Goal: Information Seeking & Learning: Find specific fact

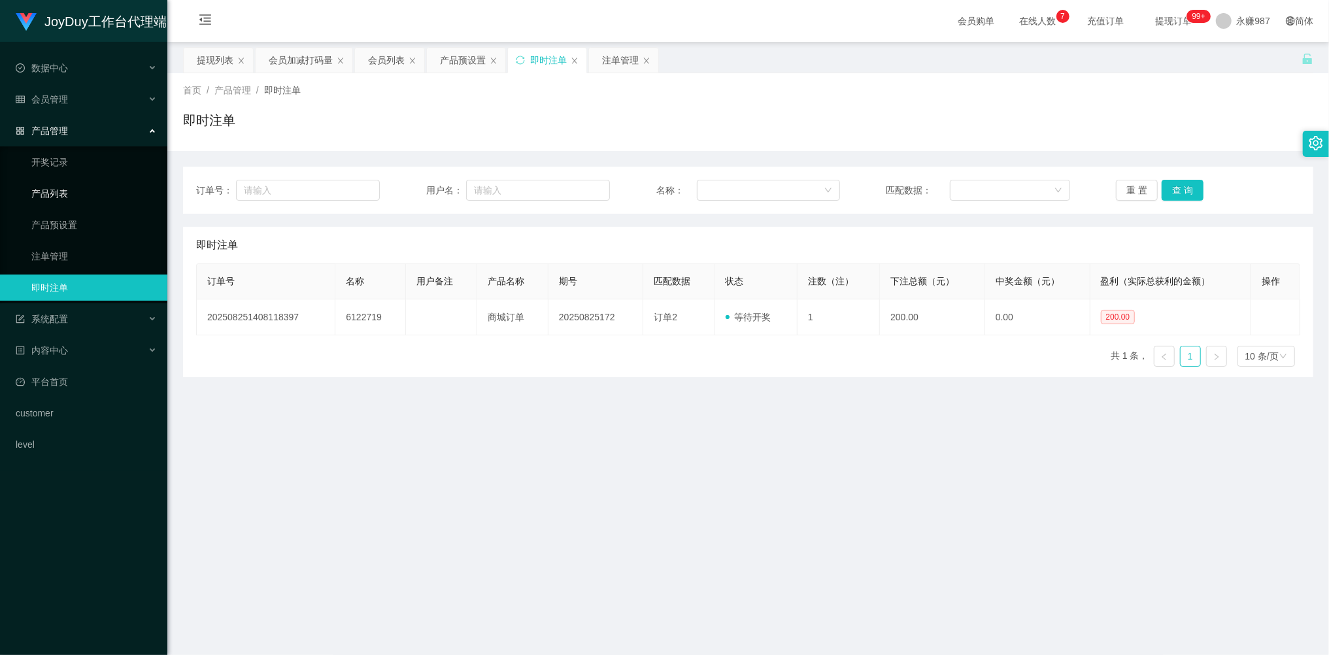
click at [60, 189] on link "产品列表" at bounding box center [93, 193] width 125 height 26
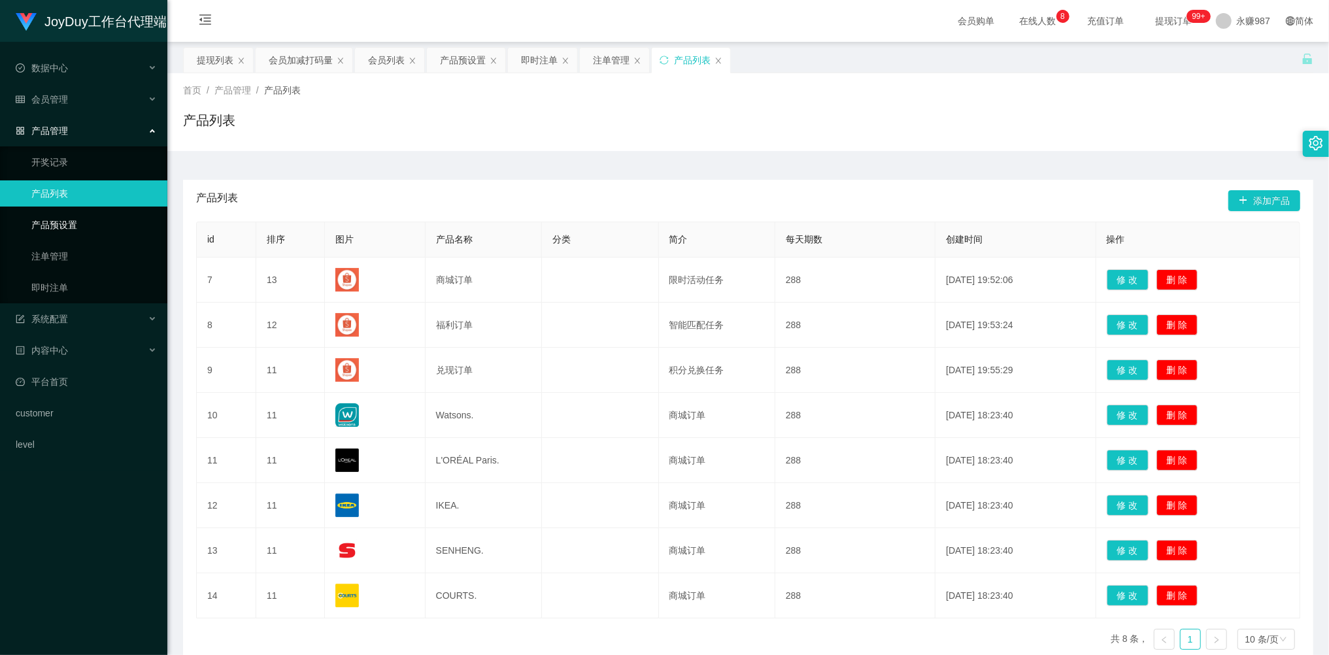
click at [65, 218] on link "产品预设置" at bounding box center [93, 225] width 125 height 26
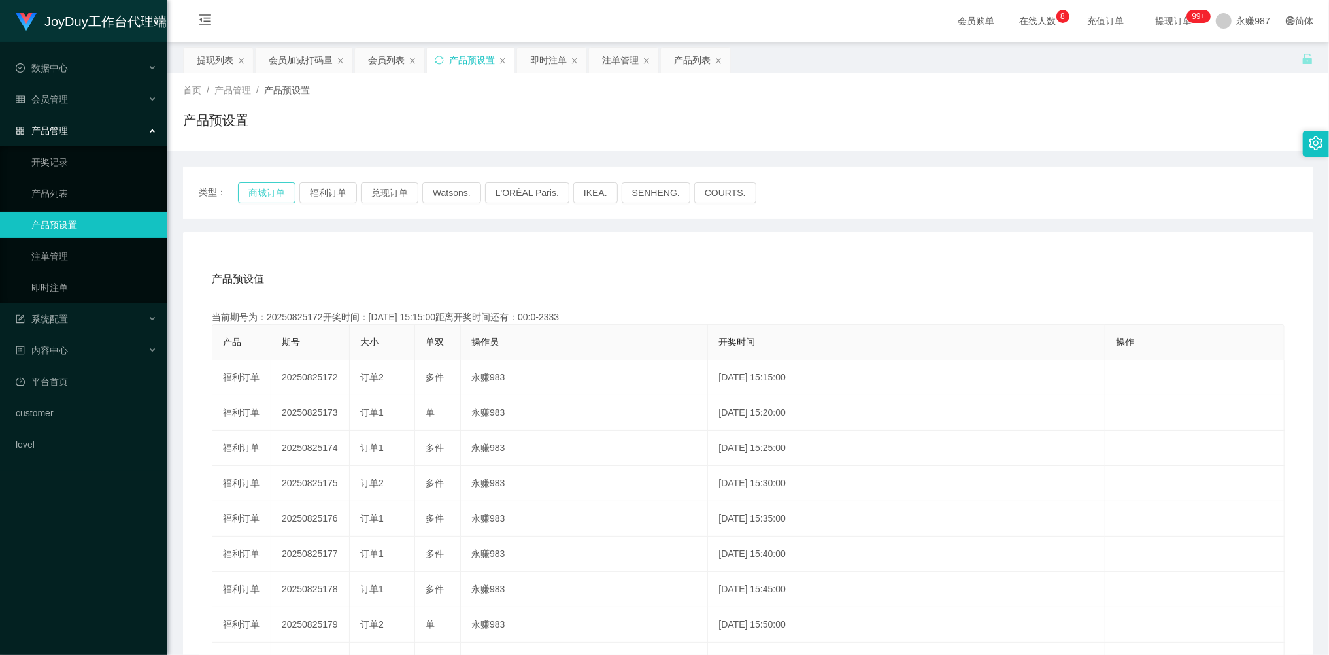
click at [275, 194] on button "商城订单" at bounding box center [267, 192] width 58 height 21
click at [272, 190] on button "商城订单" at bounding box center [267, 192] width 58 height 21
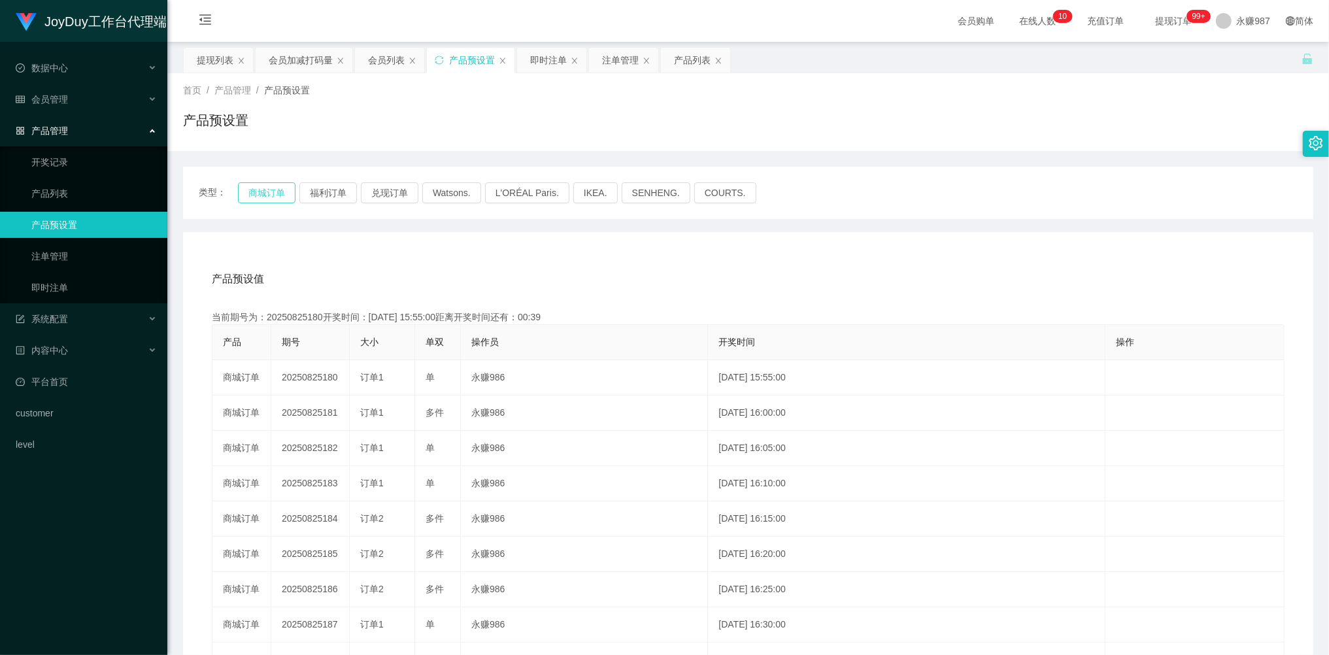
click at [272, 190] on button "商城订单" at bounding box center [267, 192] width 58 height 21
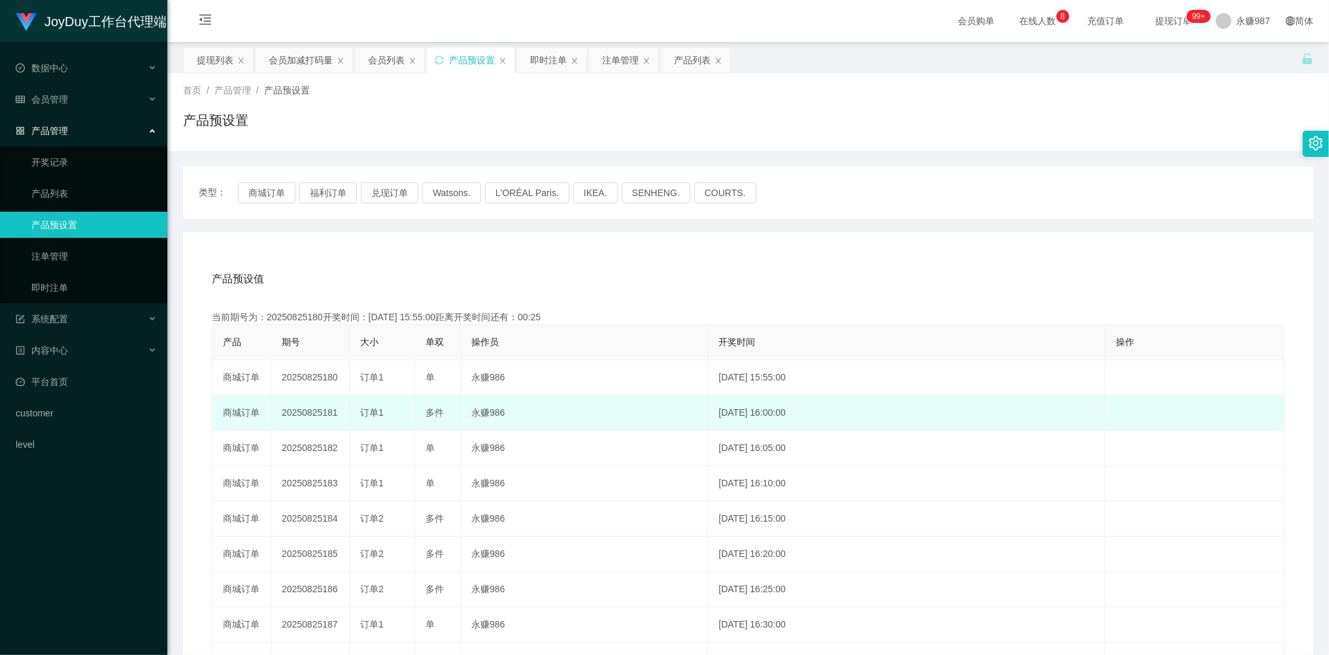
click at [393, 414] on div "订单1" at bounding box center [382, 413] width 44 height 14
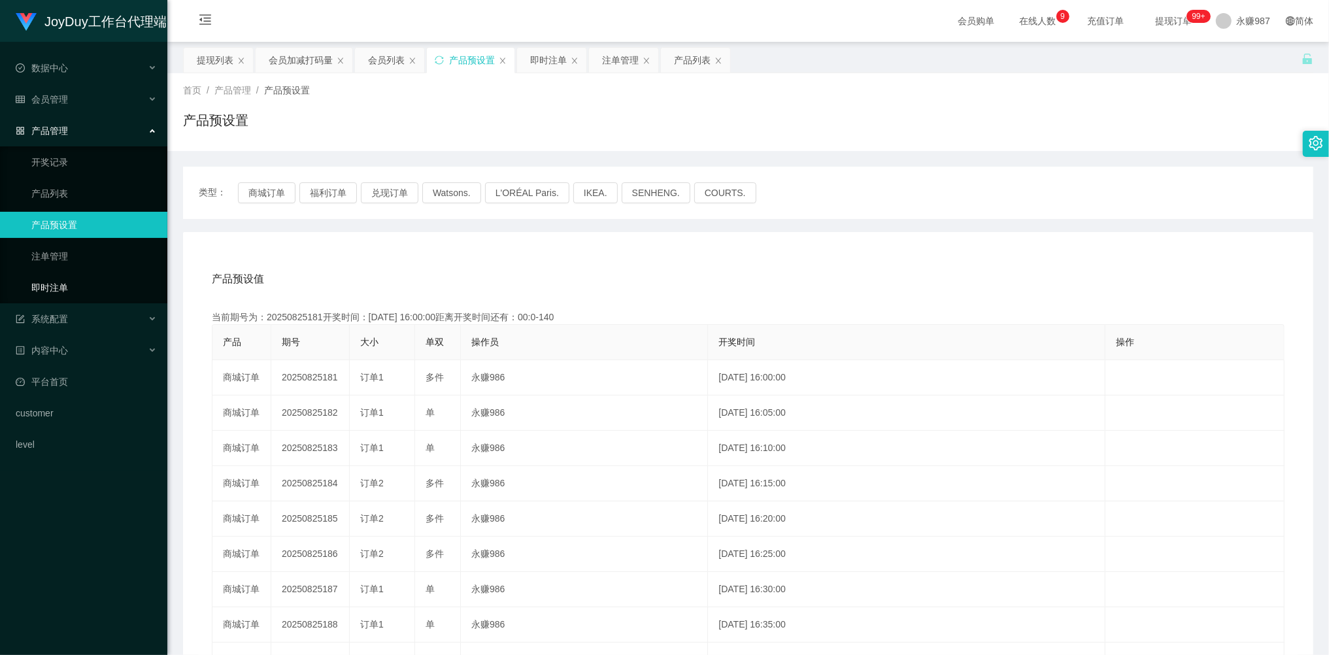
click at [76, 274] on link "即时注单" at bounding box center [93, 287] width 125 height 26
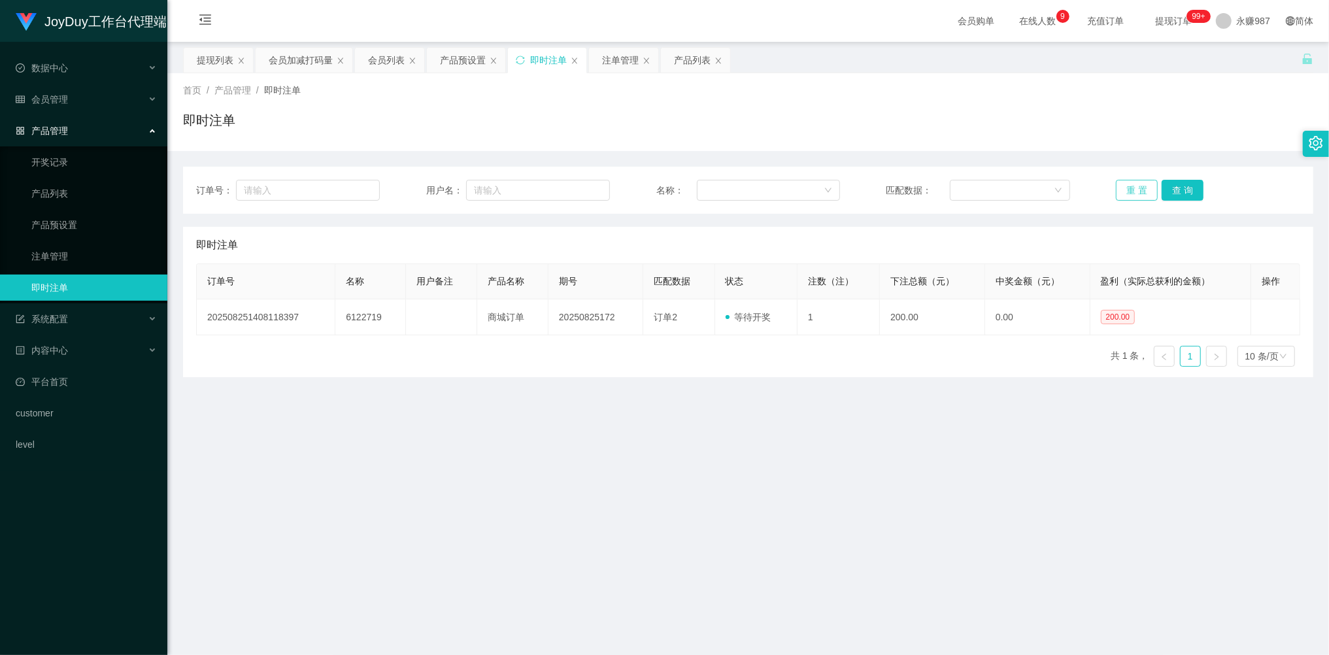
click at [1131, 186] on button "重 置" at bounding box center [1137, 190] width 42 height 21
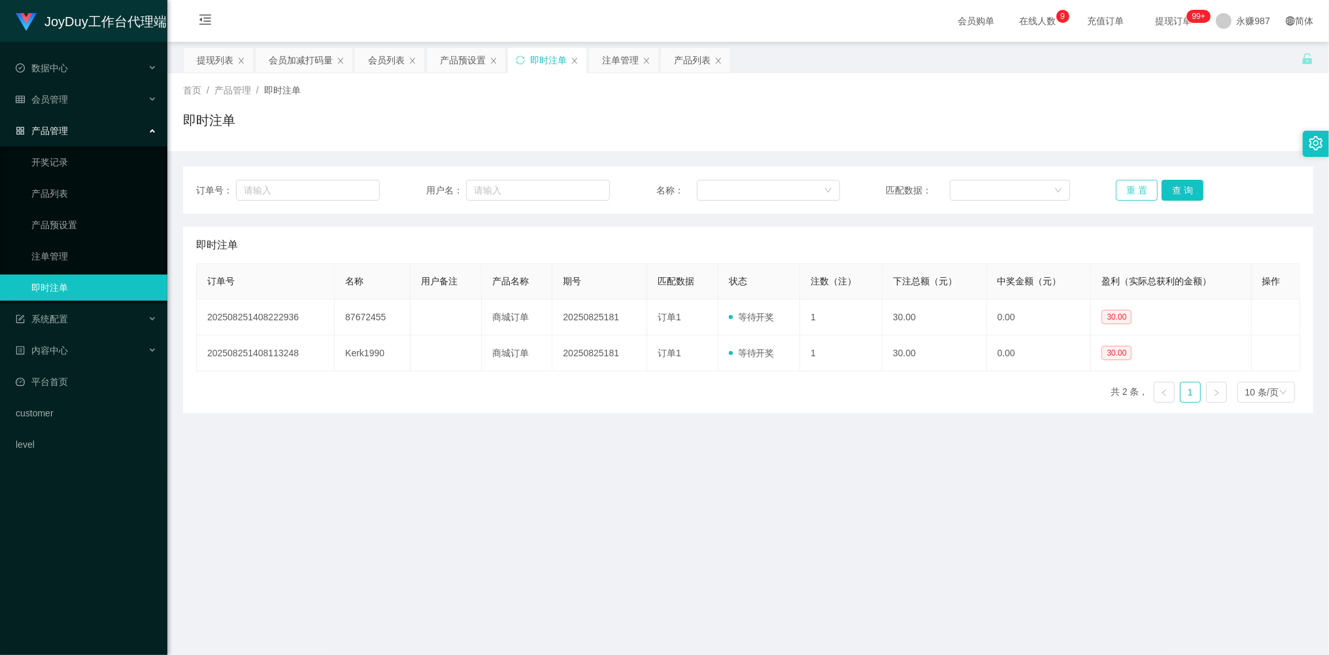
click at [1131, 186] on button "重 置" at bounding box center [1137, 190] width 42 height 21
click at [73, 220] on link "产品预设置" at bounding box center [93, 225] width 125 height 26
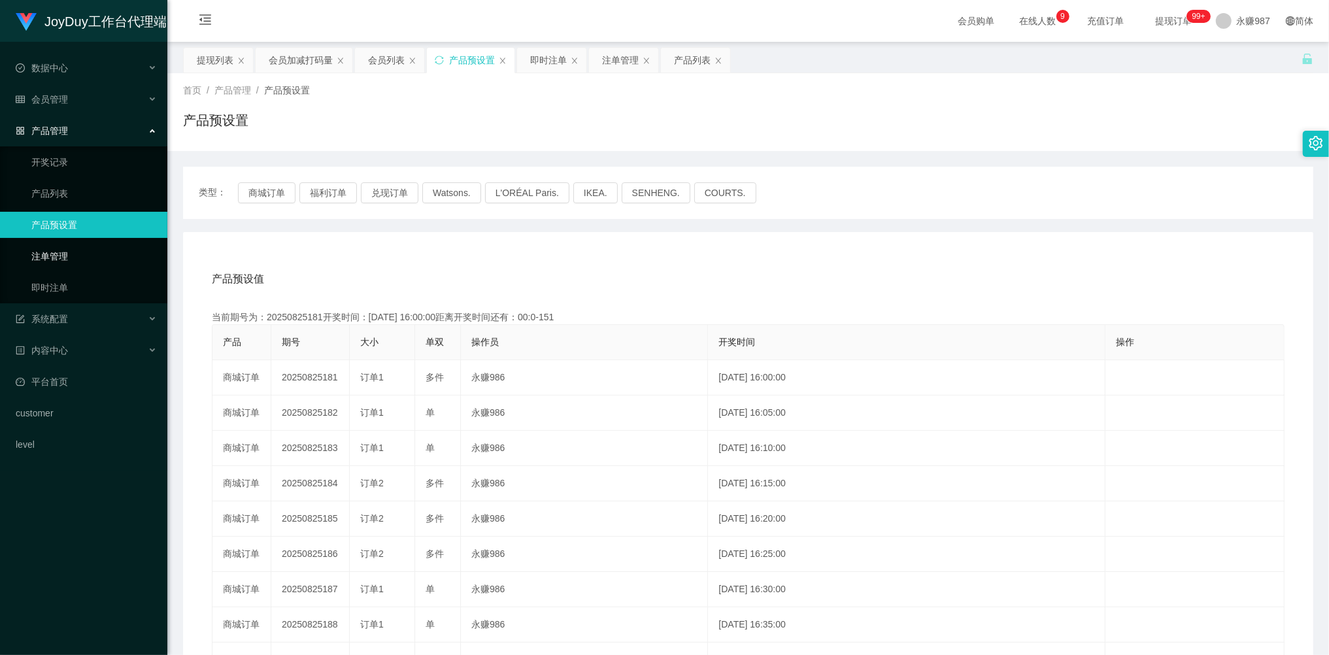
click at [61, 244] on link "注单管理" at bounding box center [93, 256] width 125 height 26
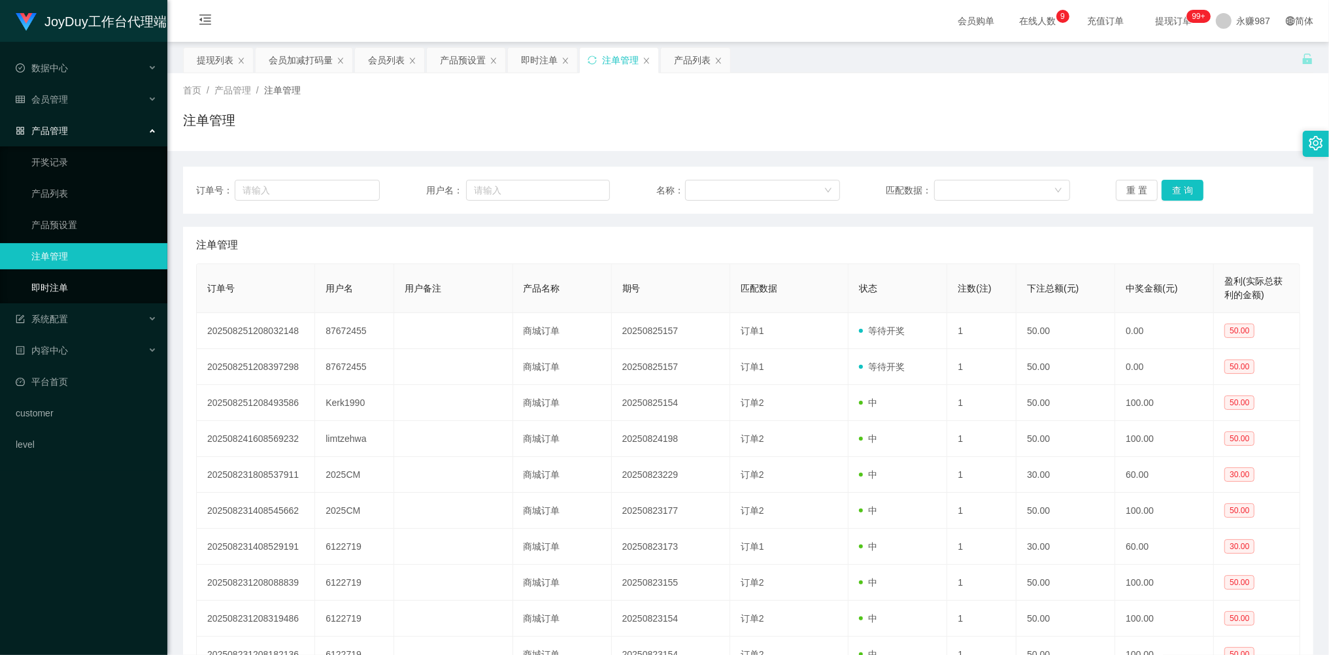
click at [52, 284] on link "即时注单" at bounding box center [93, 287] width 125 height 26
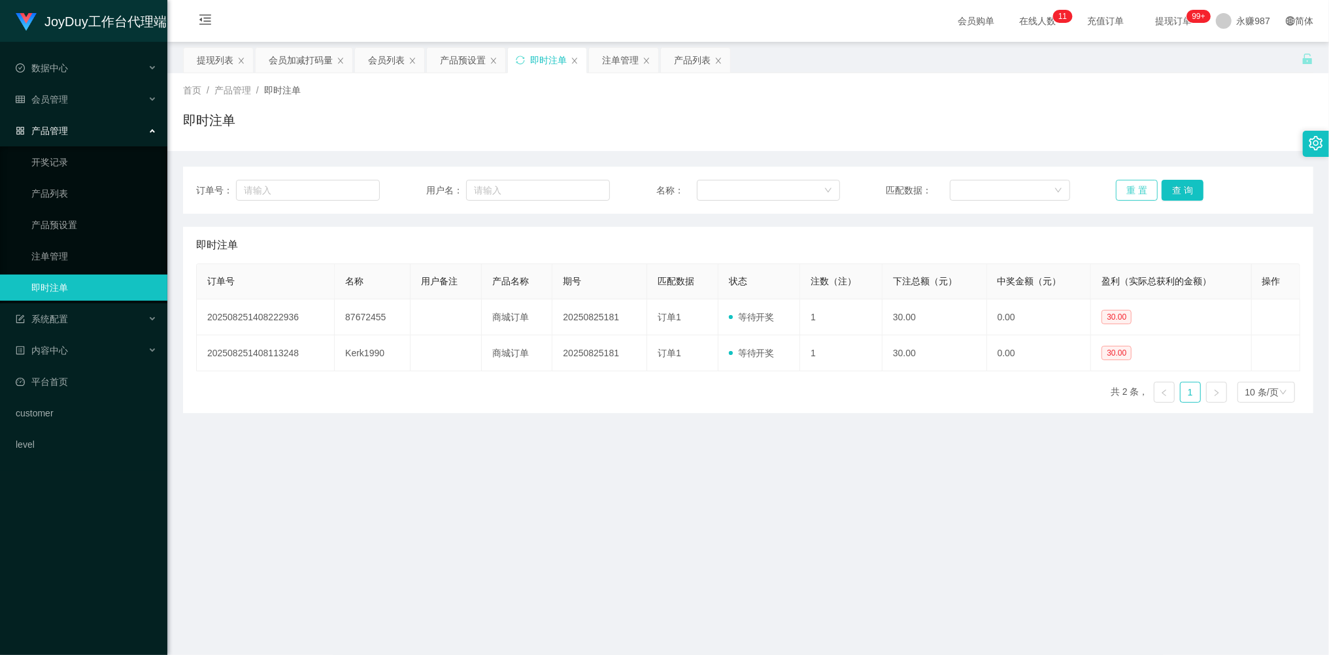
click at [1120, 183] on button "重 置" at bounding box center [1137, 190] width 42 height 21
click at [65, 216] on link "产品预设置" at bounding box center [93, 225] width 125 height 26
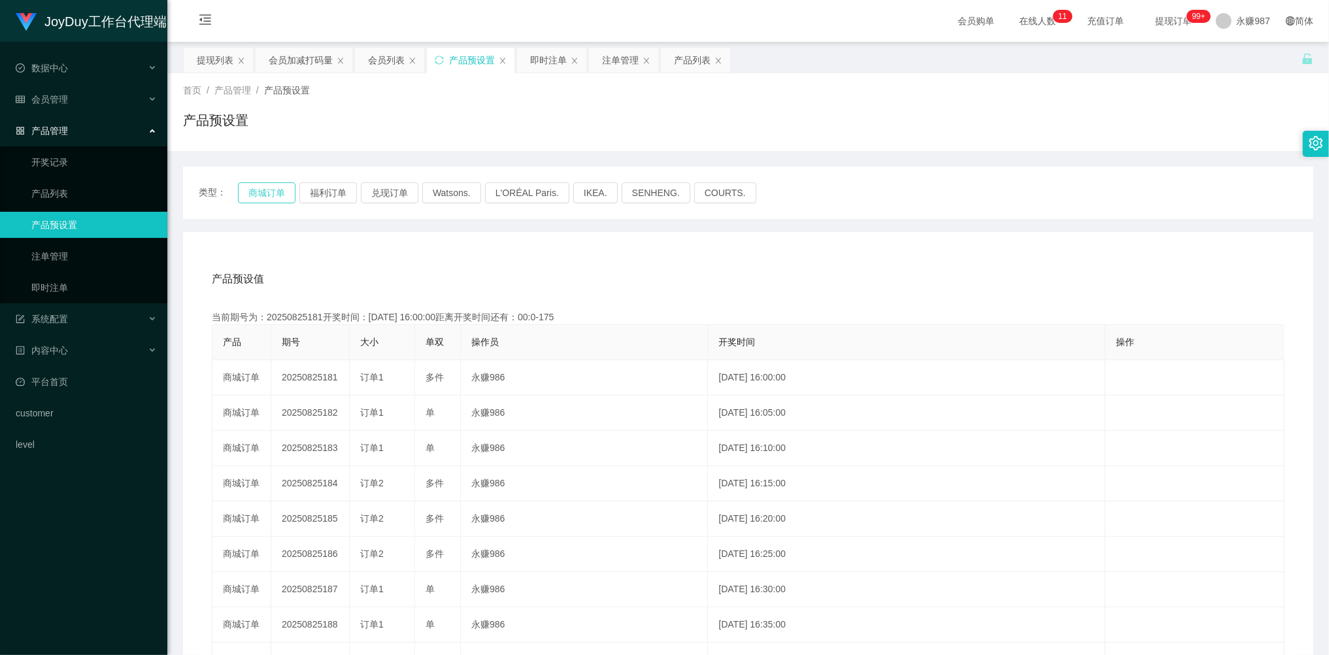
click at [263, 196] on button "商城订单" at bounding box center [267, 192] width 58 height 21
click at [65, 94] on span "会员管理" at bounding box center [42, 99] width 52 height 10
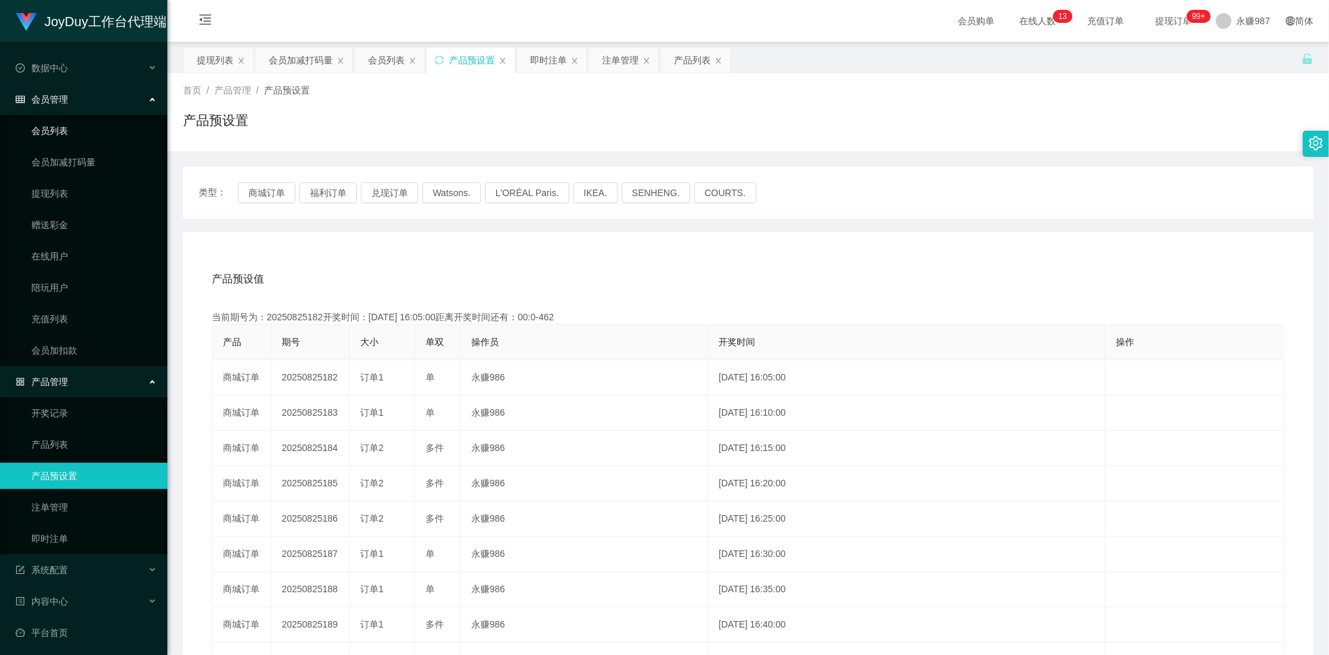
click at [61, 136] on link "会员列表" at bounding box center [93, 131] width 125 height 26
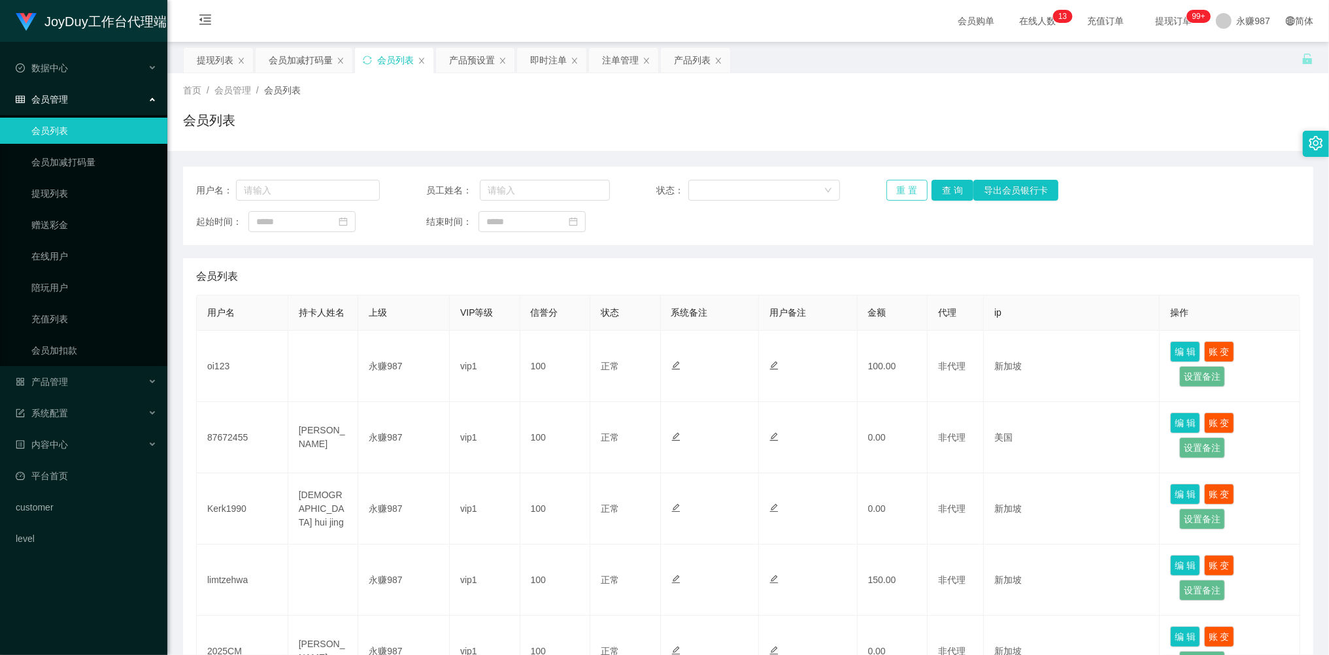
click at [907, 190] on button "重 置" at bounding box center [907, 190] width 42 height 21
click at [907, 190] on div "重 置 查 询 导出会员银行卡" at bounding box center [978, 190] width 184 height 21
click at [907, 190] on button "重 置" at bounding box center [914, 190] width 56 height 21
click at [907, 190] on div "重 置 查 询 导出会员银行卡" at bounding box center [978, 190] width 184 height 21
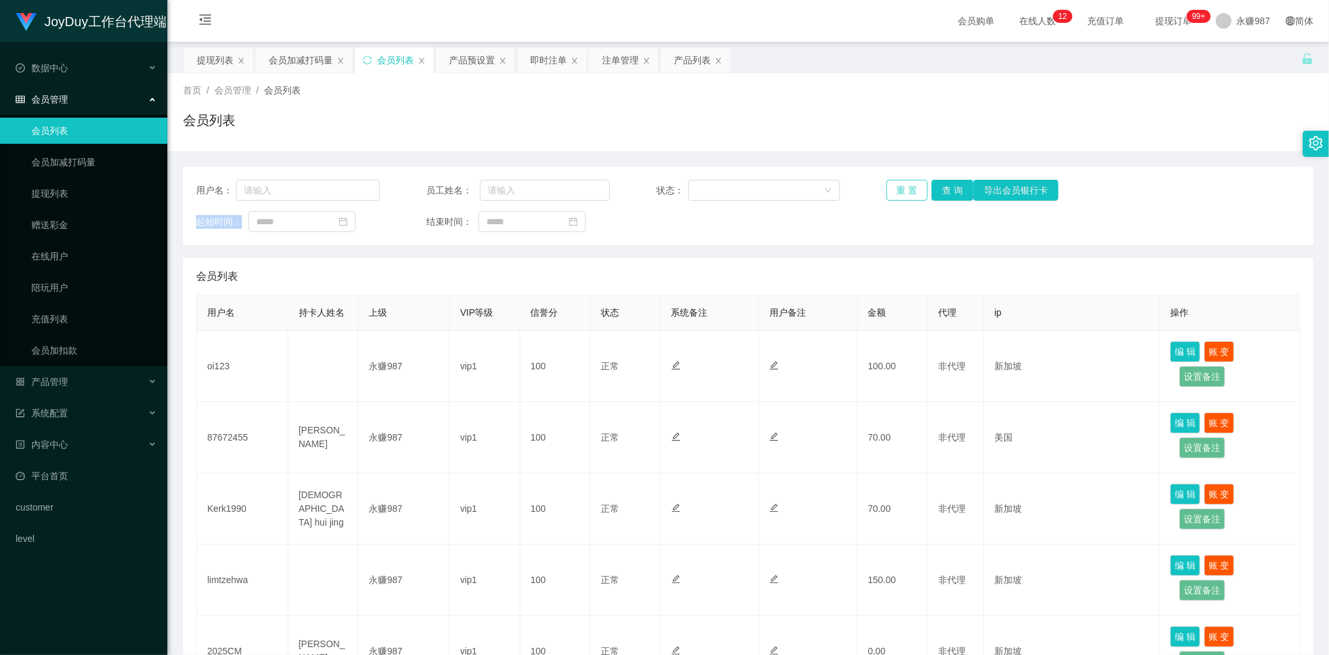
click at [895, 193] on button "重 置" at bounding box center [907, 190] width 42 height 21
click at [895, 193] on div "重 置 查 询 导出会员银行卡" at bounding box center [978, 190] width 184 height 21
click at [895, 193] on button "重 置" at bounding box center [907, 190] width 42 height 21
click at [895, 193] on div "重 置 查 询 导出会员银行卡" at bounding box center [978, 190] width 184 height 21
click at [895, 193] on button "重 置" at bounding box center [907, 190] width 42 height 21
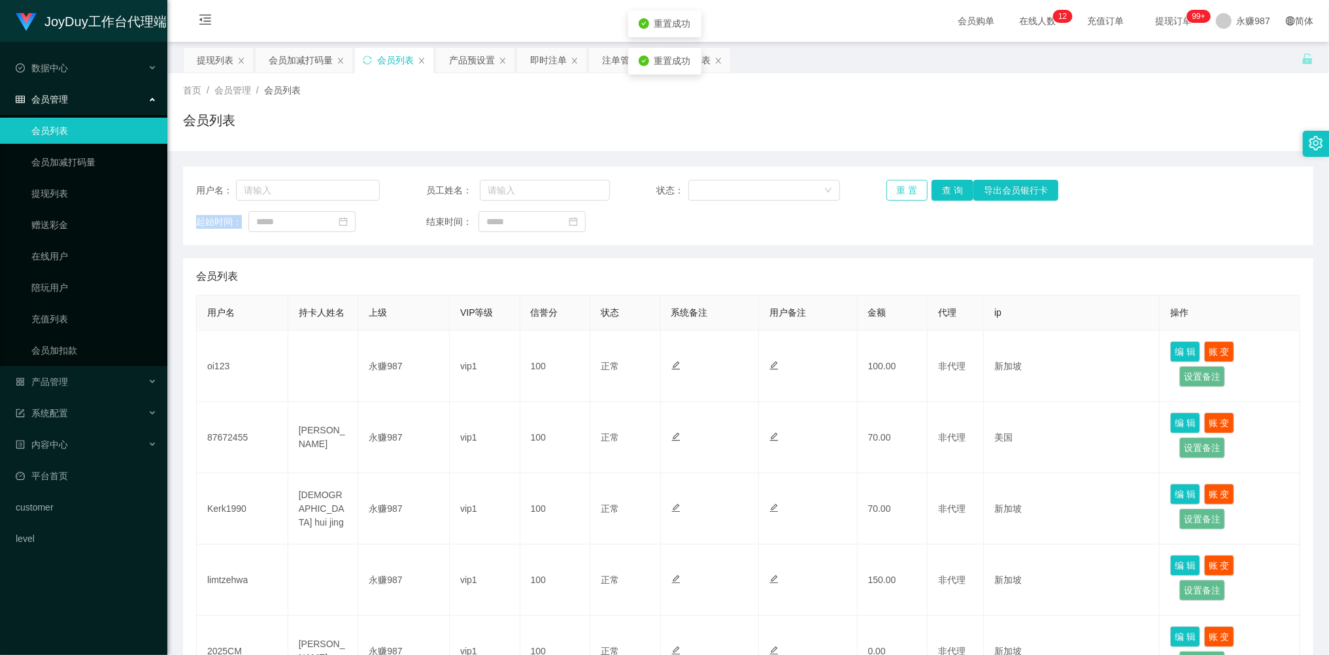
click at [895, 193] on div "重 置 查 询 导出会员银行卡" at bounding box center [978, 190] width 184 height 21
click at [895, 193] on button "重 置" at bounding box center [907, 190] width 42 height 21
click at [905, 193] on button "重 置" at bounding box center [907, 190] width 42 height 21
click at [905, 193] on div "重 置 查 询 导出会员银行卡" at bounding box center [978, 190] width 184 height 21
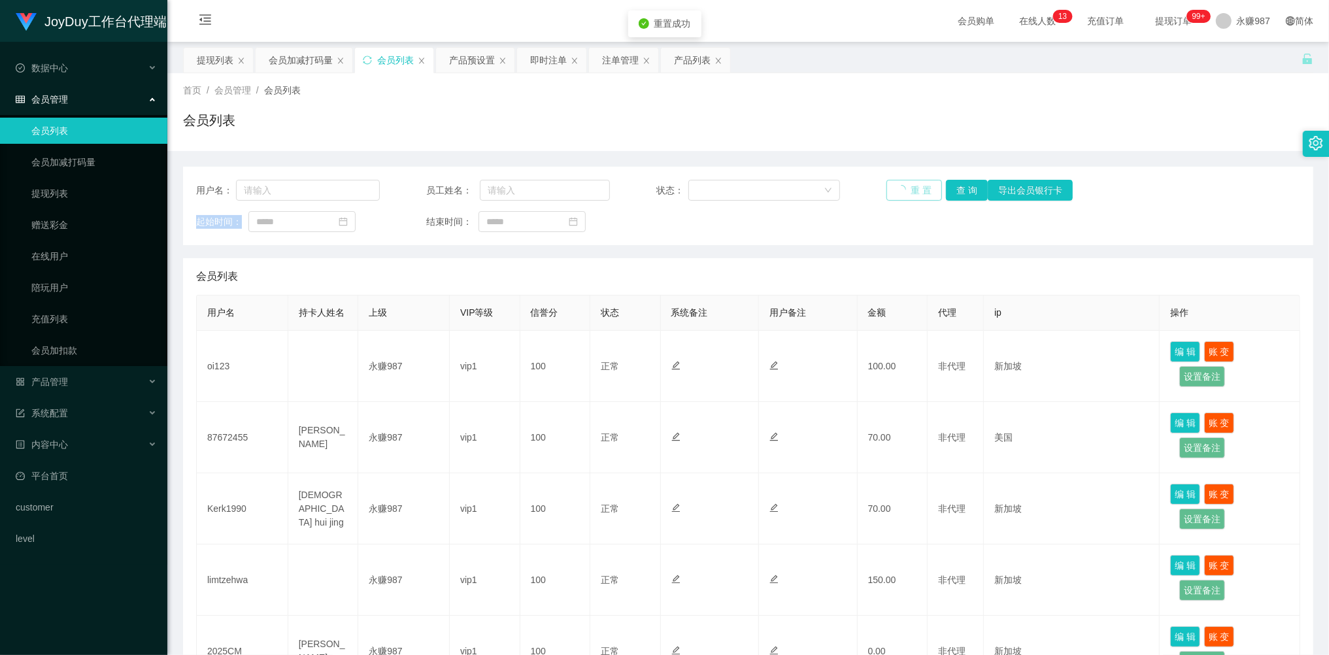
click at [905, 193] on button "重 置" at bounding box center [914, 190] width 56 height 21
click at [55, 376] on span "产品管理" at bounding box center [42, 381] width 52 height 10
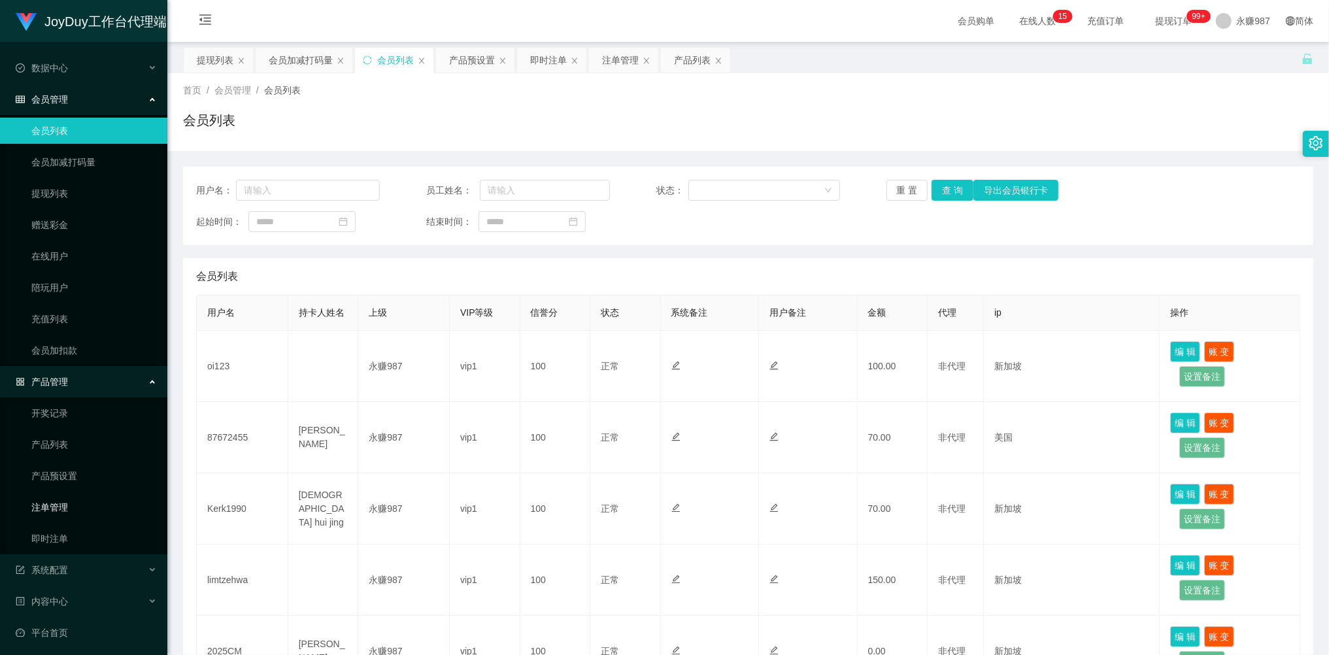
click at [60, 495] on link "注单管理" at bounding box center [93, 507] width 125 height 26
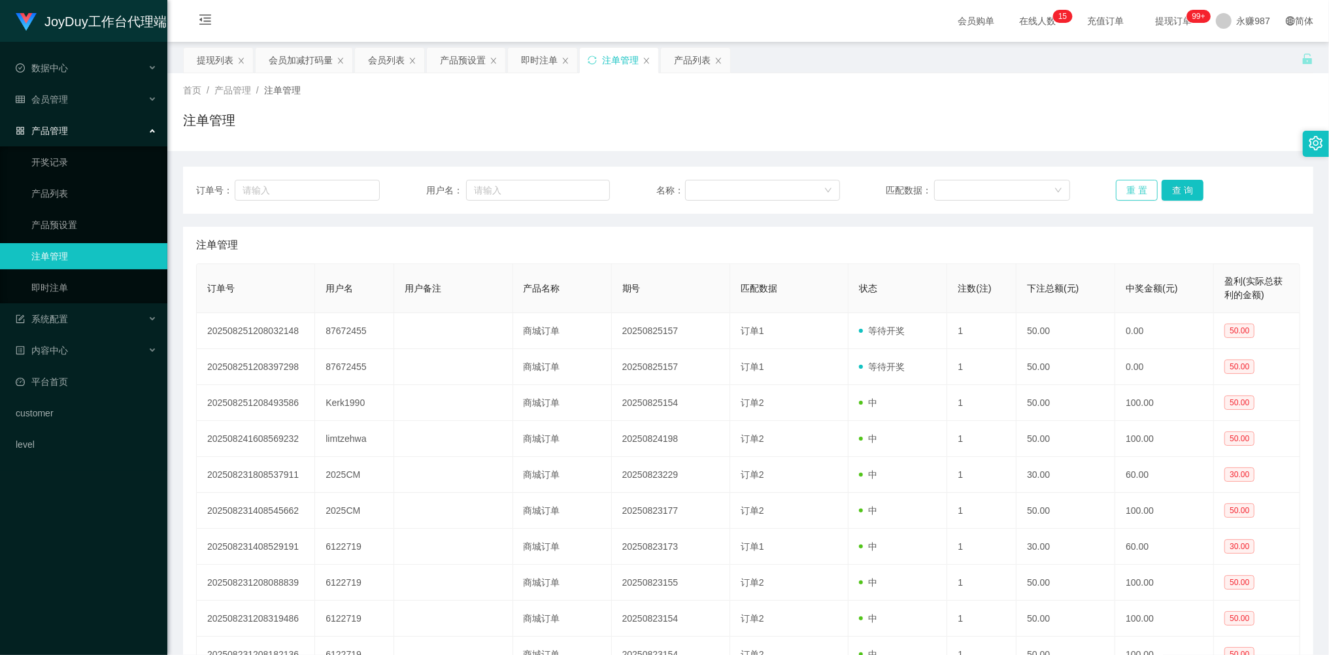
click at [1122, 191] on button "重 置" at bounding box center [1137, 190] width 42 height 21
click at [1122, 190] on button "重 置" at bounding box center [1137, 190] width 42 height 21
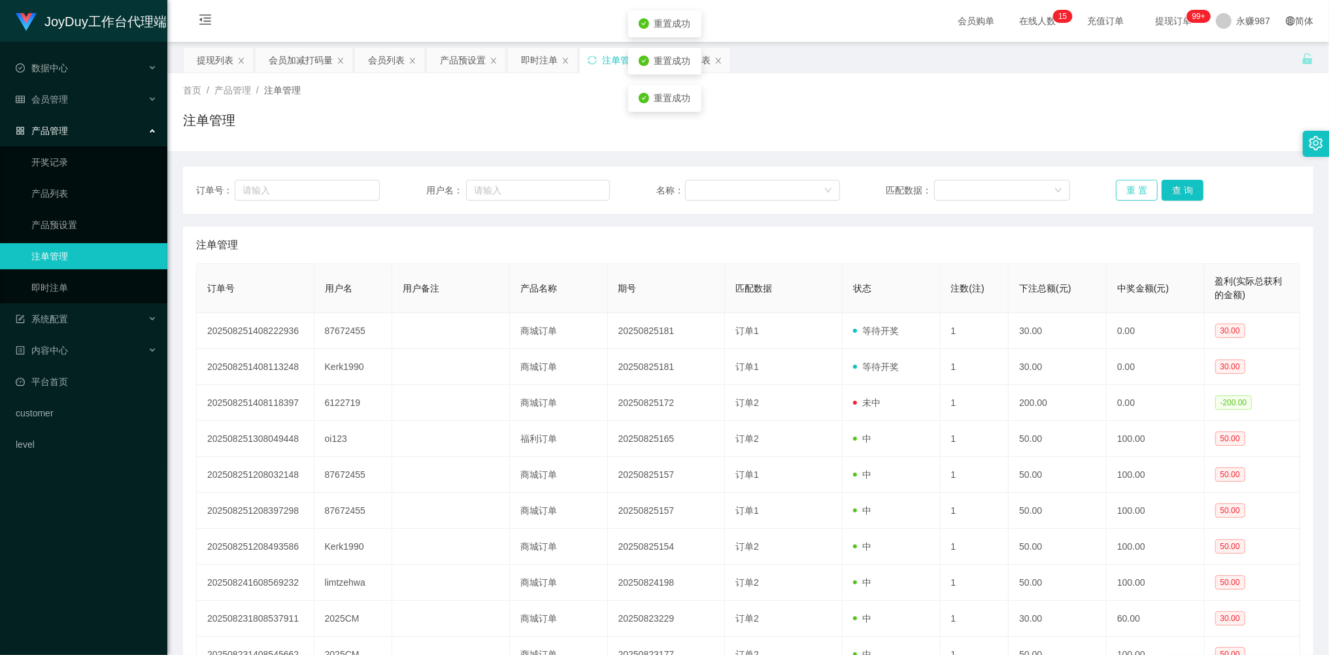
click at [1125, 191] on button "重 置" at bounding box center [1137, 190] width 42 height 21
click at [1135, 187] on button "重 置" at bounding box center [1137, 190] width 42 height 21
click at [1135, 184] on button "重 置" at bounding box center [1137, 190] width 42 height 21
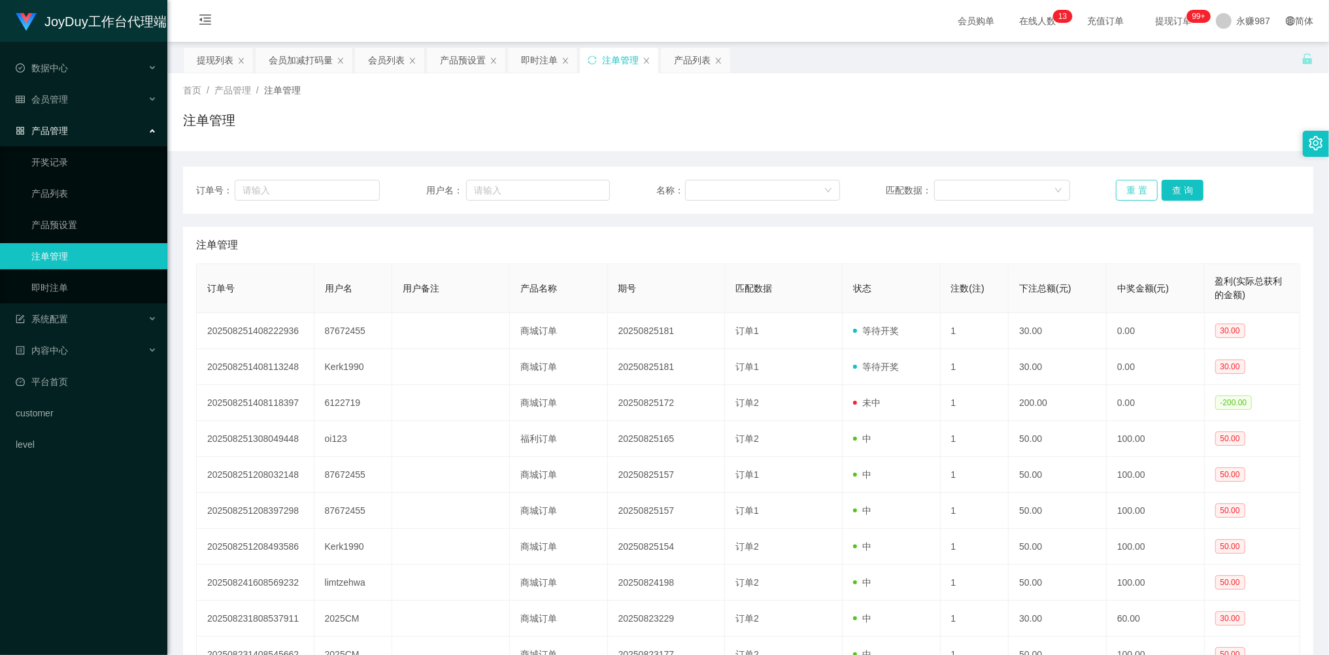
click at [1142, 191] on button "重 置" at bounding box center [1137, 190] width 42 height 21
click at [1141, 191] on button "重 置" at bounding box center [1137, 190] width 42 height 21
click at [1140, 190] on button "重 置" at bounding box center [1137, 190] width 42 height 21
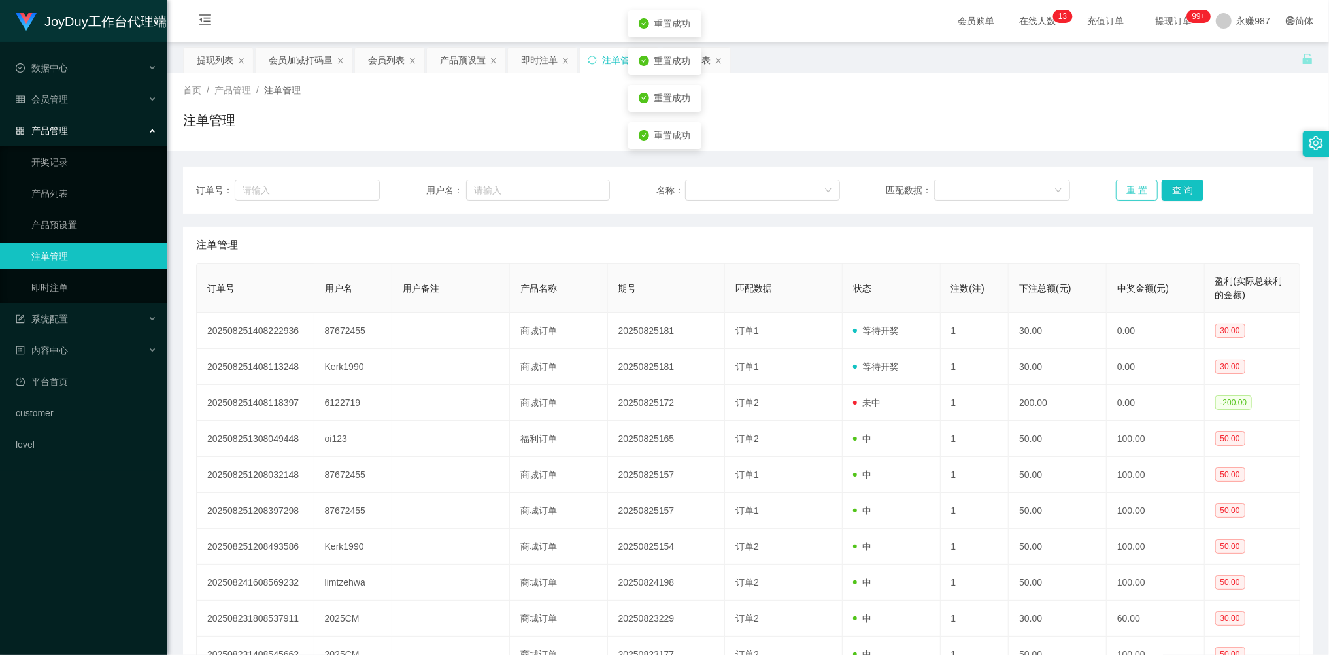
click at [1140, 190] on button "重 置" at bounding box center [1137, 190] width 42 height 21
click at [1139, 189] on button "重 置" at bounding box center [1137, 190] width 42 height 21
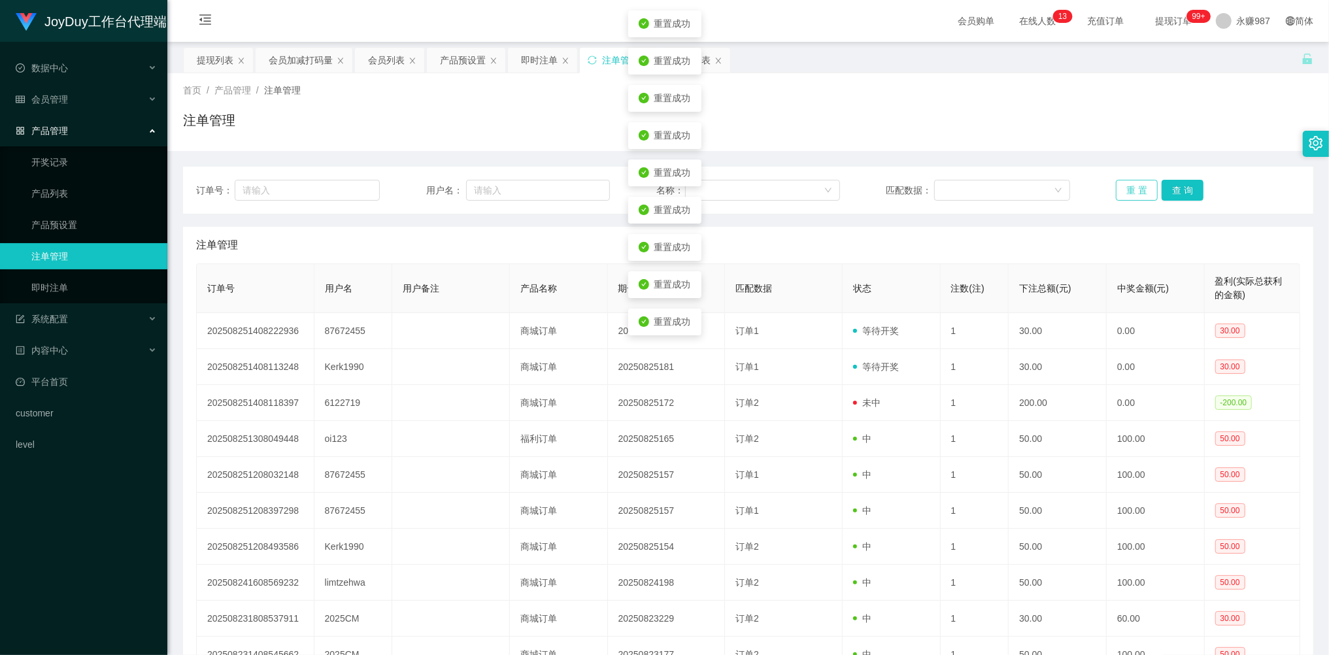
click at [1139, 189] on button "重 置" at bounding box center [1137, 190] width 42 height 21
click at [1125, 191] on button "重 置" at bounding box center [1137, 190] width 42 height 21
click at [1128, 191] on button "重 置" at bounding box center [1137, 190] width 42 height 21
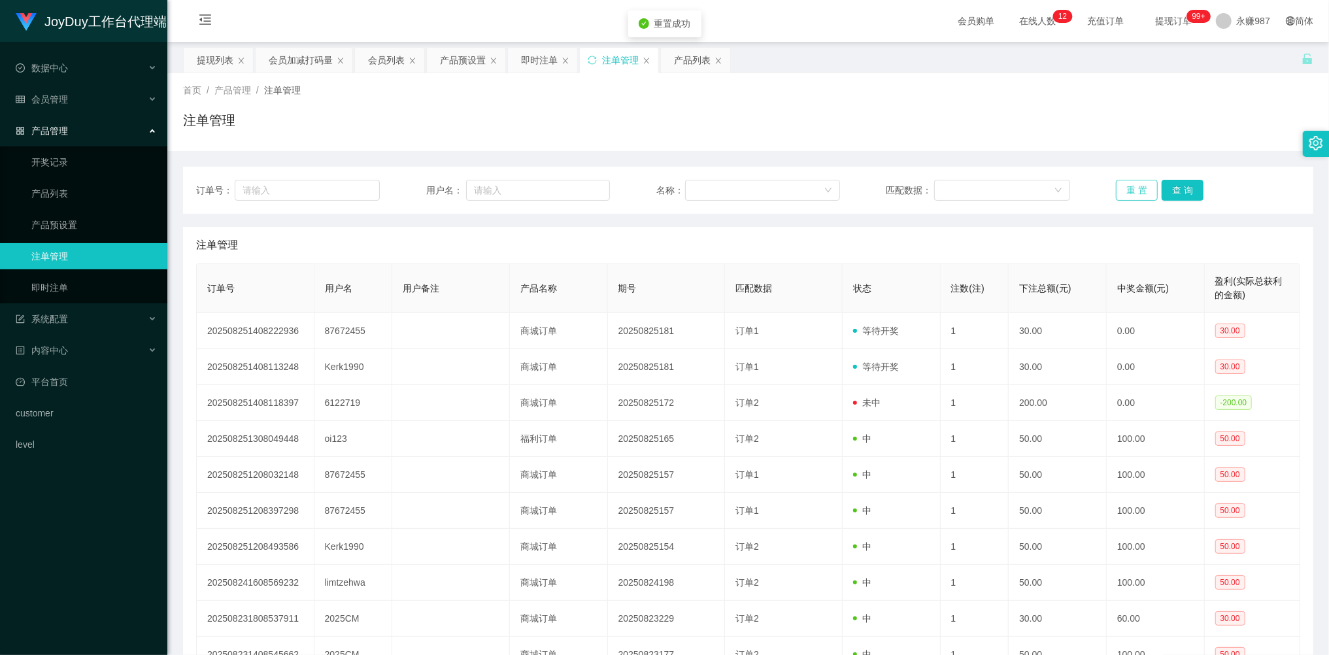
click at [1128, 191] on button "重 置" at bounding box center [1137, 190] width 42 height 21
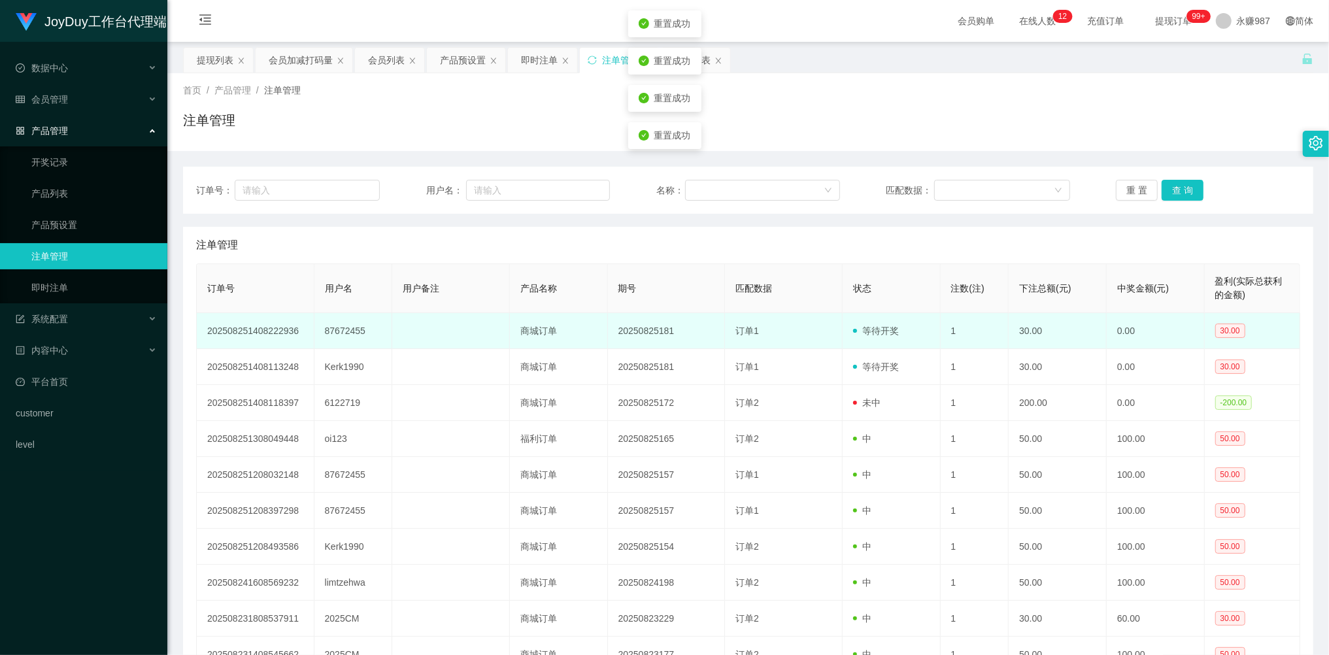
click at [353, 335] on td "87672455" at bounding box center [353, 331] width 78 height 36
copy td "87672455"
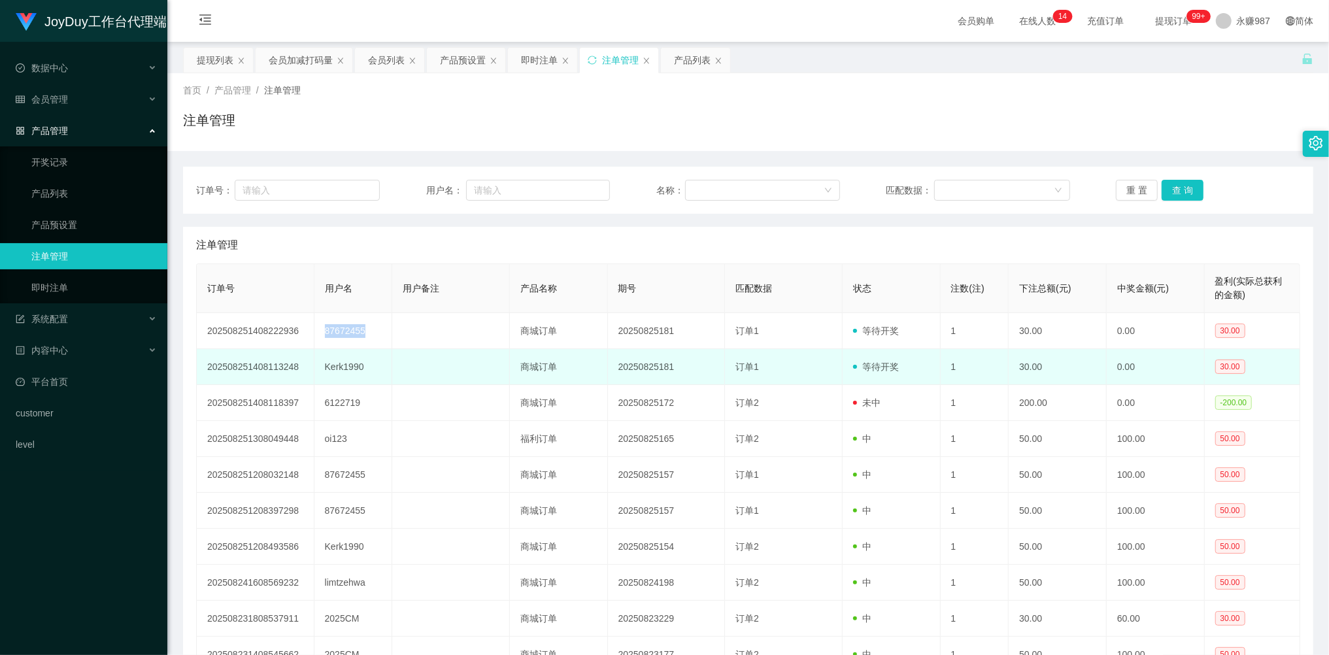
click at [349, 359] on td "Kerk1990" at bounding box center [353, 367] width 78 height 36
click at [349, 367] on td "Kerk1990" at bounding box center [353, 367] width 78 height 36
copy td "Kerk1990"
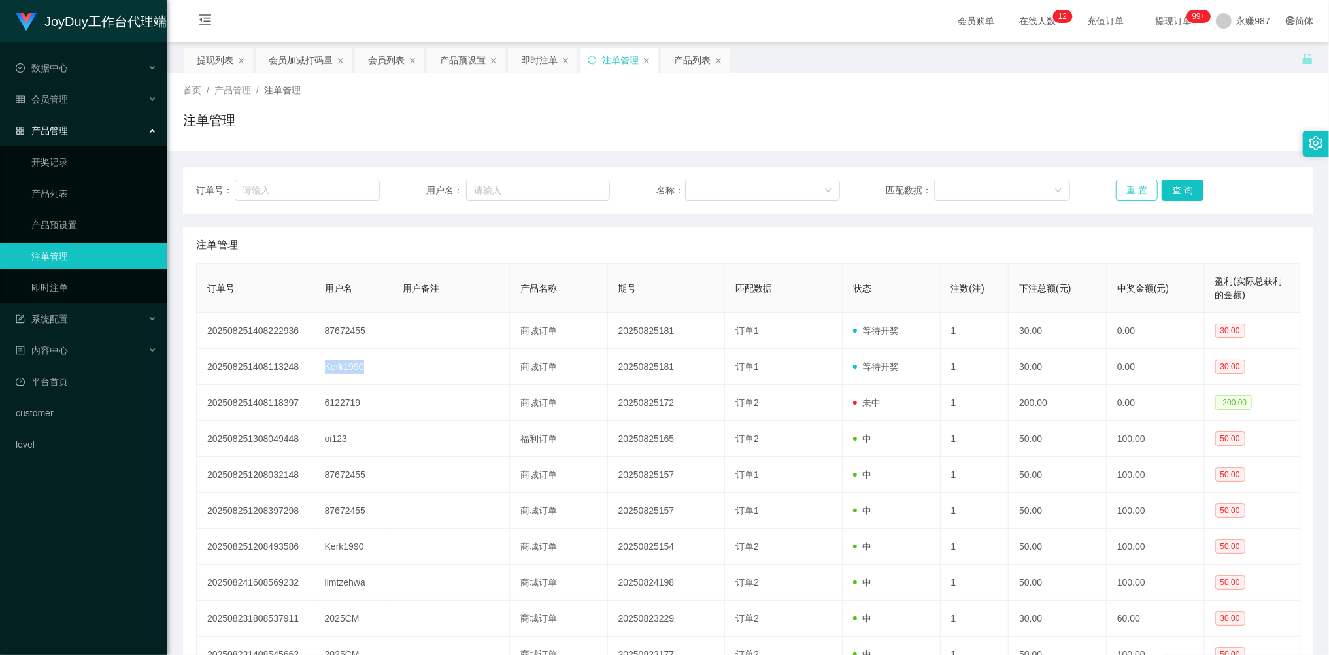
click at [1139, 184] on button "重 置" at bounding box center [1137, 190] width 42 height 21
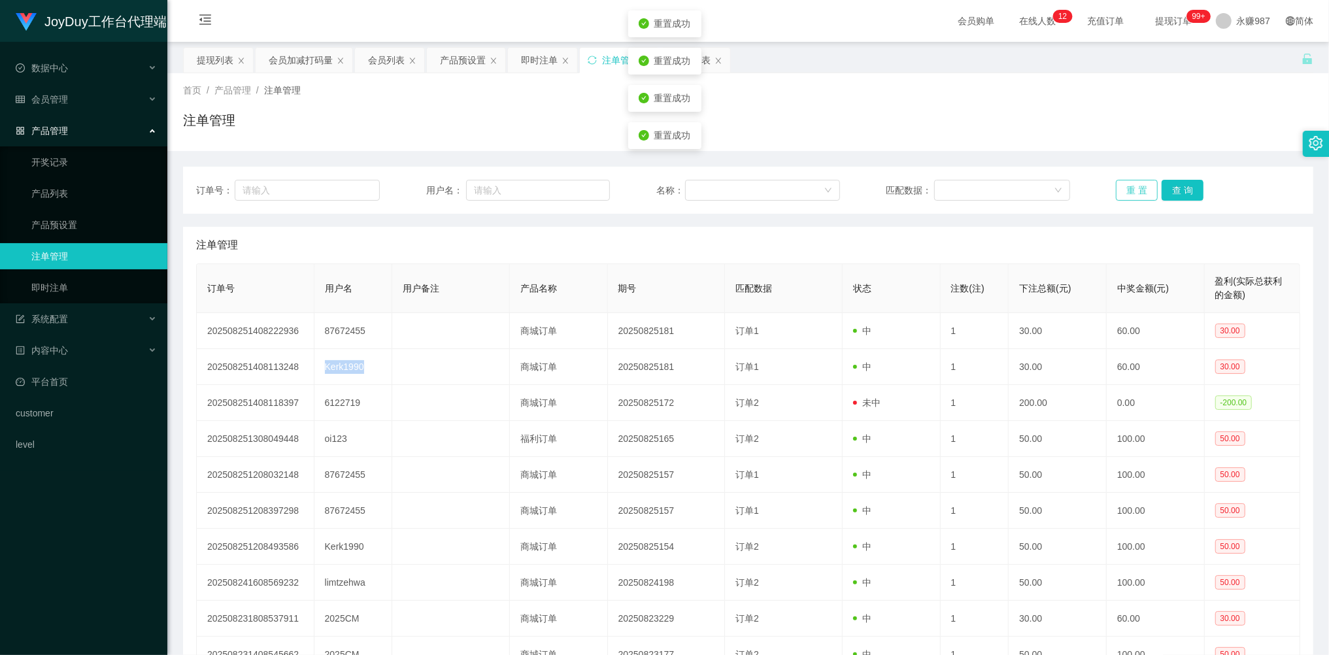
click at [1139, 184] on button "重 置" at bounding box center [1137, 190] width 42 height 21
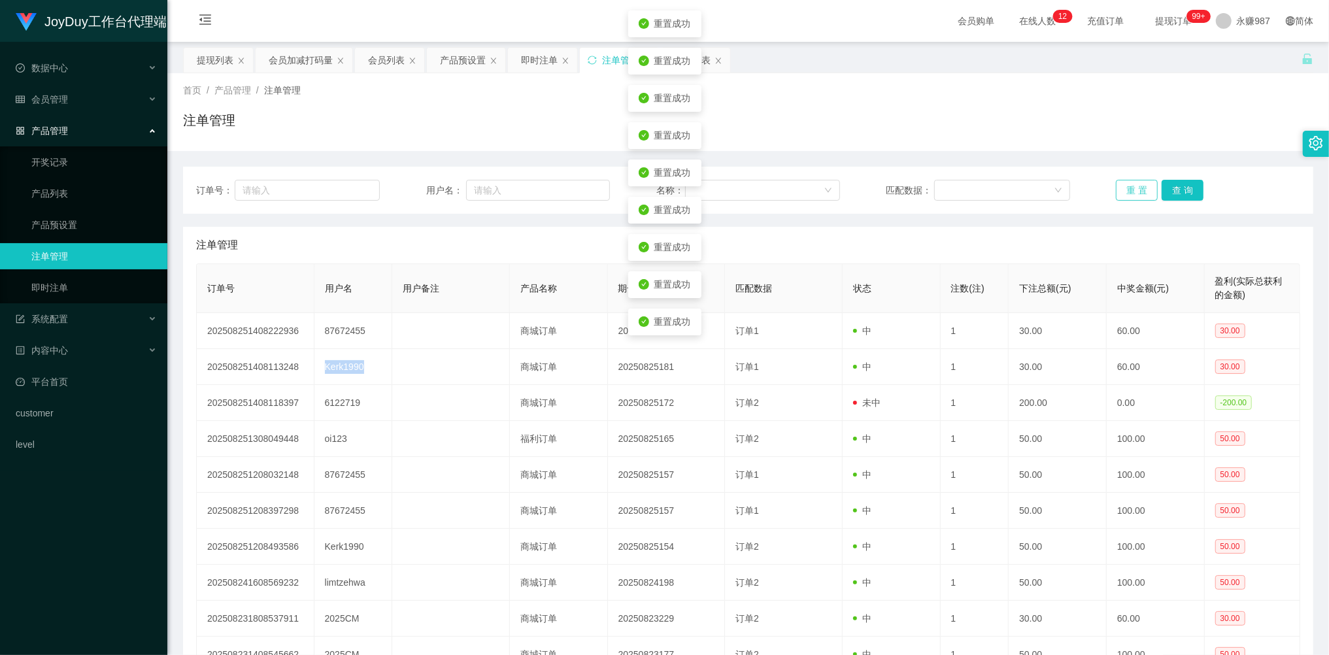
click at [1139, 184] on button "重 置" at bounding box center [1137, 190] width 42 height 21
click at [1139, 190] on button "重 置" at bounding box center [1137, 190] width 42 height 21
click at [1139, 188] on button "重 置" at bounding box center [1137, 190] width 42 height 21
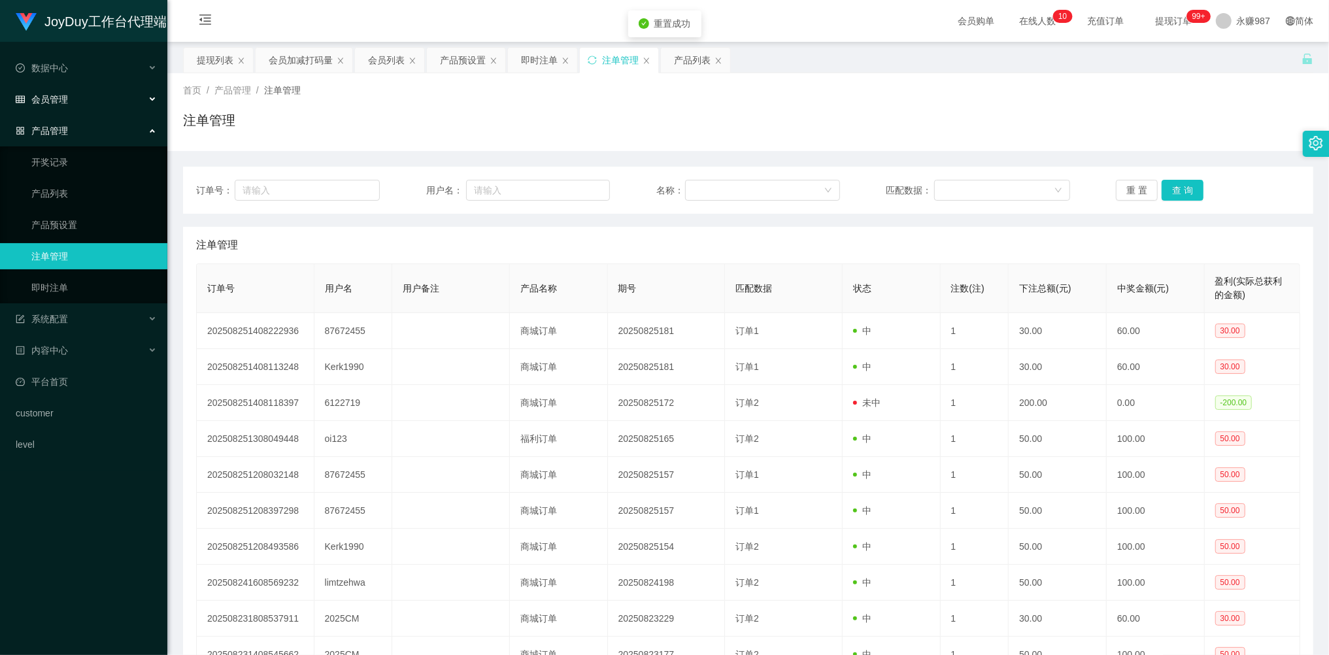
click at [54, 94] on span "会员管理" at bounding box center [42, 99] width 52 height 10
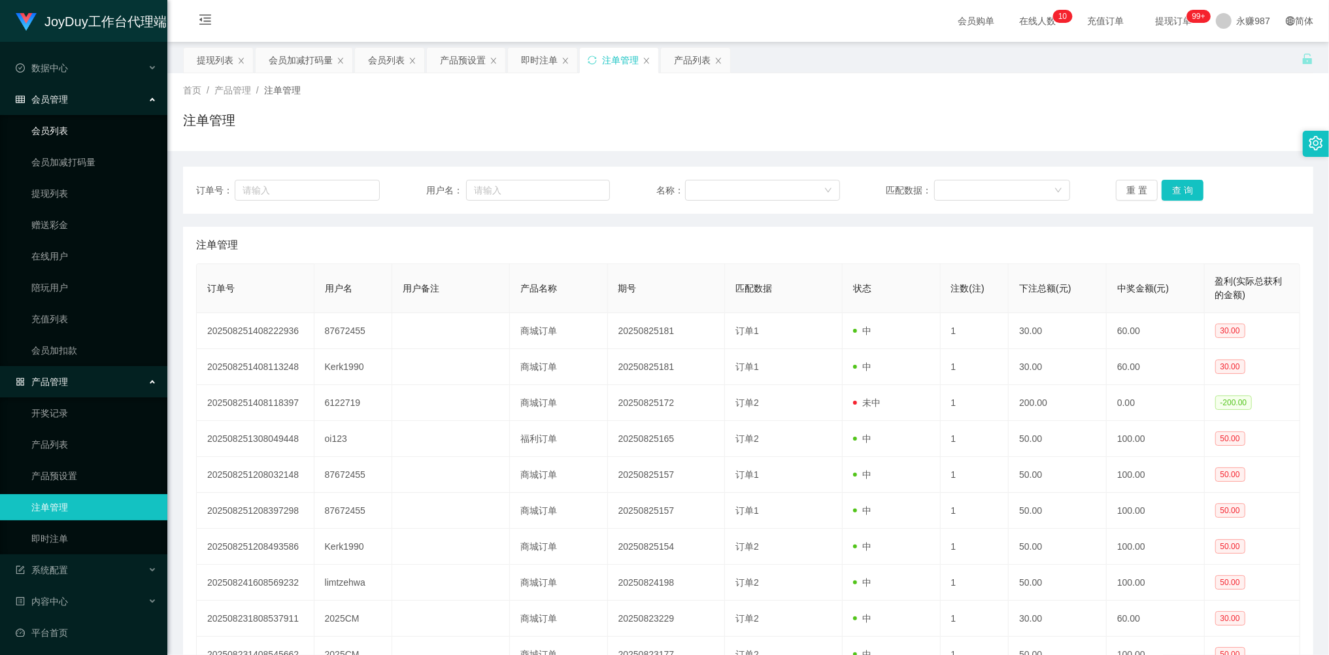
click at [63, 125] on link "会员列表" at bounding box center [93, 131] width 125 height 26
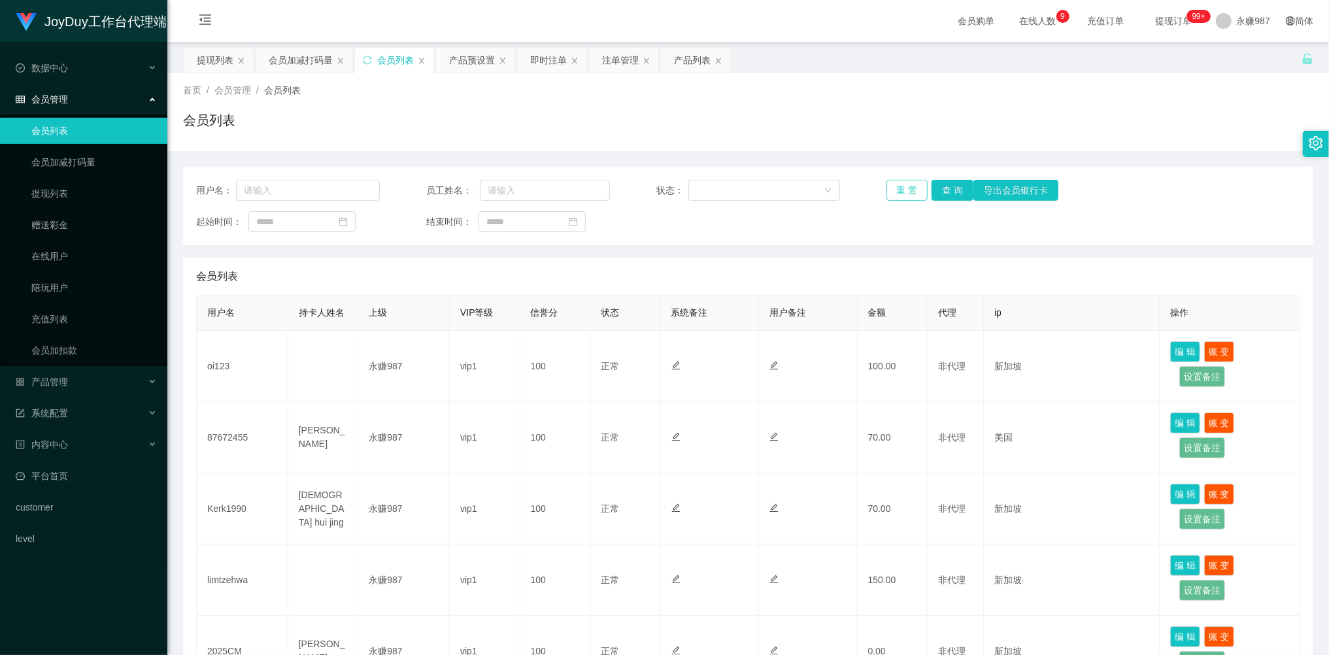
click at [905, 191] on button "重 置" at bounding box center [907, 190] width 42 height 21
click at [905, 191] on div "重 置 查 询 导出会员银行卡" at bounding box center [978, 190] width 184 height 21
click at [905, 191] on button "重 置" at bounding box center [907, 190] width 42 height 21
click at [903, 186] on button "重 置" at bounding box center [907, 190] width 42 height 21
click at [903, 186] on div "重 置 查 询 导出会员银行卡" at bounding box center [978, 190] width 184 height 21
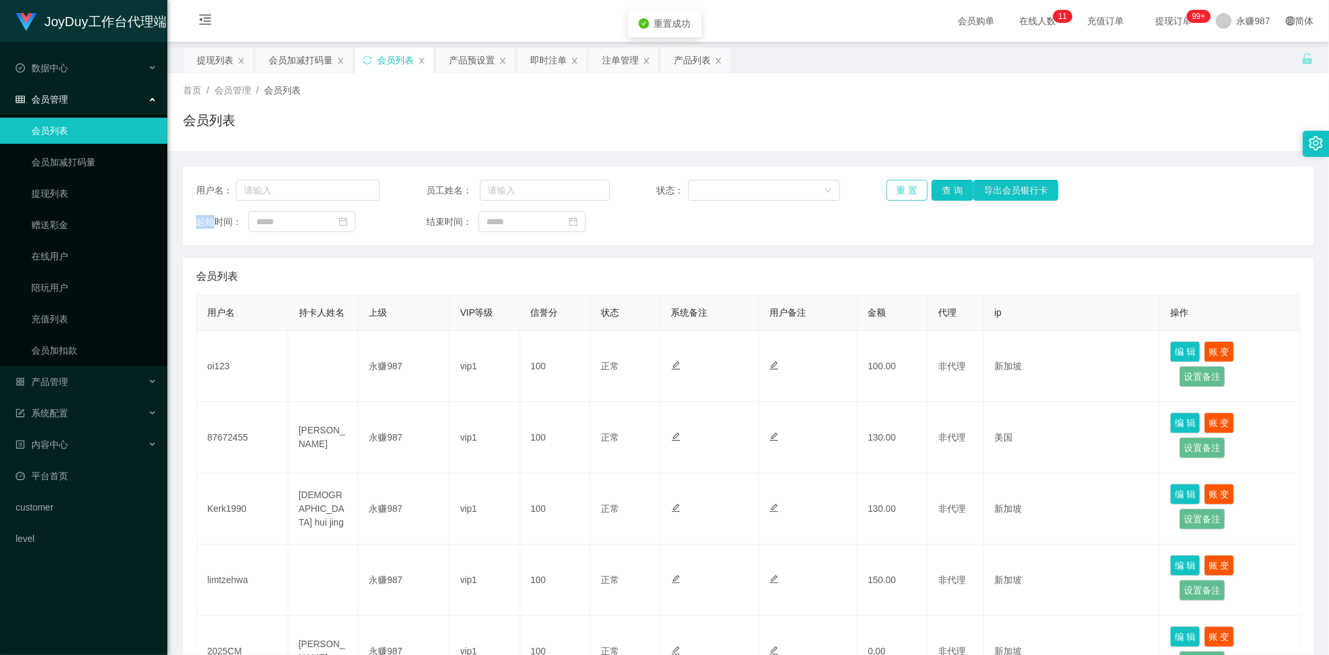
click at [903, 186] on button "重 置" at bounding box center [907, 190] width 42 height 21
click at [76, 187] on link "提现列表" at bounding box center [93, 193] width 125 height 26
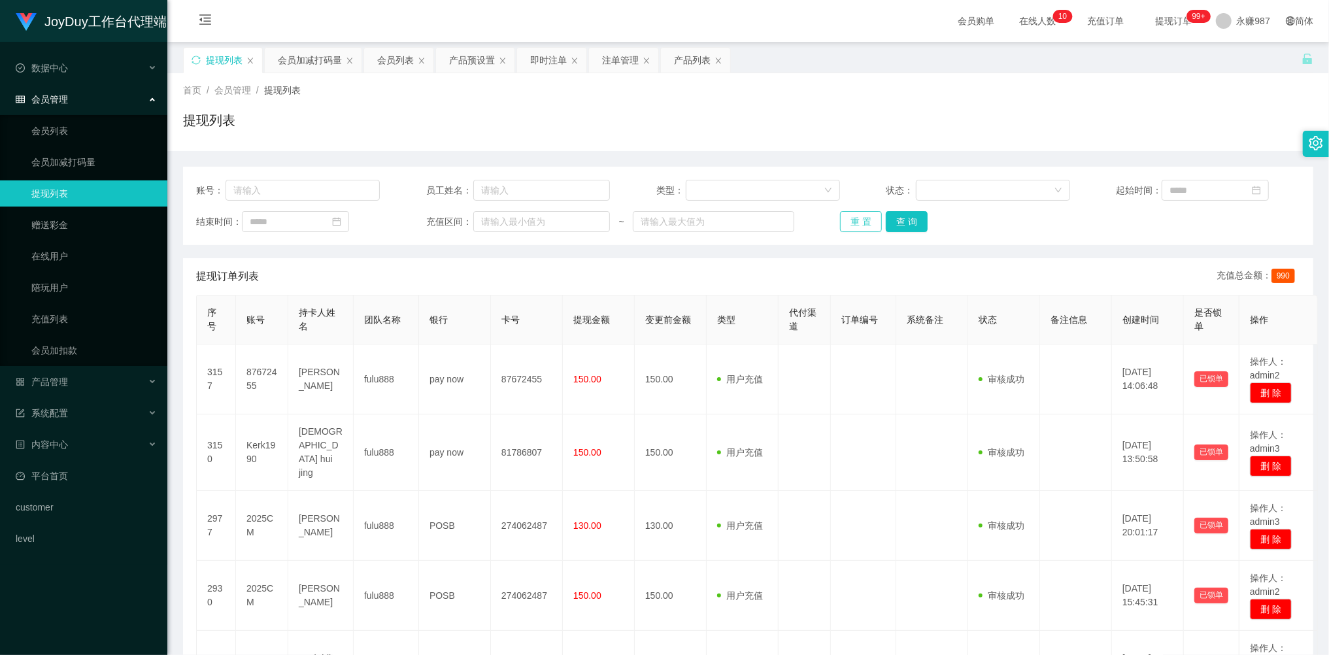
click at [850, 228] on button "重 置" at bounding box center [861, 221] width 42 height 21
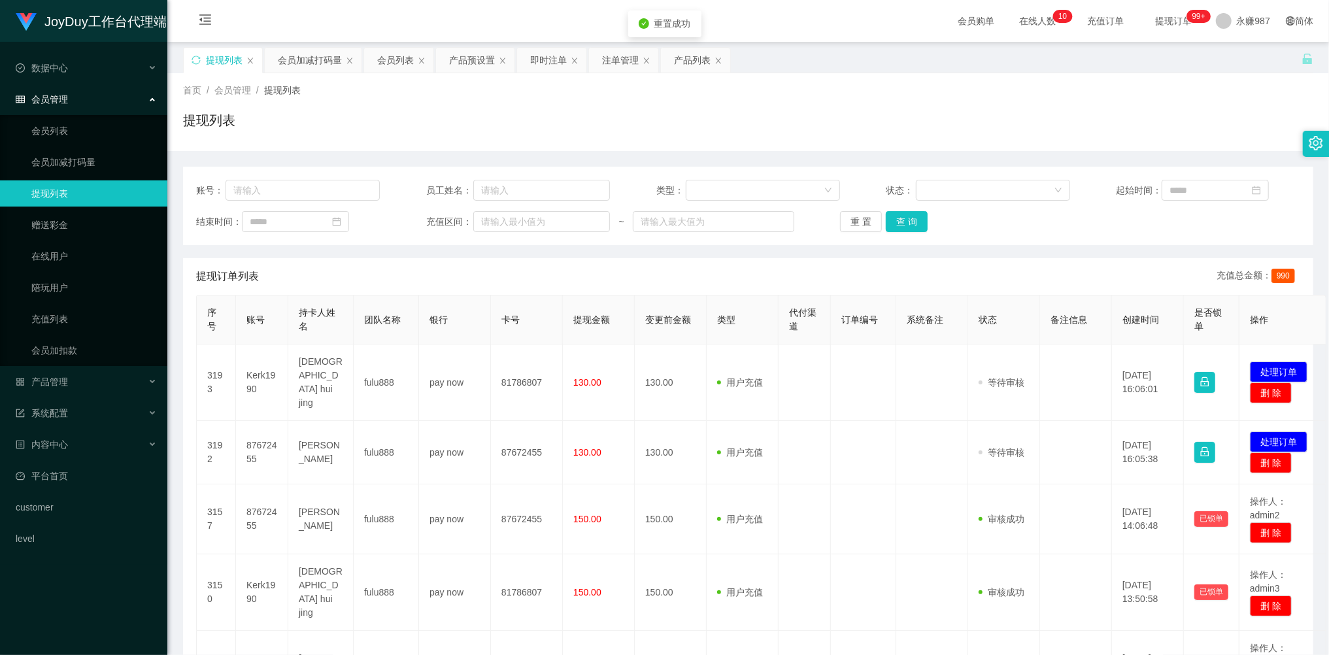
click at [854, 222] on div "重 置 查 询" at bounding box center [932, 221] width 184 height 21
click at [854, 222] on button "重 置" at bounding box center [861, 221] width 42 height 21
click at [854, 222] on div "重 置 查 询" at bounding box center [932, 221] width 184 height 21
click at [854, 222] on button "重 置" at bounding box center [861, 221] width 42 height 21
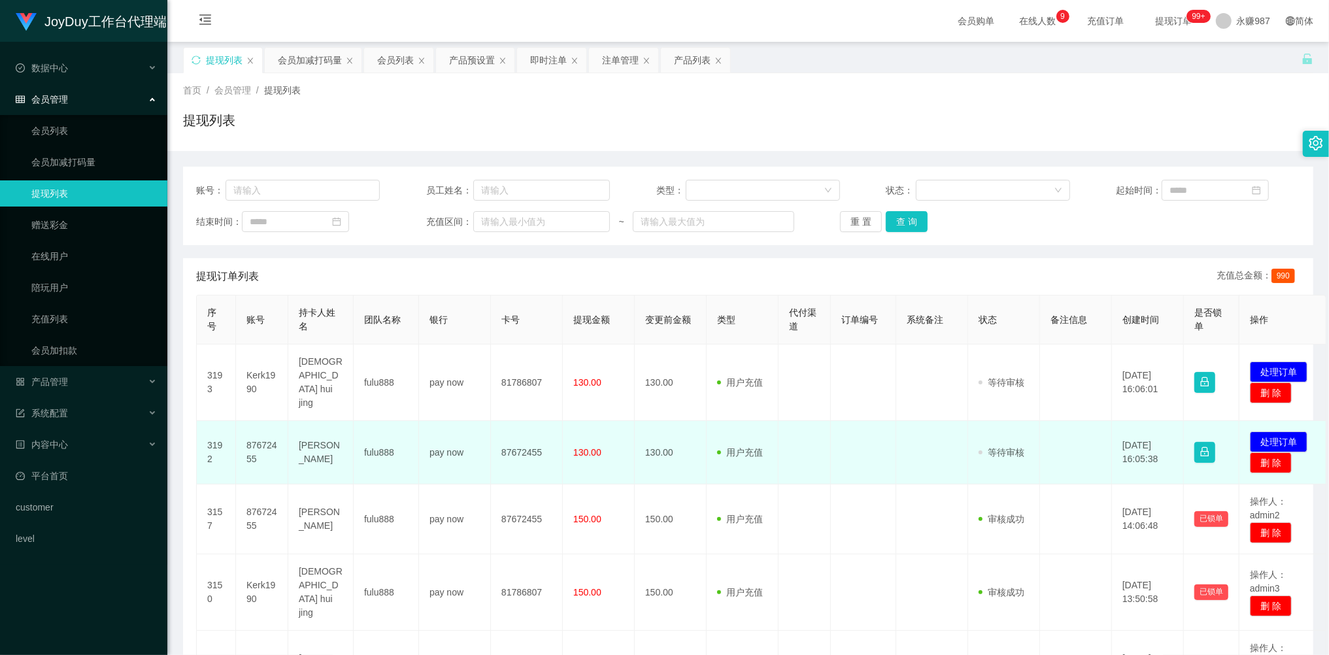
click at [257, 431] on td "87672455" at bounding box center [262, 452] width 52 height 63
click at [280, 443] on td "87672455" at bounding box center [262, 452] width 52 height 63
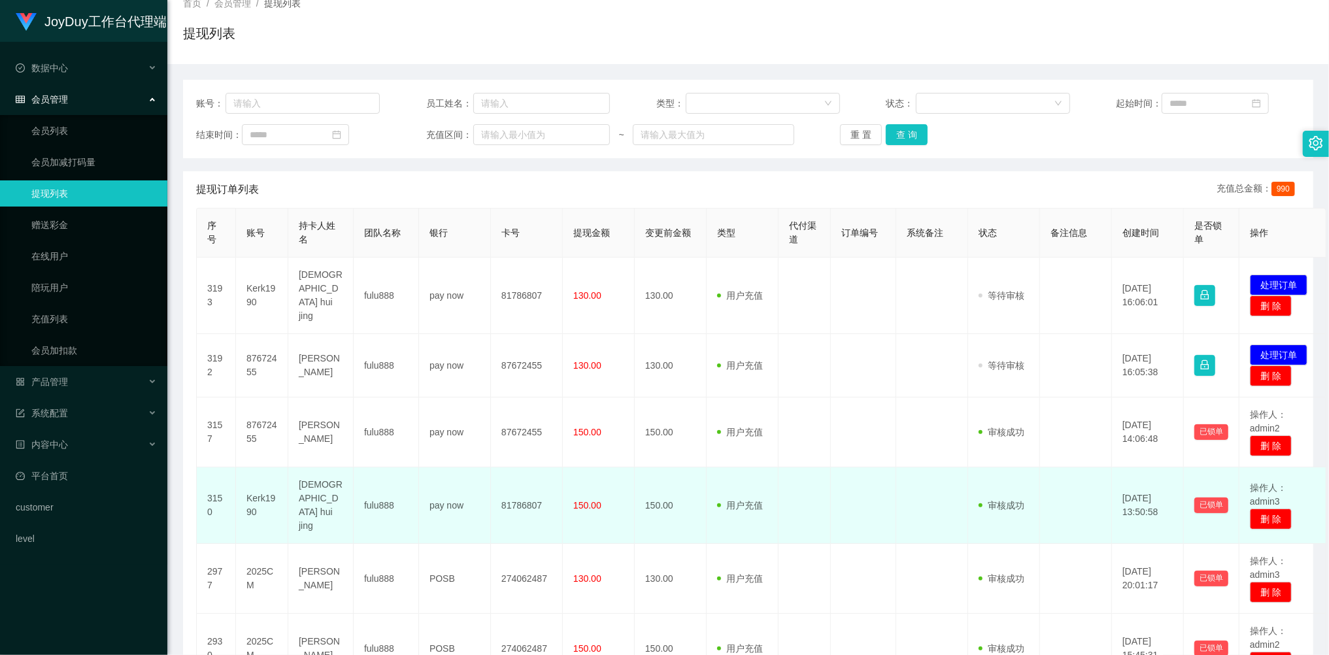
scroll to position [261, 0]
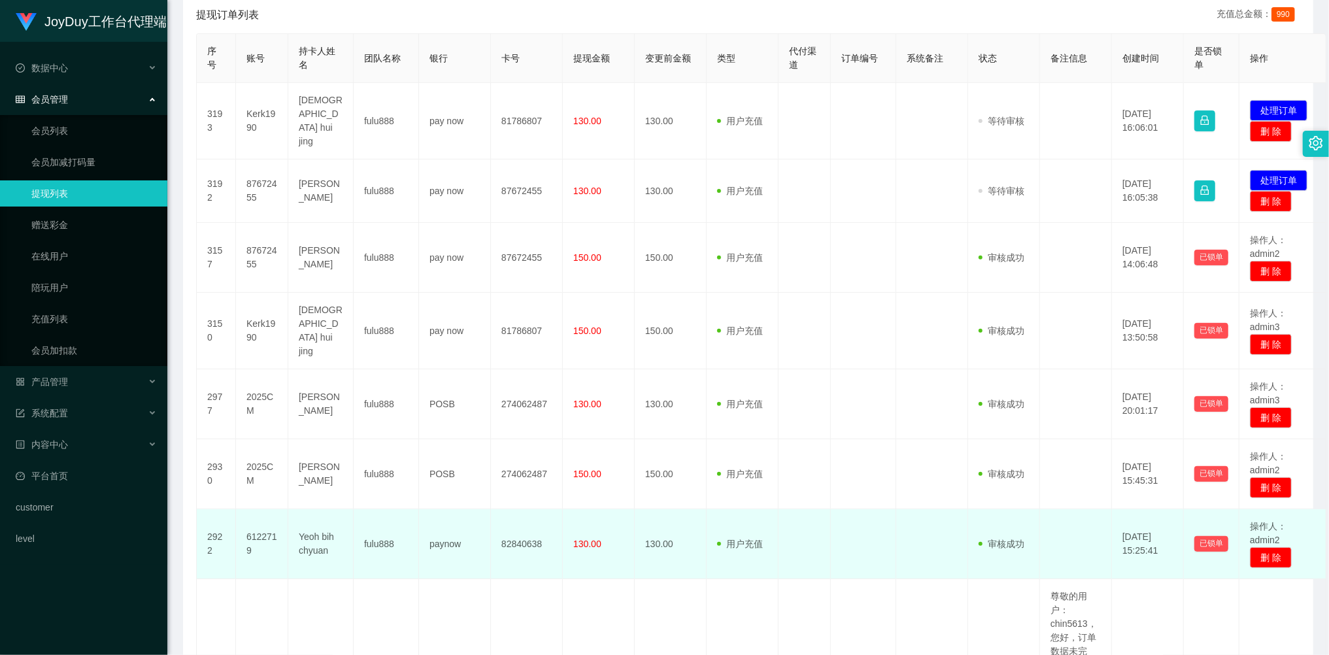
click at [261, 514] on td "6122719" at bounding box center [262, 544] width 52 height 70
copy td "6122719"
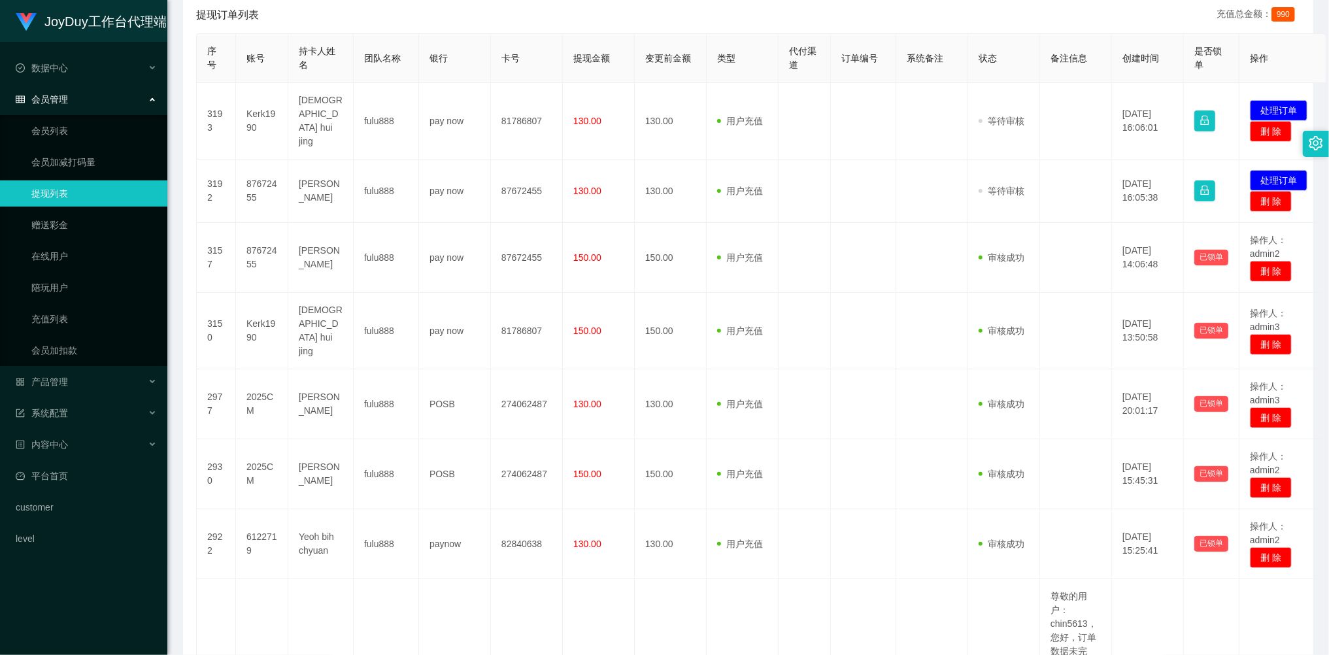
click at [58, 106] on div "会员管理" at bounding box center [83, 99] width 167 height 26
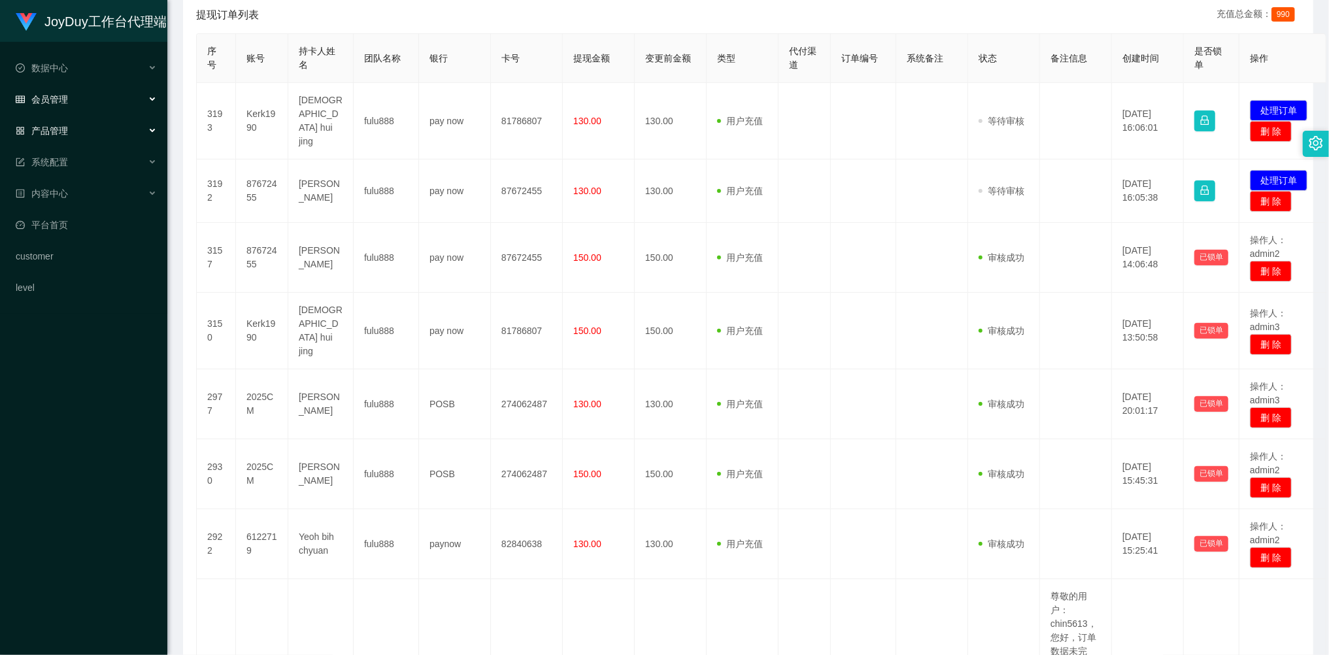
click at [63, 125] on span "产品管理" at bounding box center [42, 130] width 52 height 10
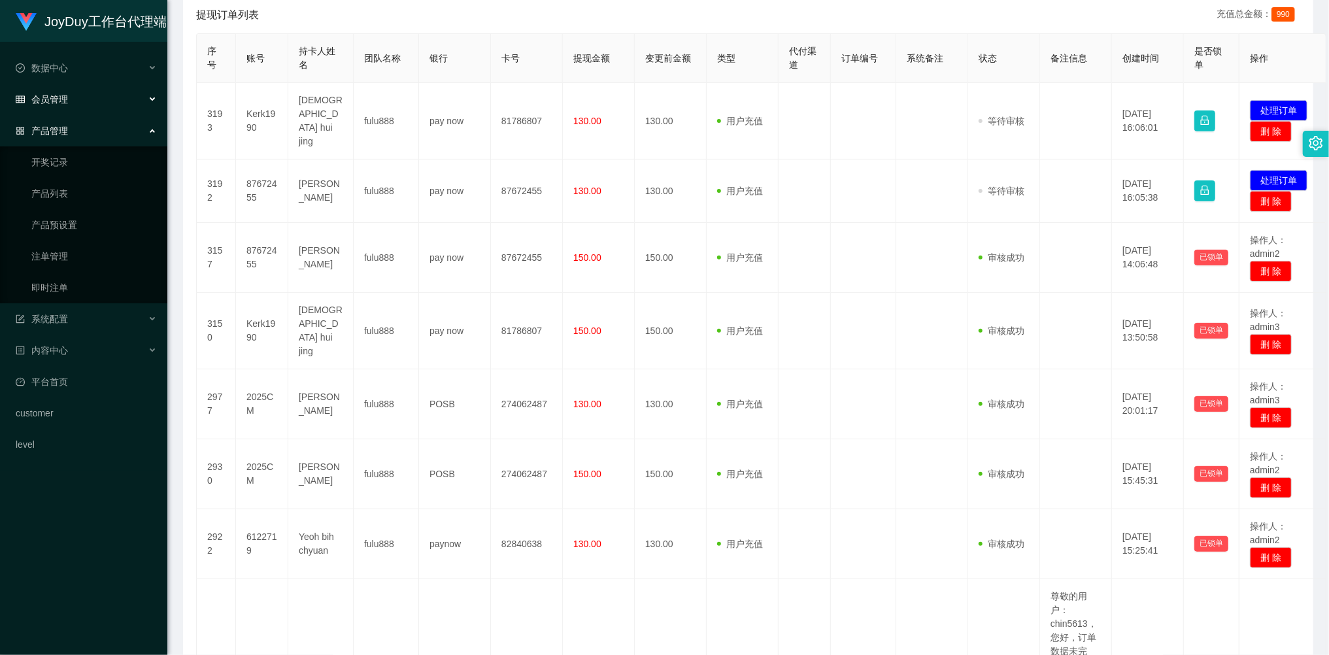
click at [55, 95] on span "会员管理" at bounding box center [42, 99] width 52 height 10
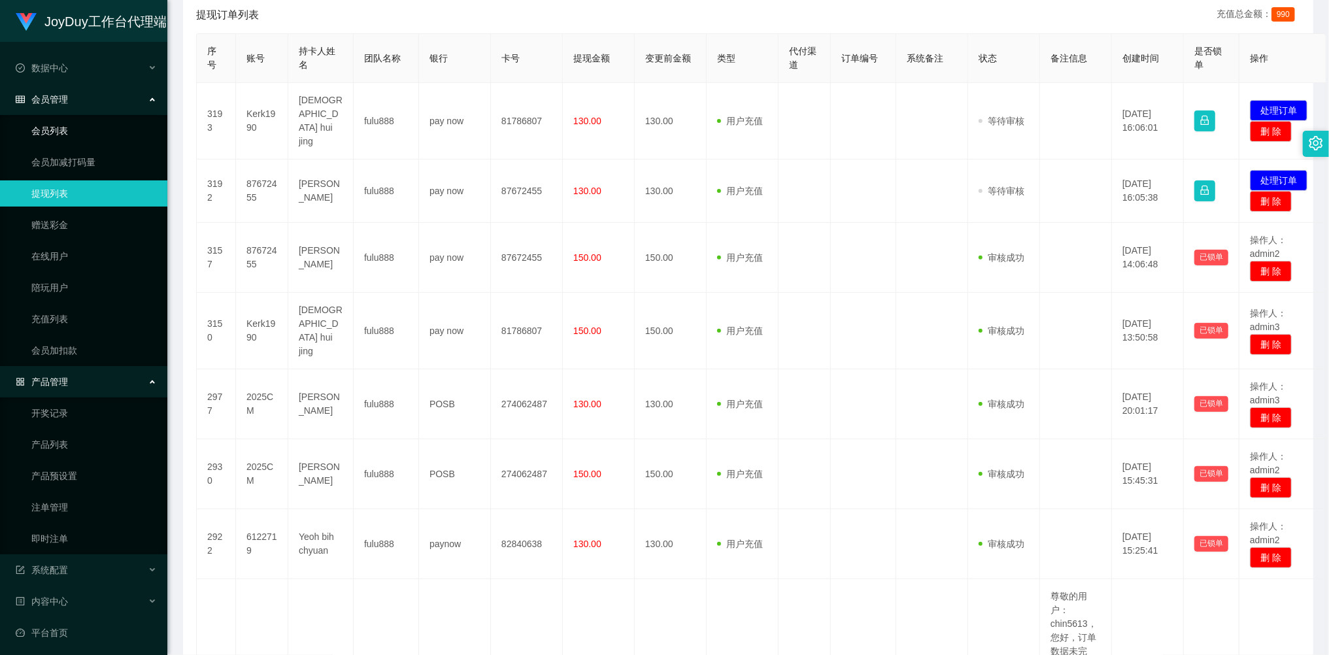
click at [58, 120] on link "会员列表" at bounding box center [93, 131] width 125 height 26
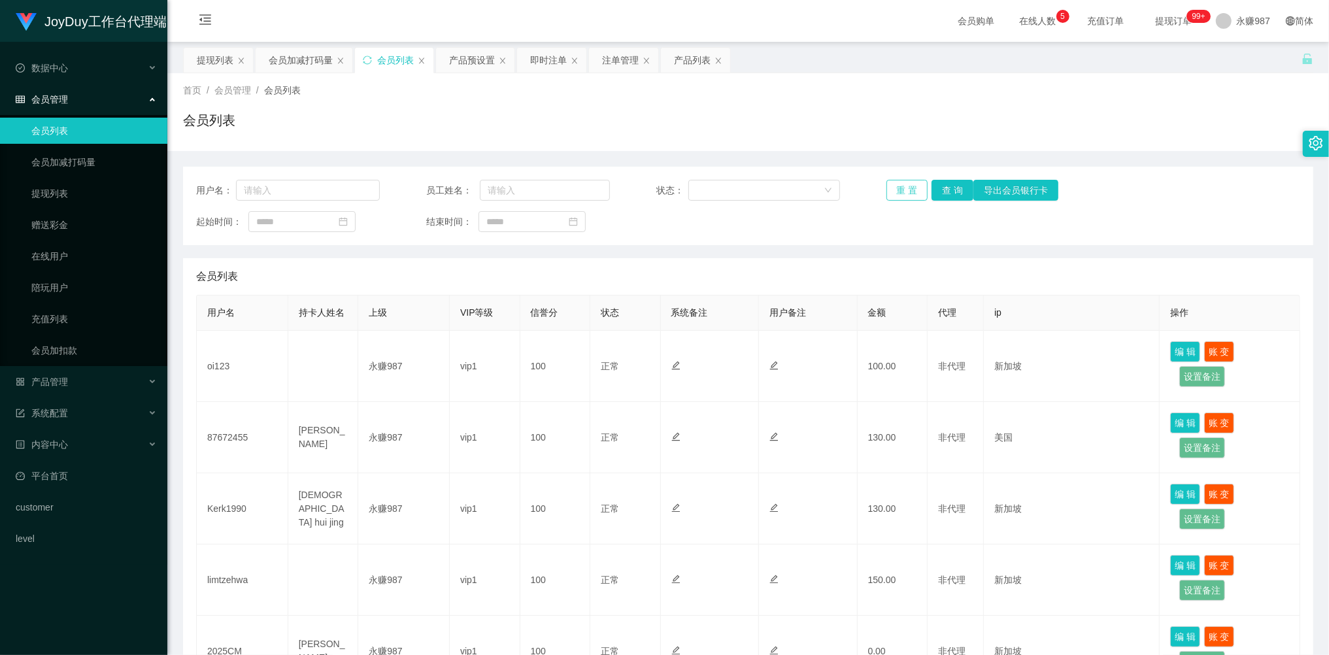
click at [891, 194] on button "重 置" at bounding box center [907, 190] width 42 height 21
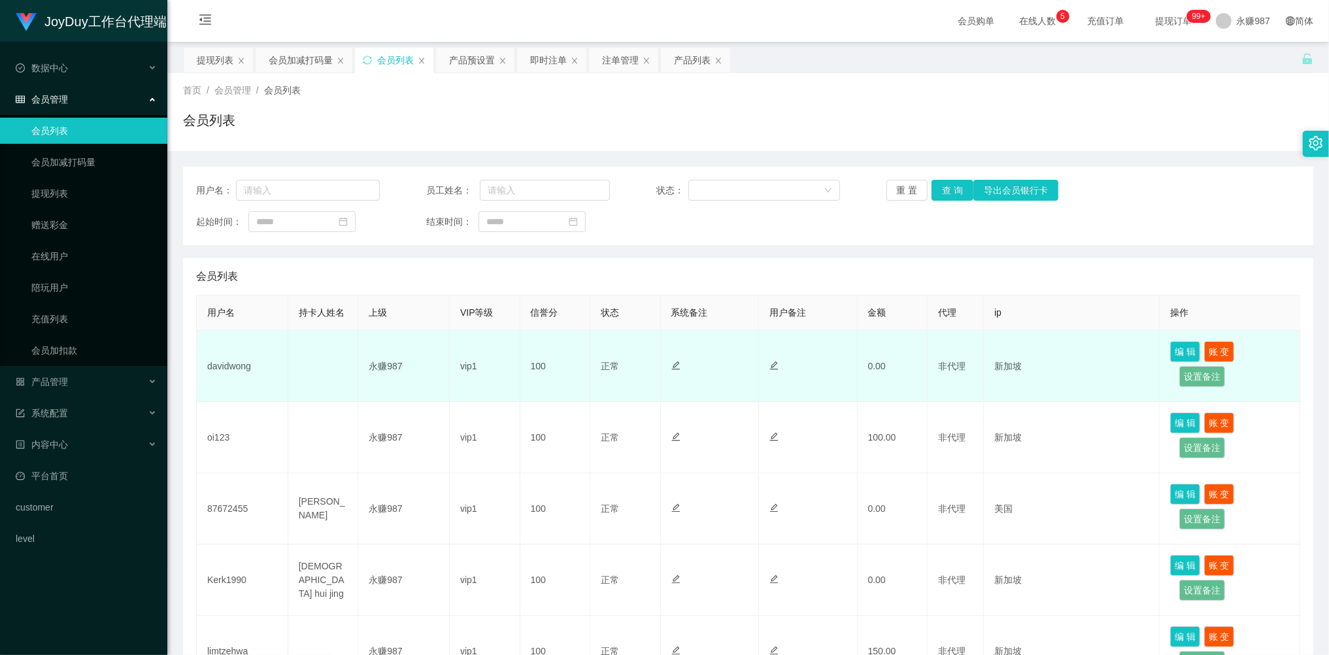
click at [220, 372] on td "davidwong" at bounding box center [242, 366] width 91 height 71
click at [234, 359] on td "davidwong" at bounding box center [242, 366] width 91 height 71
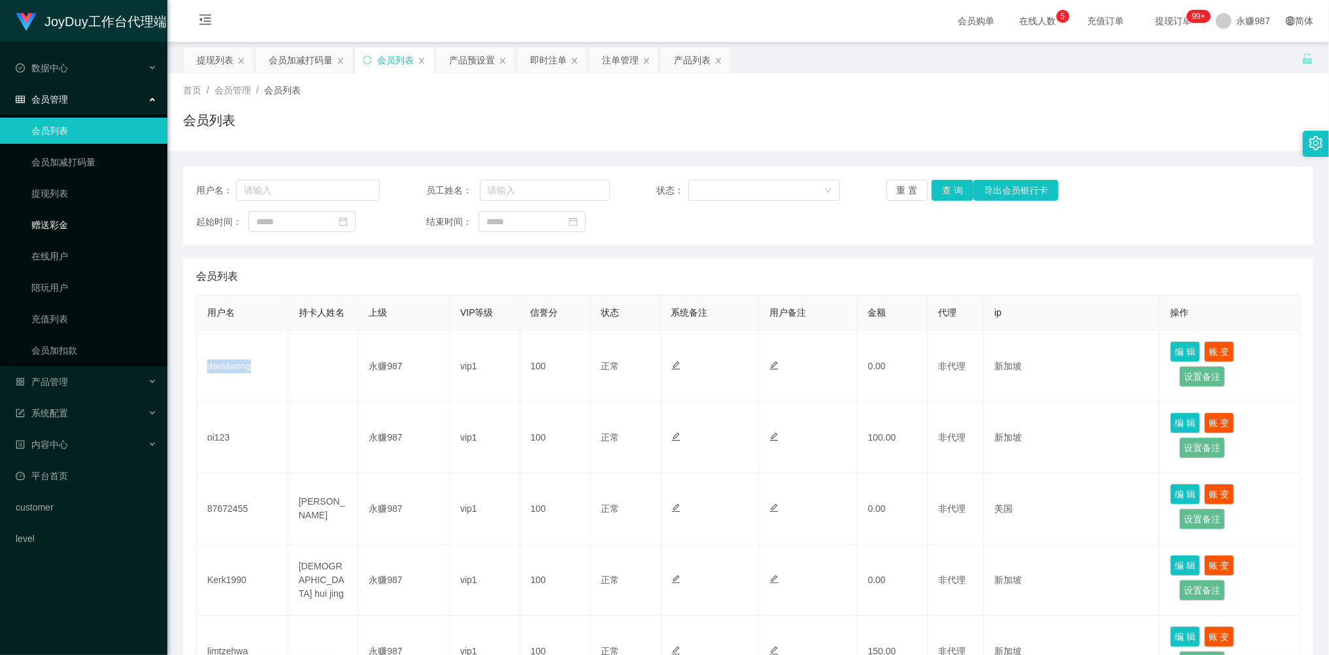
copy td "davidwong"
click at [59, 380] on span "产品管理" at bounding box center [42, 381] width 52 height 10
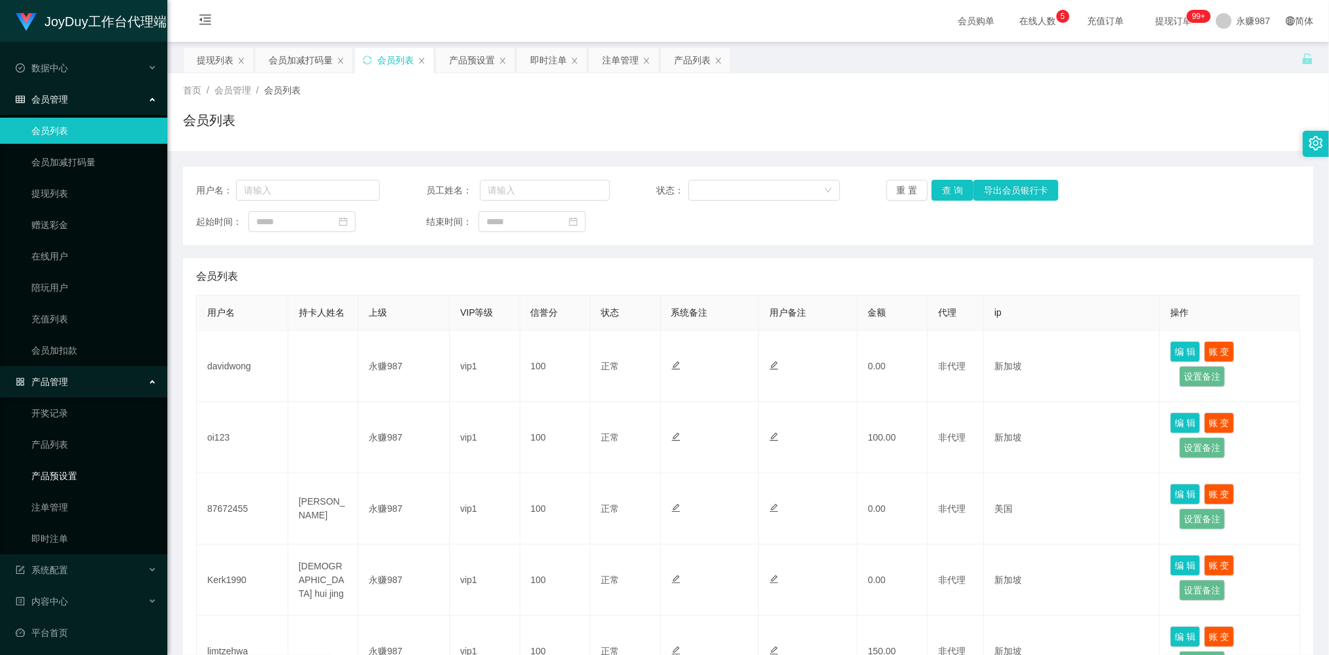
click at [69, 479] on link "产品预设置" at bounding box center [93, 476] width 125 height 26
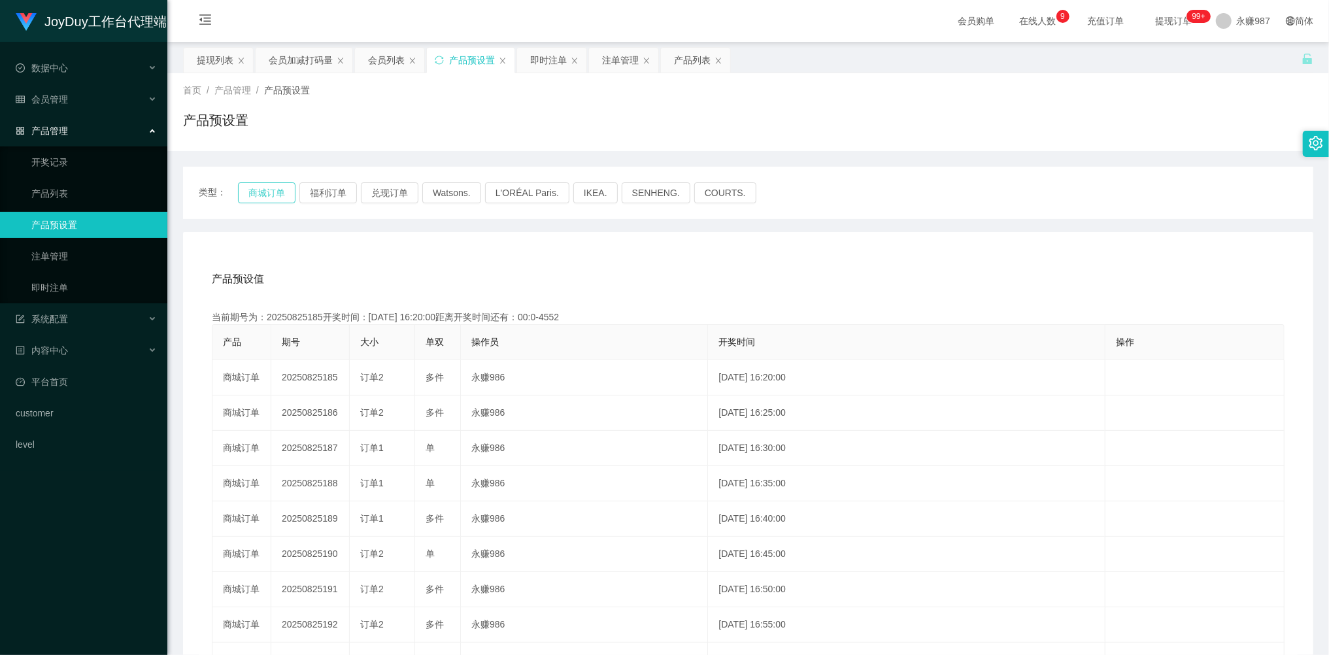
click at [280, 193] on button "商城订单" at bounding box center [267, 192] width 58 height 21
click at [277, 193] on button "商城订单" at bounding box center [267, 192] width 58 height 21
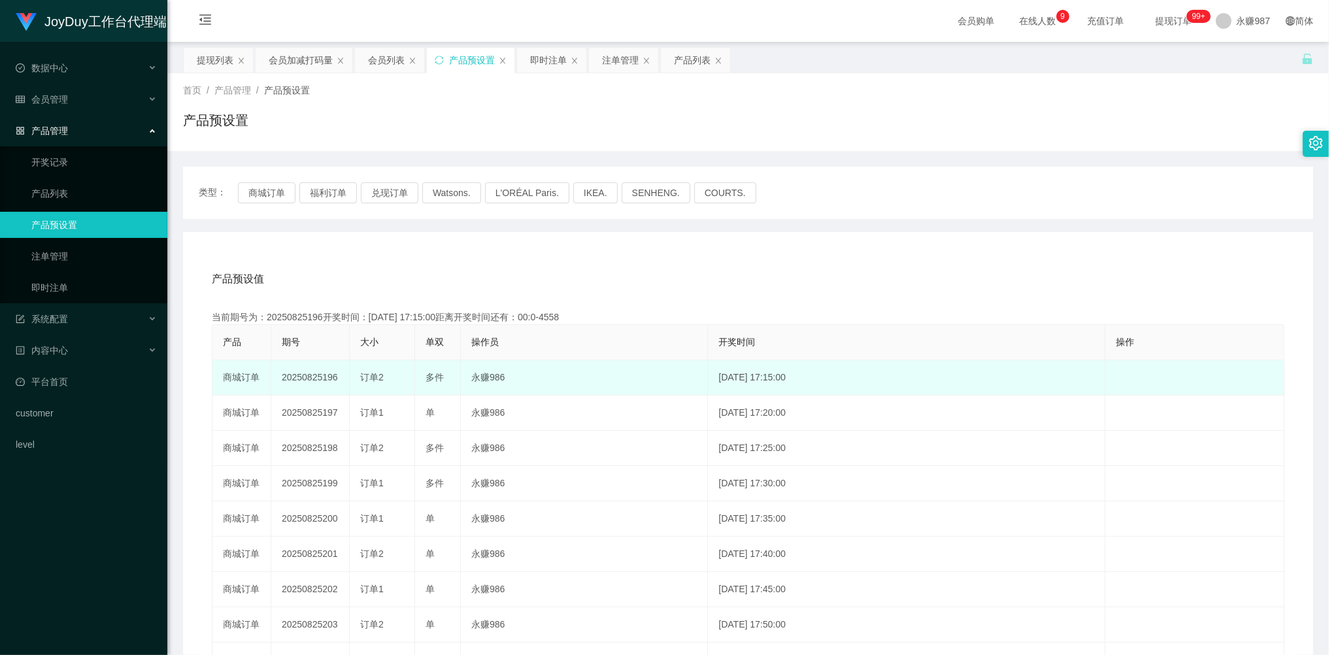
drag, startPoint x: 359, startPoint y: 377, endPoint x: 452, endPoint y: 377, distance: 92.8
click at [452, 377] on tr "商城订单 20250825196 订单2 多件 永赚986 [DATE] 17:15:00 编 辑 限制投注" at bounding box center [748, 377] width 1072 height 35
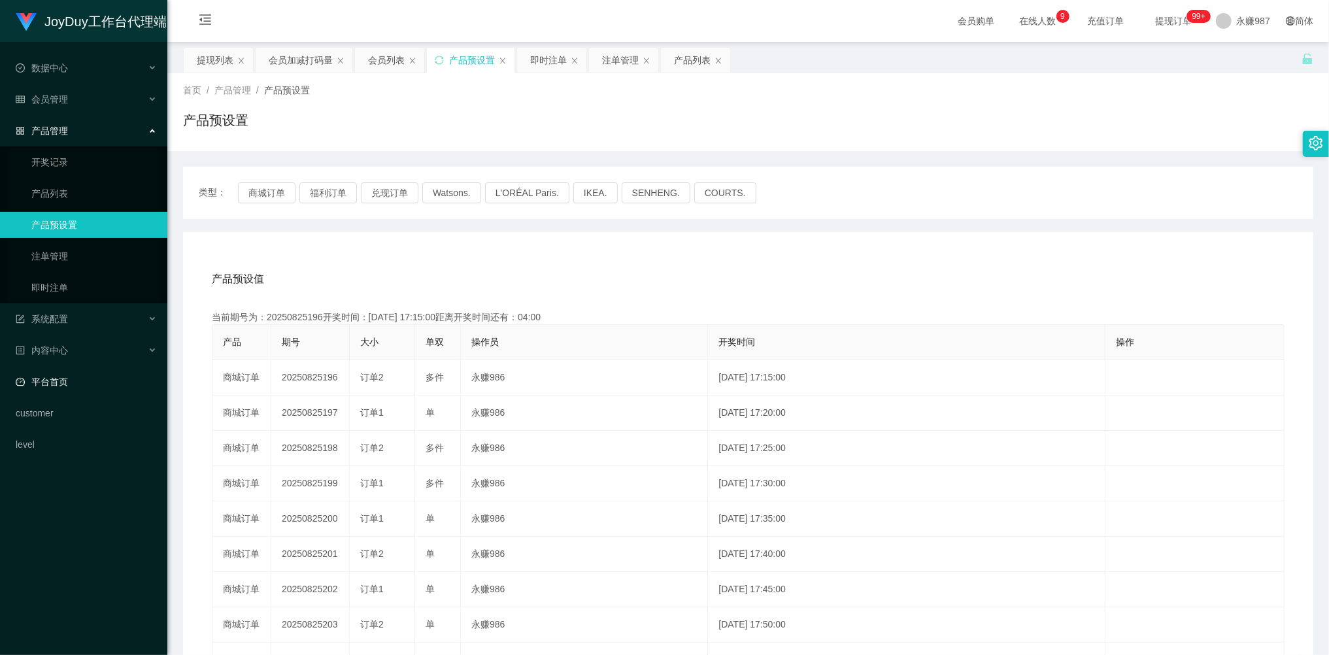
copy tr "订单2 多件"
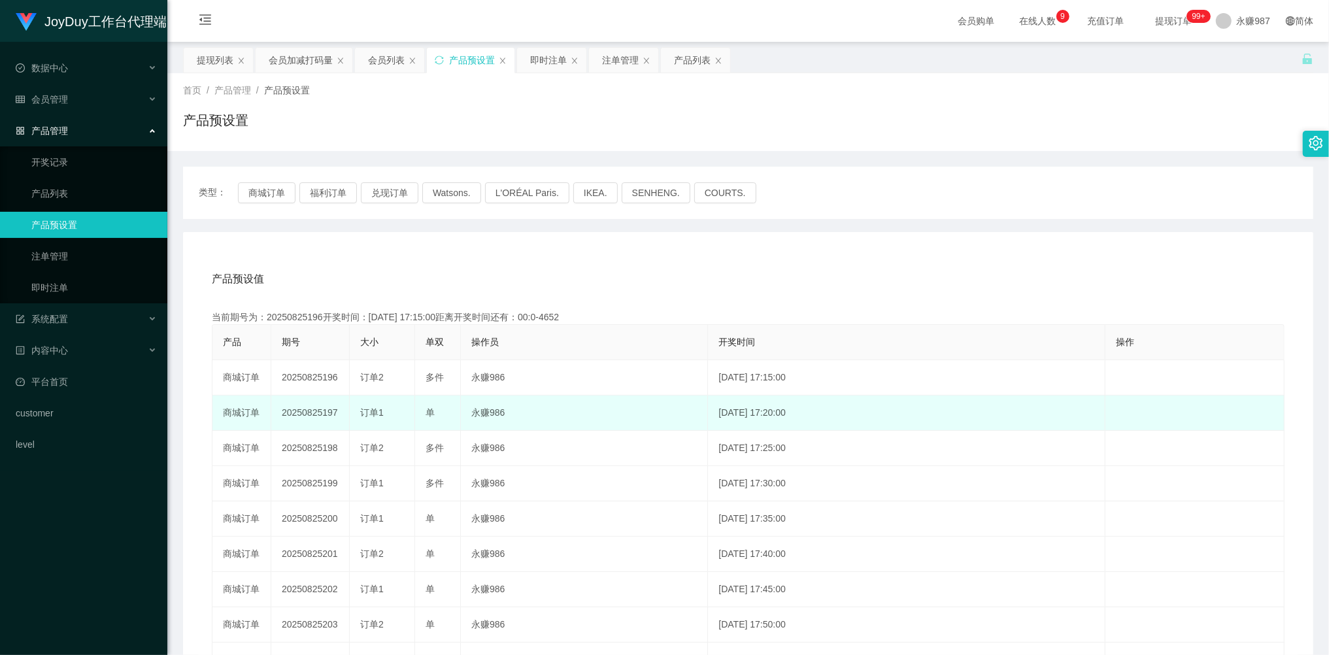
click at [592, 425] on td "永赚986" at bounding box center [584, 412] width 247 height 35
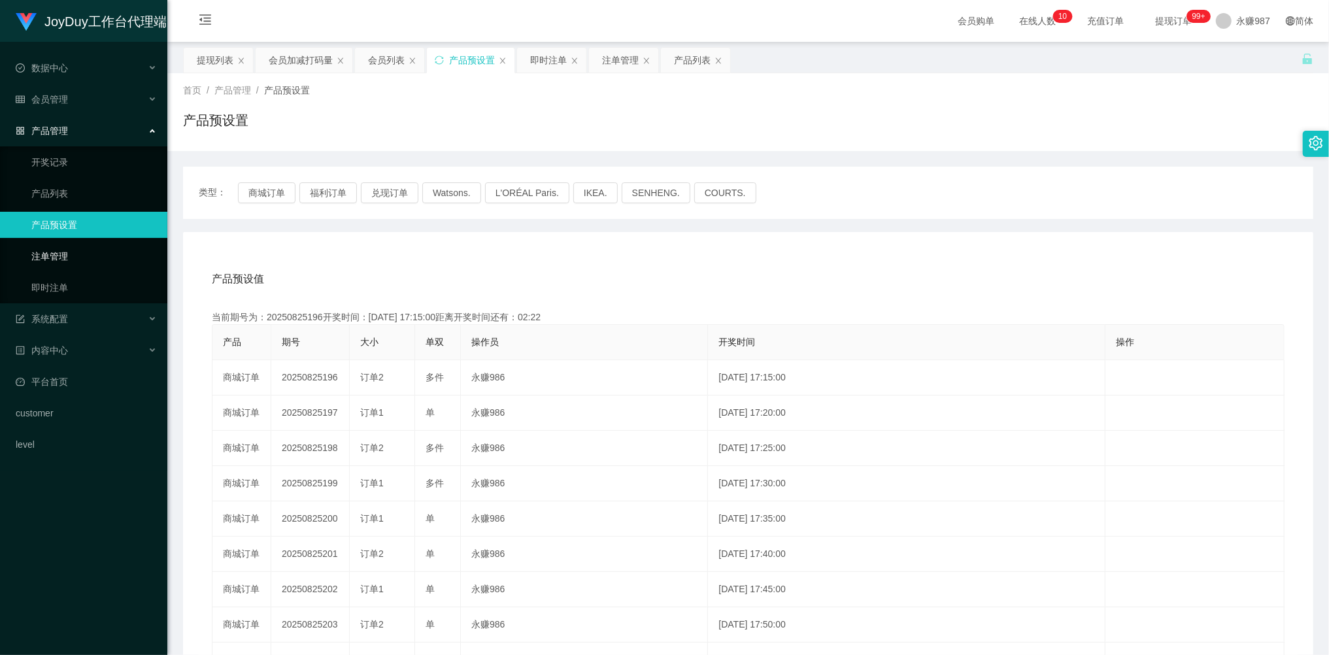
click at [63, 255] on link "注单管理" at bounding box center [93, 256] width 125 height 26
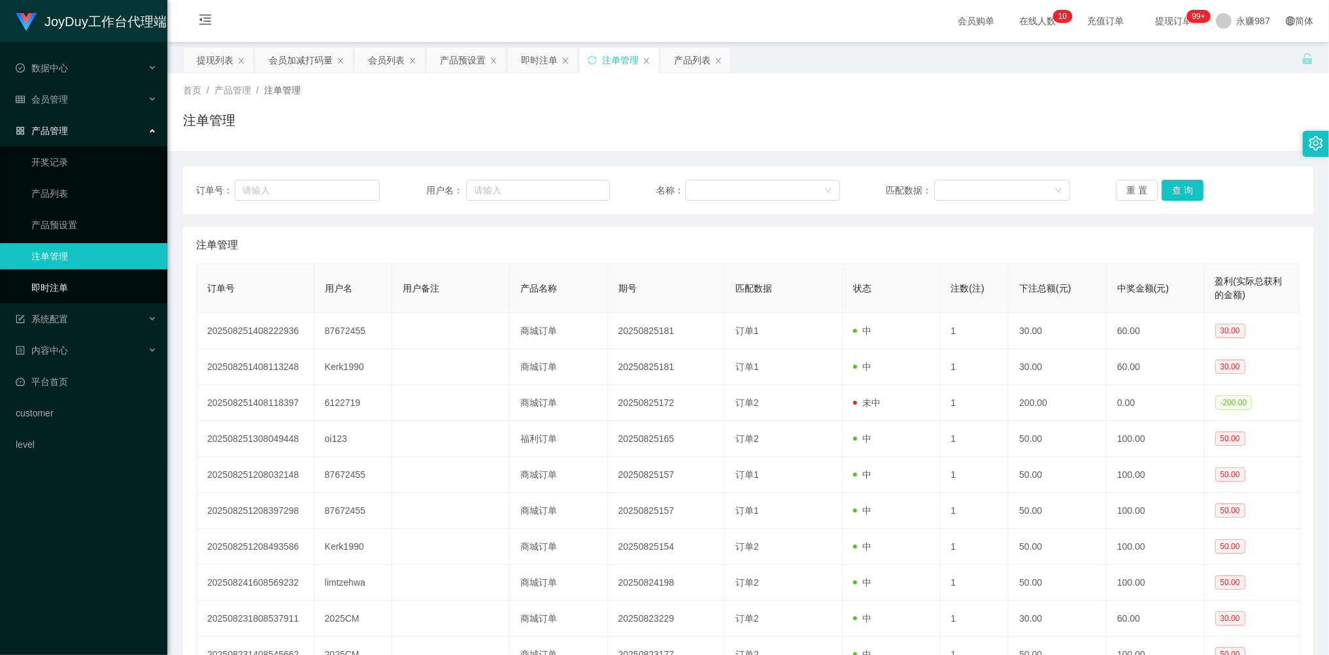
click at [58, 278] on link "即时注单" at bounding box center [93, 287] width 125 height 26
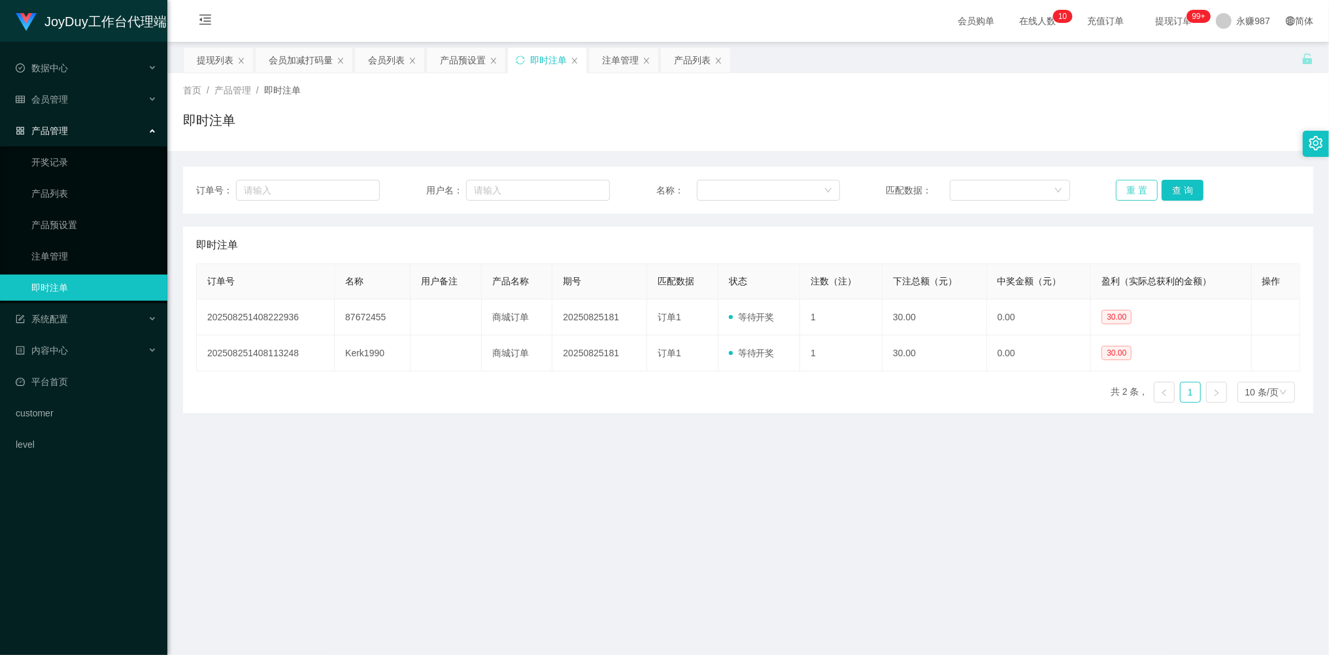
click at [1135, 186] on button "重 置" at bounding box center [1137, 190] width 42 height 21
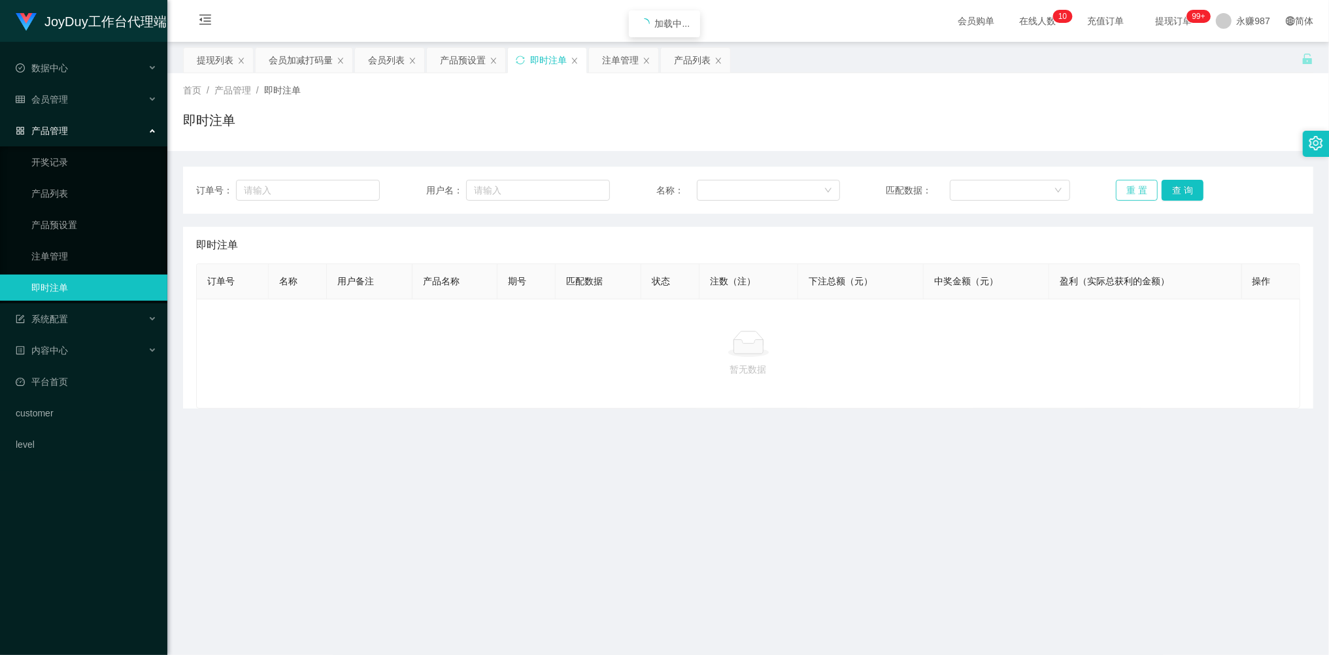
click at [1135, 186] on button "重 置" at bounding box center [1137, 190] width 42 height 21
click at [1133, 196] on button "重 置" at bounding box center [1137, 190] width 42 height 21
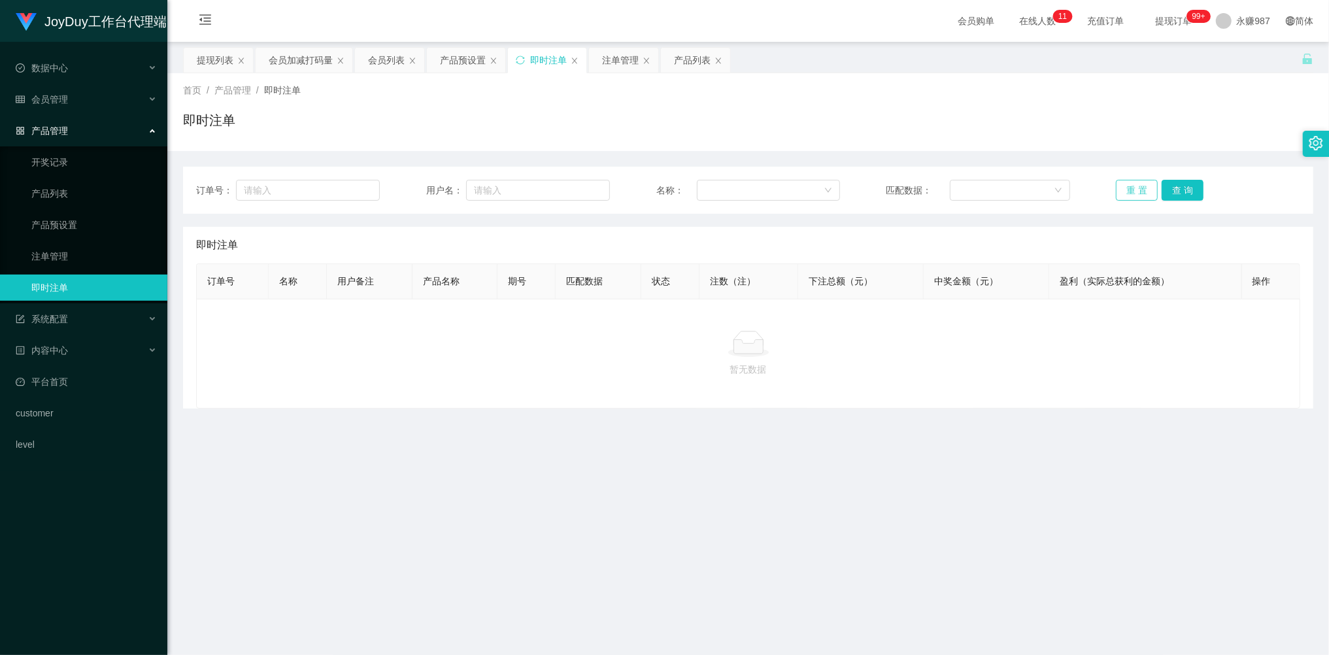
click at [1133, 196] on button "重 置" at bounding box center [1137, 190] width 42 height 21
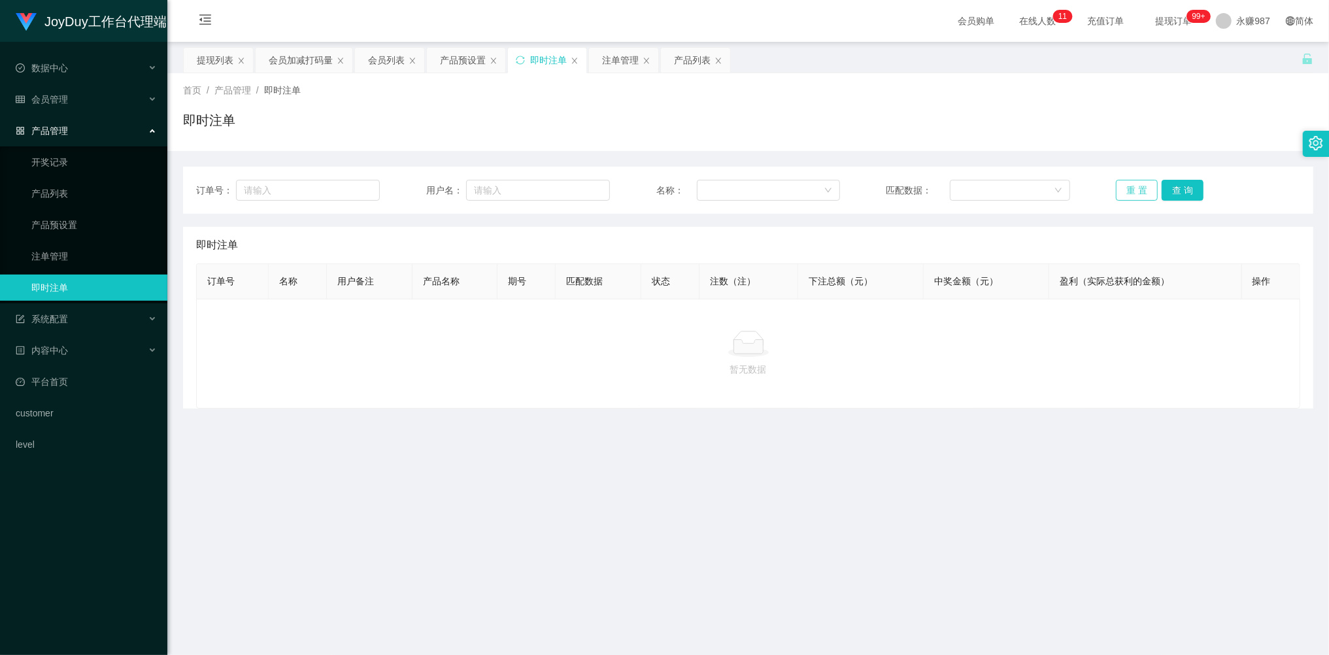
click at [1133, 196] on button "重 置" at bounding box center [1137, 190] width 42 height 21
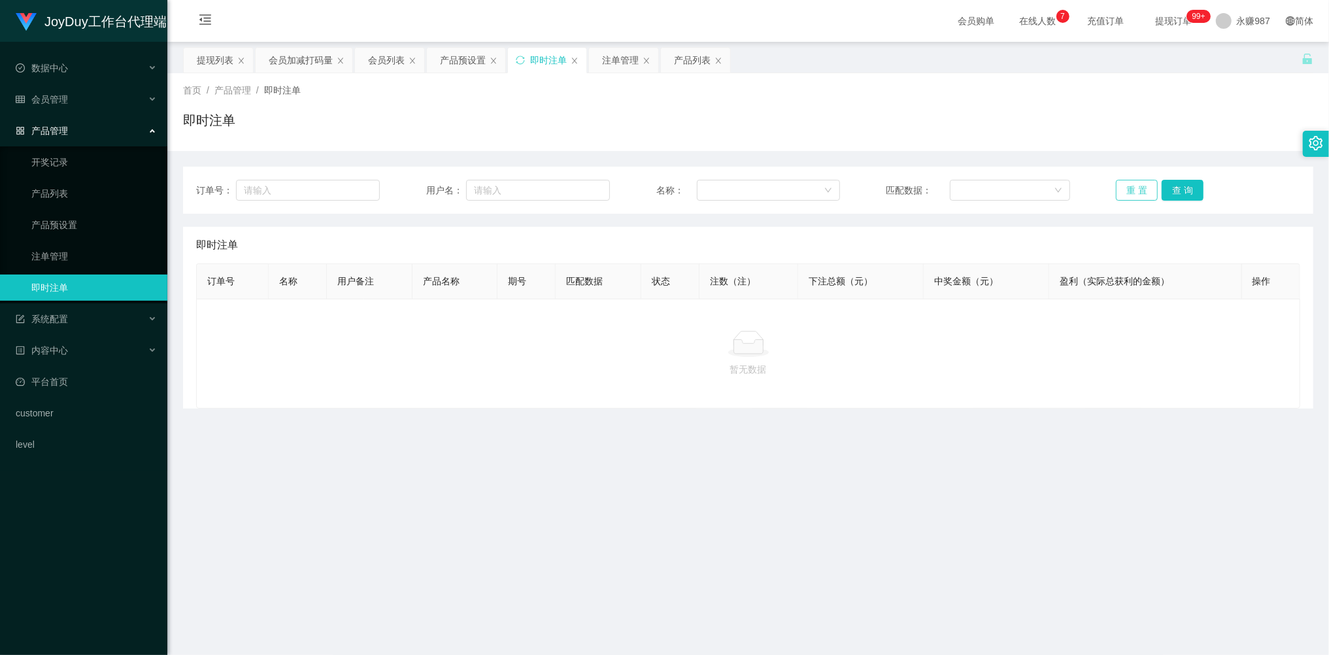
click at [1129, 186] on button "重 置" at bounding box center [1137, 190] width 42 height 21
click at [1130, 186] on button "重 置" at bounding box center [1137, 190] width 42 height 21
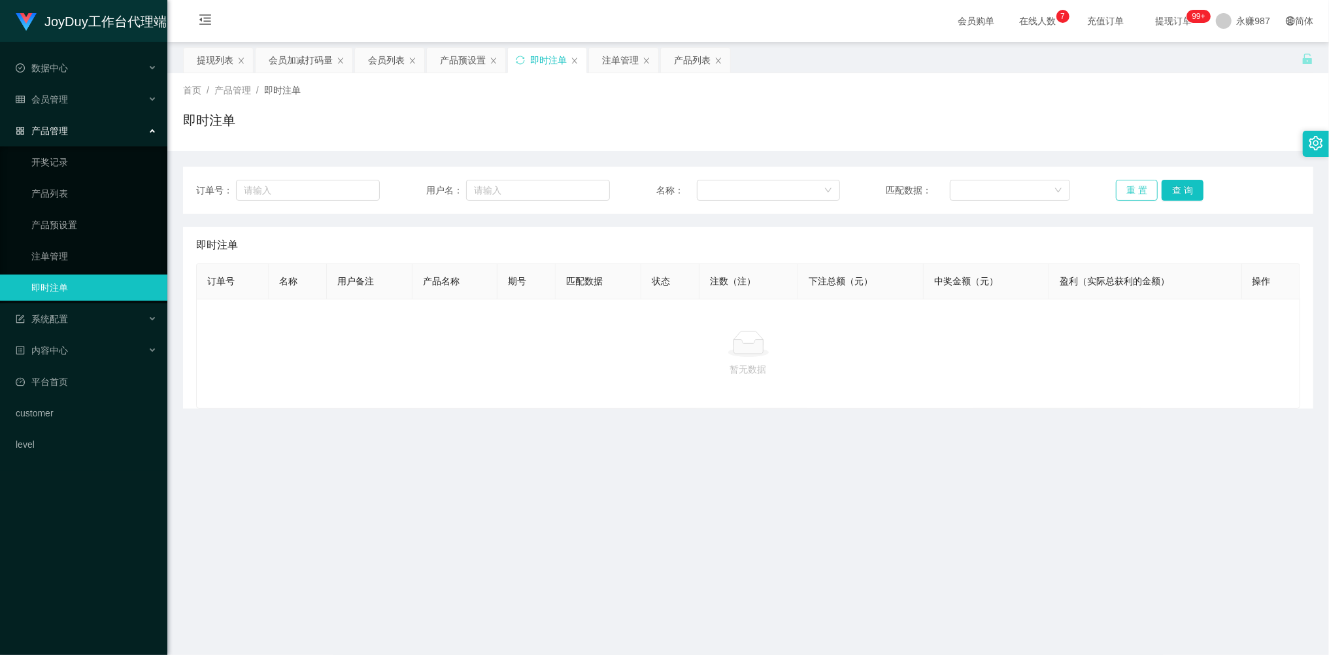
click at [1130, 186] on button "重 置" at bounding box center [1137, 190] width 42 height 21
click at [1140, 193] on button "重 置" at bounding box center [1137, 190] width 42 height 21
click at [1136, 191] on button "重 置" at bounding box center [1137, 190] width 42 height 21
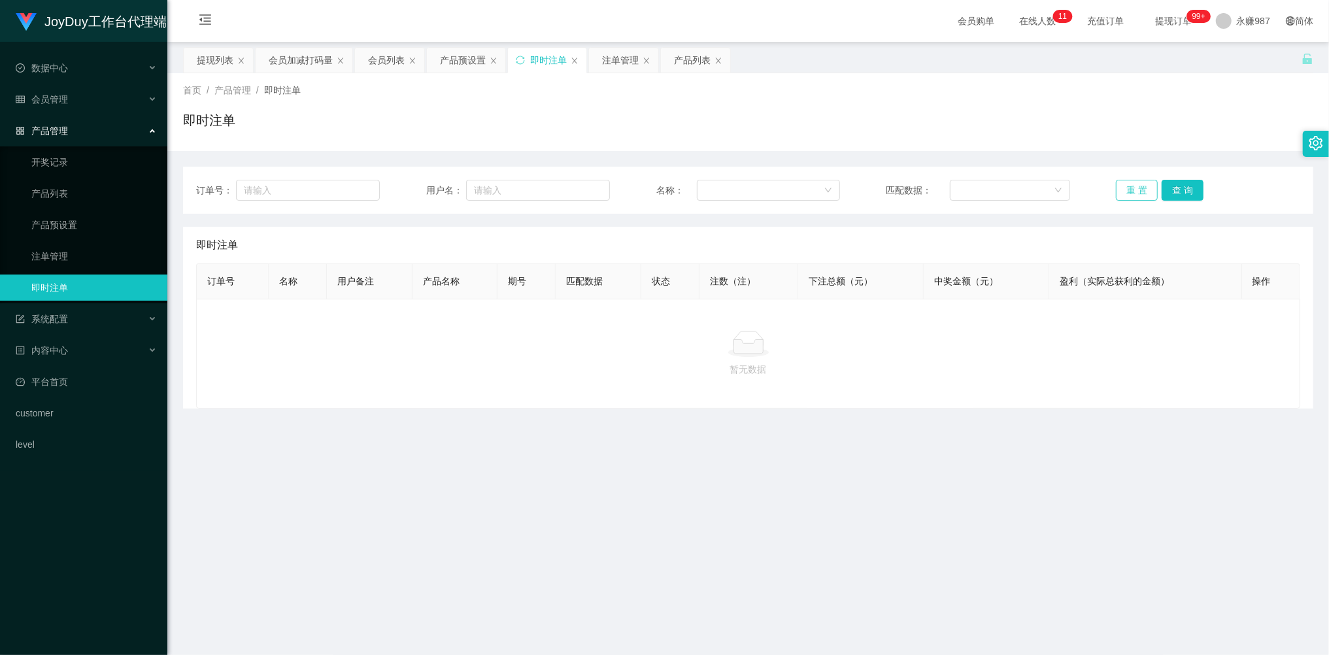
click at [1136, 191] on button "重 置" at bounding box center [1137, 190] width 42 height 21
click at [1132, 186] on button "重 置" at bounding box center [1137, 190] width 42 height 21
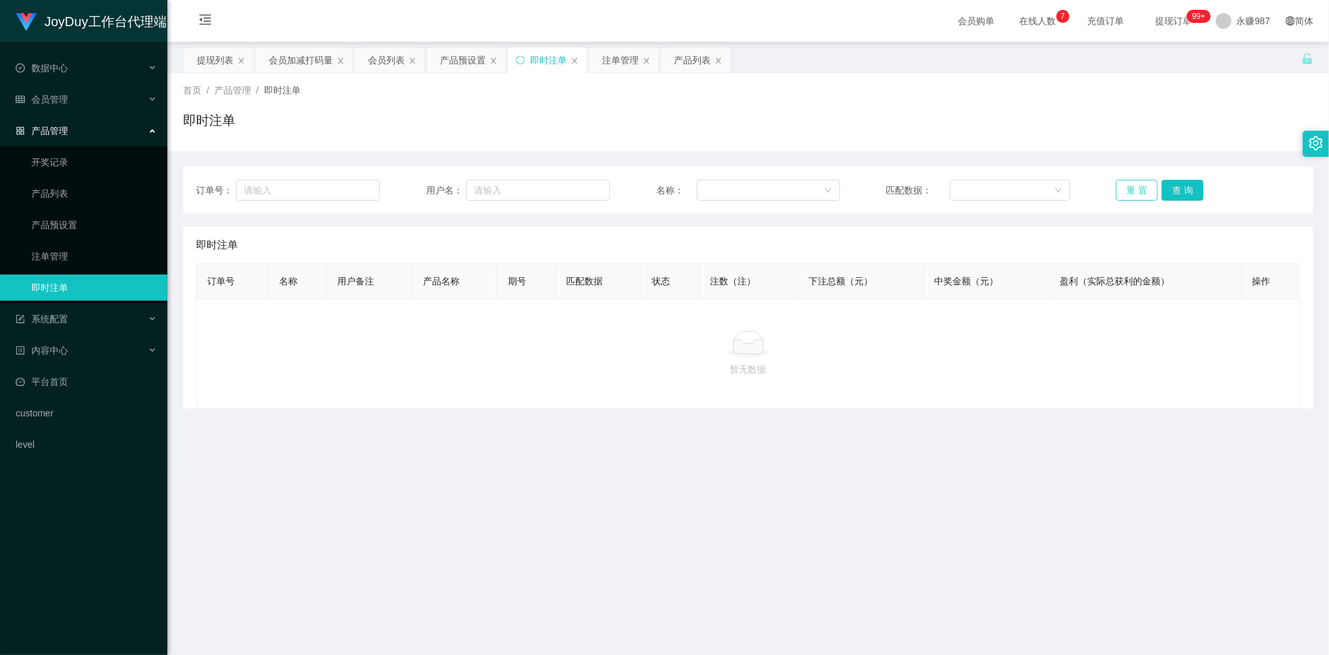
click at [1130, 183] on button "重 置" at bounding box center [1137, 190] width 42 height 21
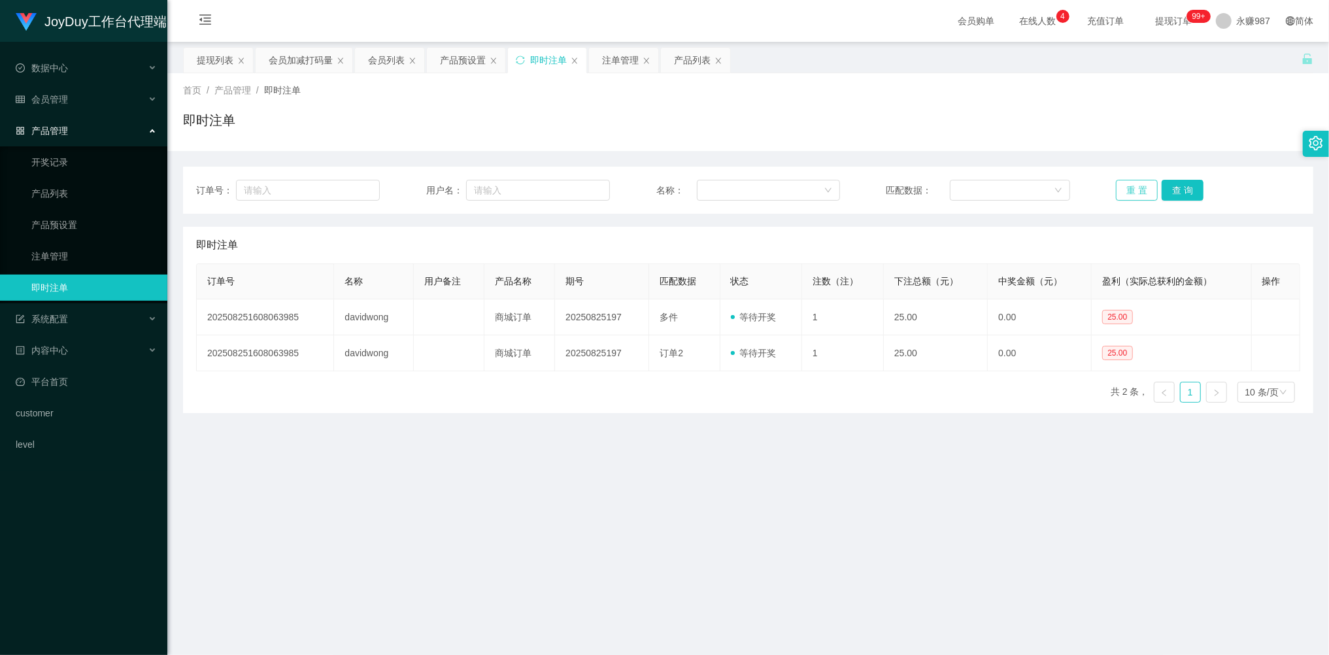
click at [1133, 196] on button "重 置" at bounding box center [1137, 190] width 42 height 21
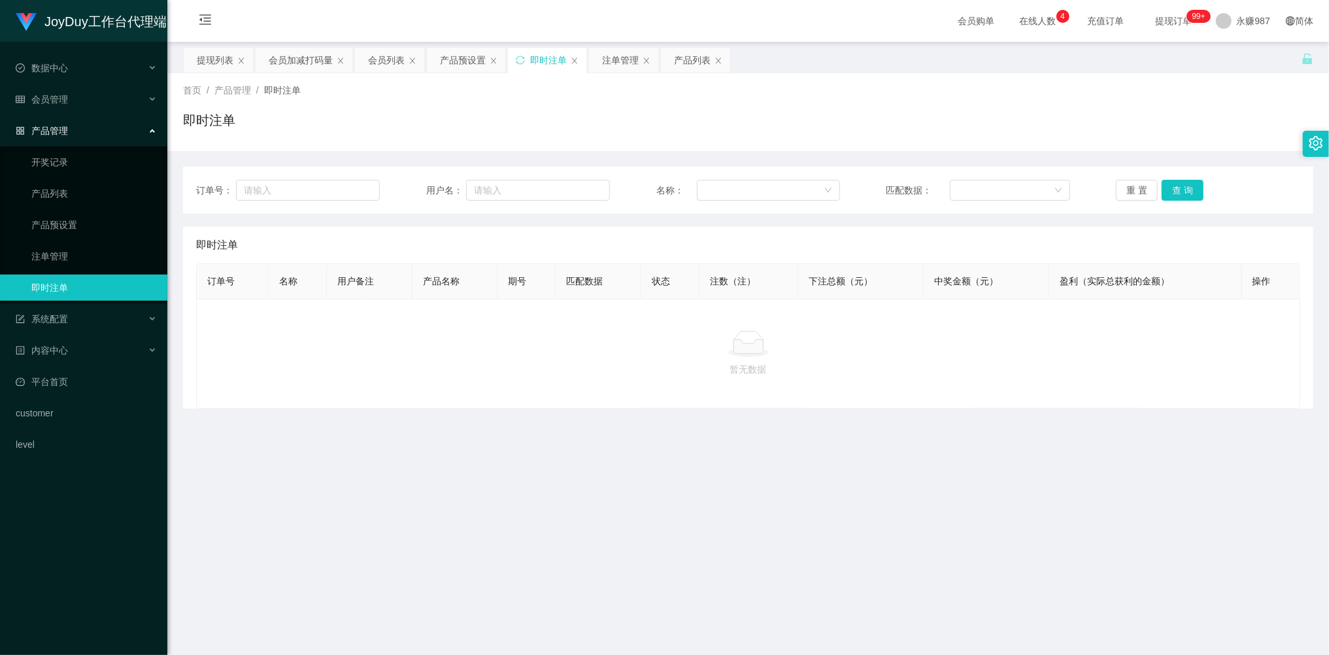
click at [72, 277] on link "即时注单" at bounding box center [93, 287] width 125 height 26
click at [55, 99] on span "会员管理" at bounding box center [42, 99] width 52 height 10
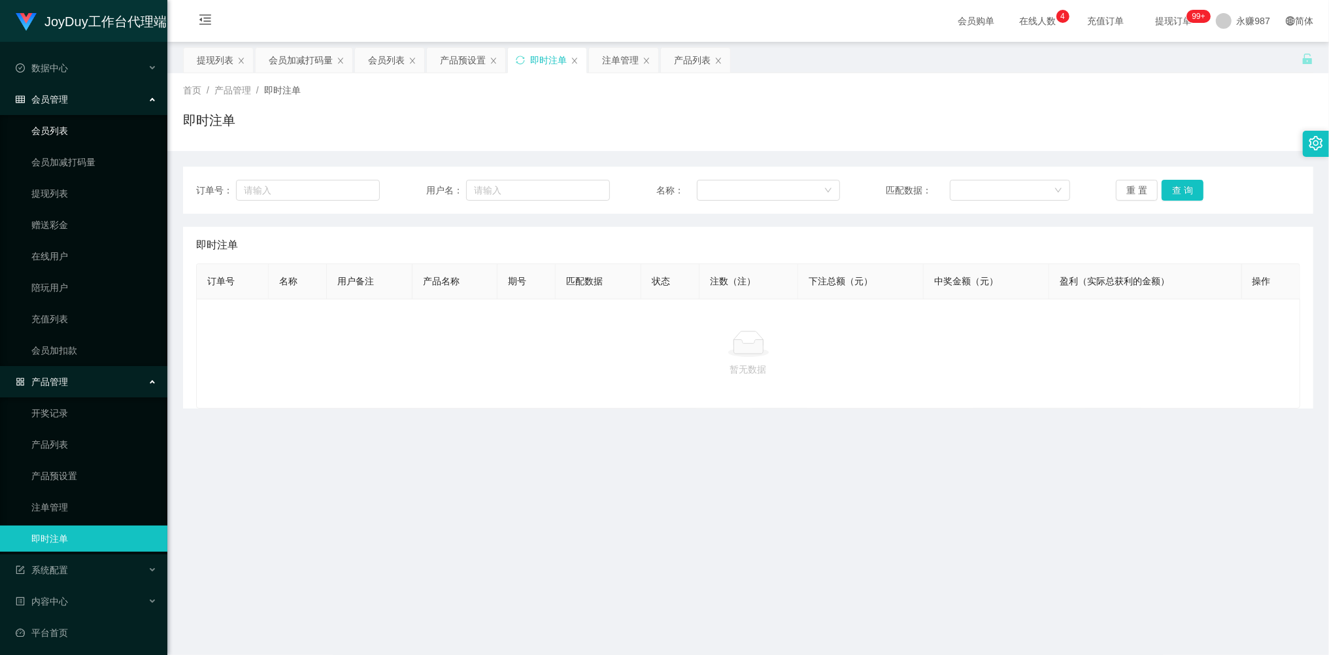
click at [56, 126] on link "会员列表" at bounding box center [93, 131] width 125 height 26
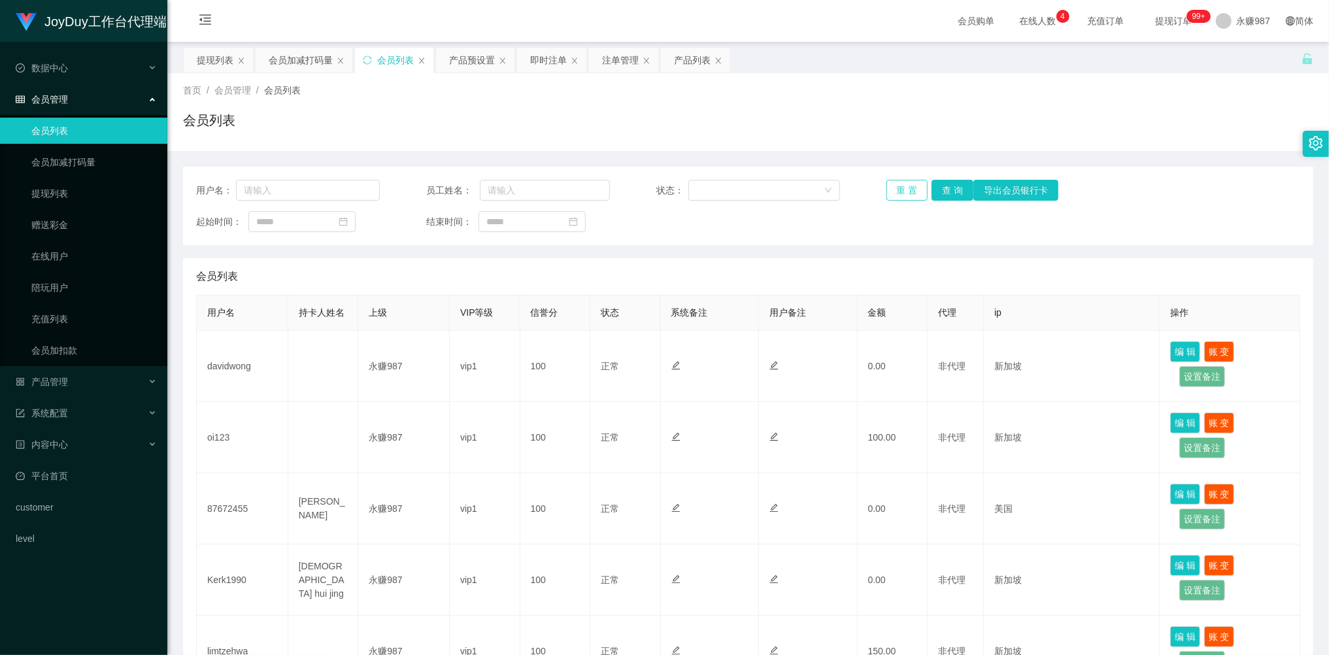
click at [910, 190] on button "重 置" at bounding box center [907, 190] width 42 height 21
click at [910, 190] on div "重 置 查 询 导出会员银行卡" at bounding box center [978, 190] width 184 height 21
click at [903, 189] on button "重 置" at bounding box center [907, 190] width 42 height 21
click at [903, 189] on div "重 置 查 询 导出会员银行卡" at bounding box center [978, 190] width 184 height 21
click at [905, 181] on button "重 置" at bounding box center [907, 190] width 42 height 21
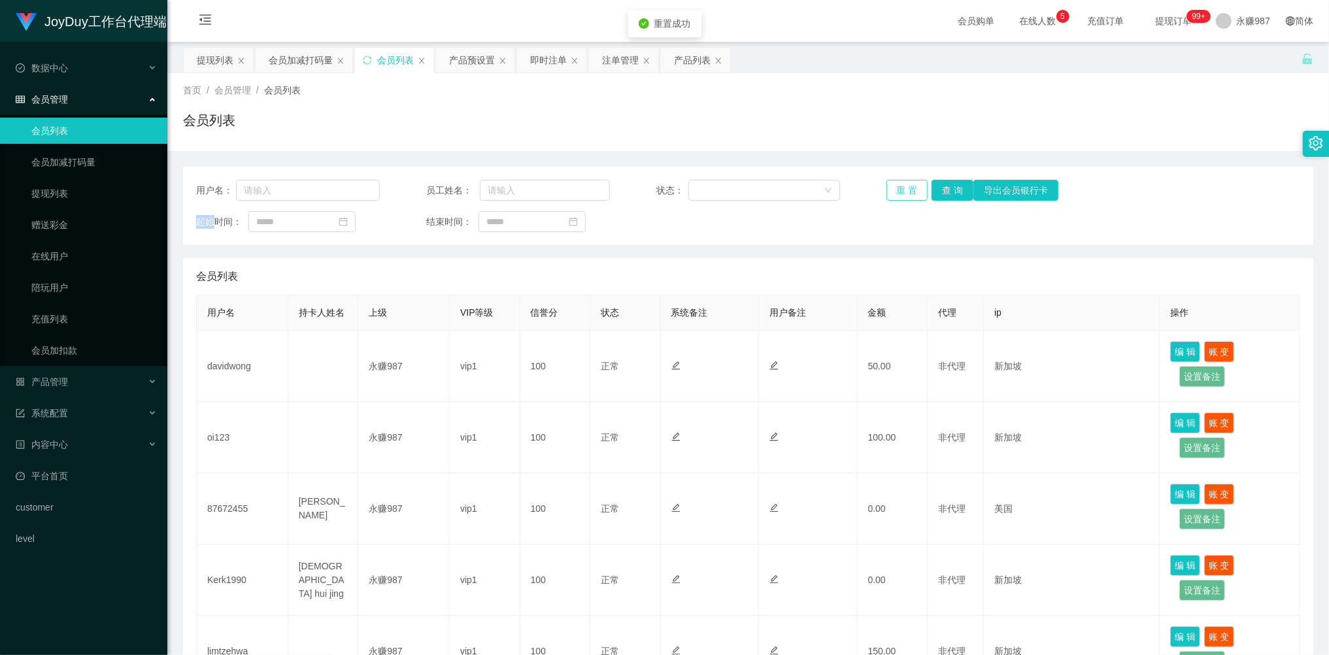
click at [905, 181] on button "重 置" at bounding box center [907, 190] width 42 height 21
click at [905, 181] on div "重 置 查 询 导出会员银行卡" at bounding box center [978, 190] width 184 height 21
click at [905, 181] on button "重 置" at bounding box center [907, 190] width 42 height 21
click at [63, 97] on span "会员管理" at bounding box center [42, 99] width 52 height 10
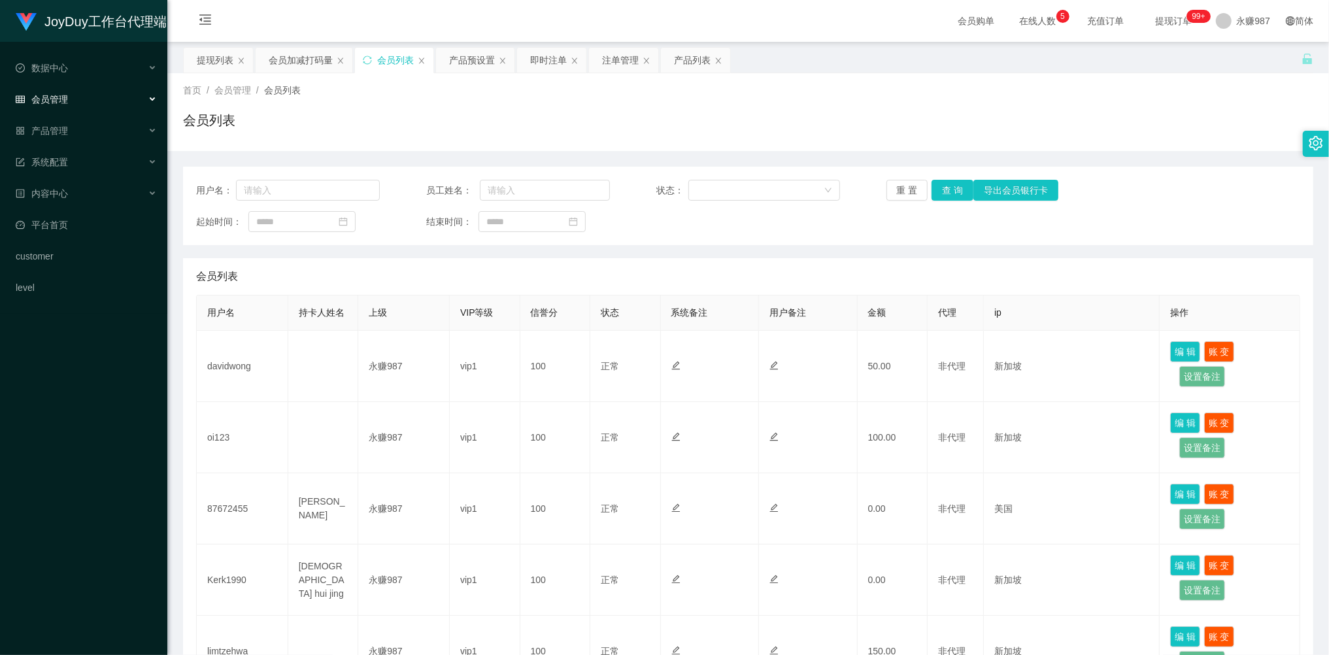
click at [67, 102] on span "会员管理" at bounding box center [42, 99] width 52 height 10
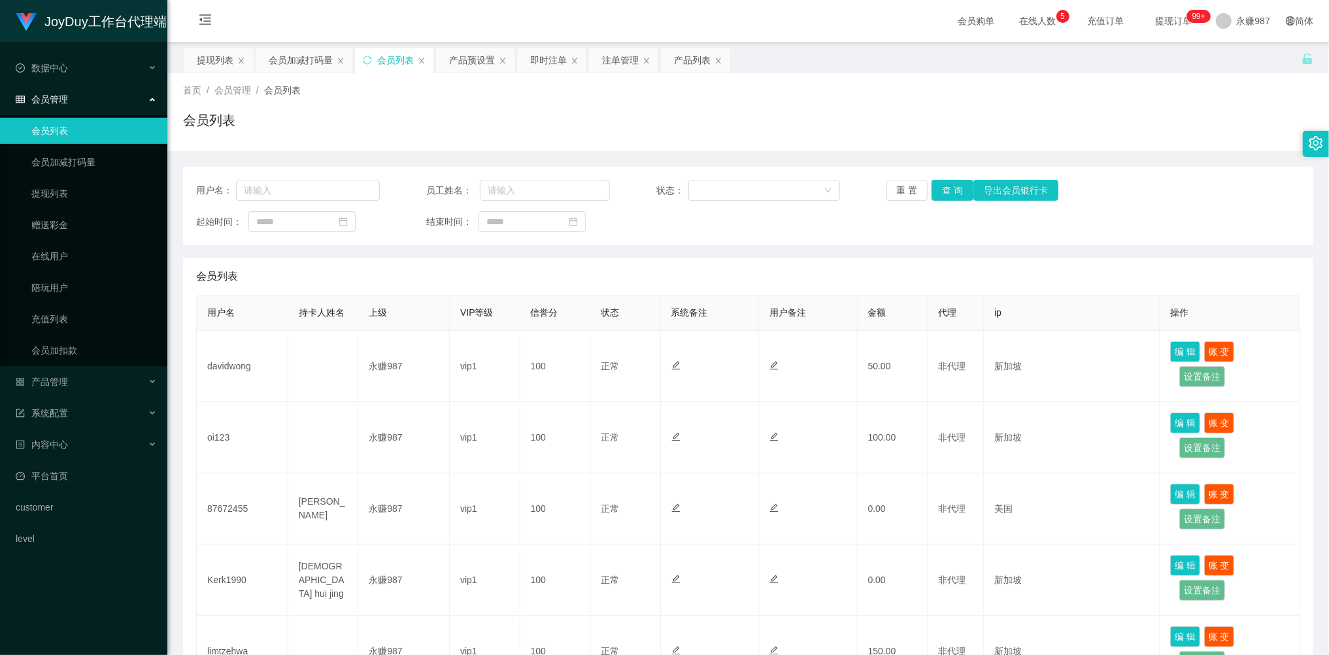
drag, startPoint x: 64, startPoint y: 129, endPoint x: 72, endPoint y: 129, distance: 7.9
click at [63, 129] on link "会员列表" at bounding box center [93, 131] width 125 height 26
click at [908, 186] on button "重 置" at bounding box center [907, 190] width 42 height 21
click at [908, 186] on div "重 置 查 询 导出会员银行卡" at bounding box center [978, 190] width 184 height 21
click at [905, 195] on button "重 置" at bounding box center [907, 190] width 42 height 21
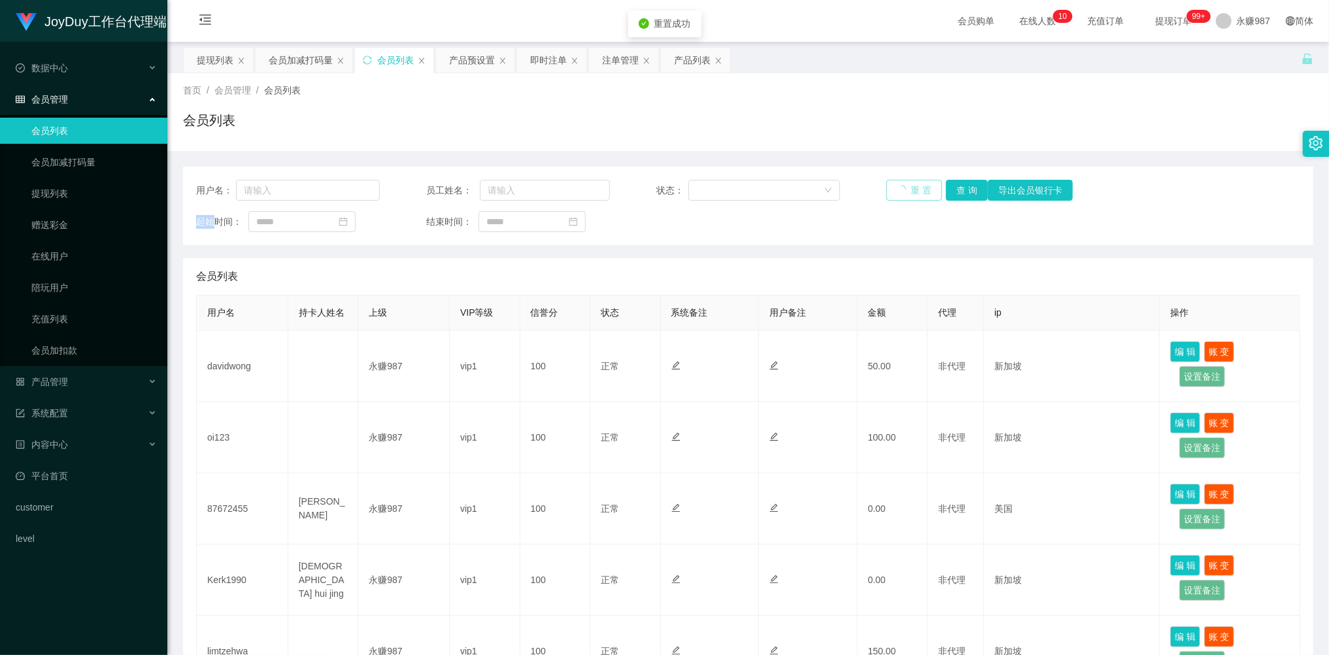
click at [905, 195] on div "重 置 查 询 导出会员银行卡" at bounding box center [978, 190] width 184 height 21
click at [905, 195] on button "重 置" at bounding box center [907, 190] width 42 height 21
click at [265, 261] on div "会员列表" at bounding box center [748, 276] width 1104 height 37
click at [285, 234] on div "用户名： 员工姓名： 状态： 重 置 查 询 导出会员银行卡 起始时间： 结束时间：" at bounding box center [748, 206] width 1130 height 78
click at [282, 227] on input at bounding box center [301, 221] width 107 height 21
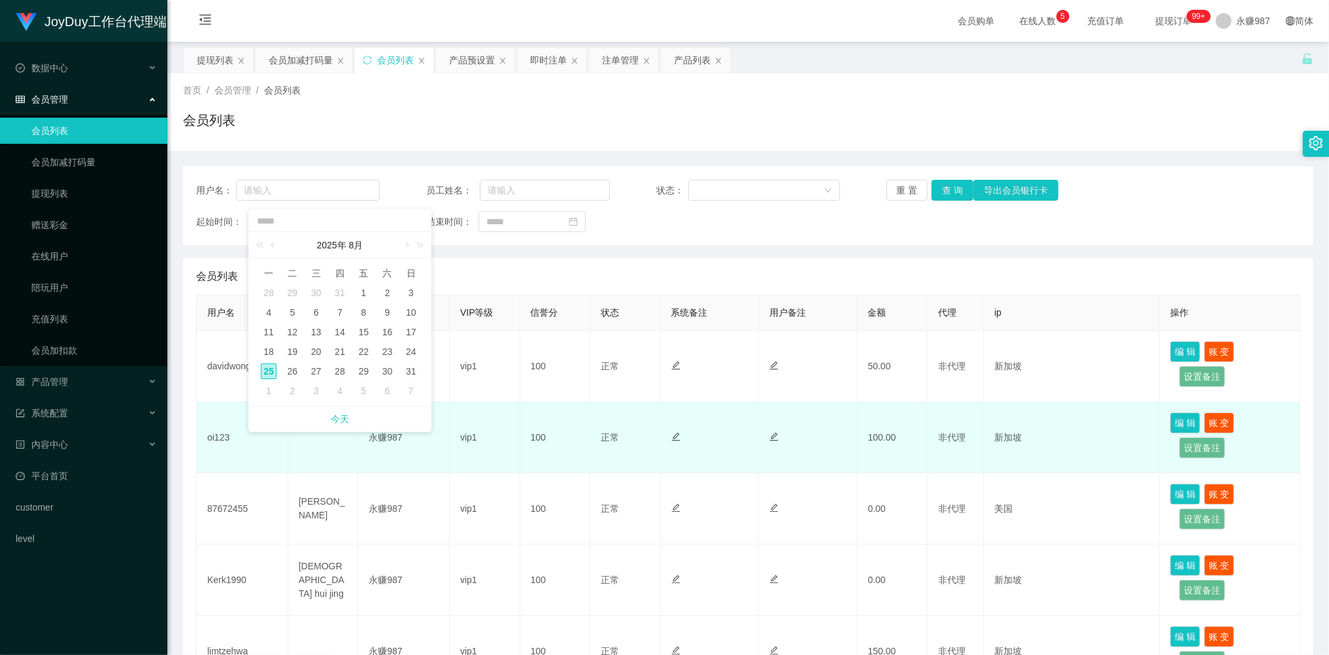
click at [417, 463] on td "永赚987" at bounding box center [403, 437] width 91 height 71
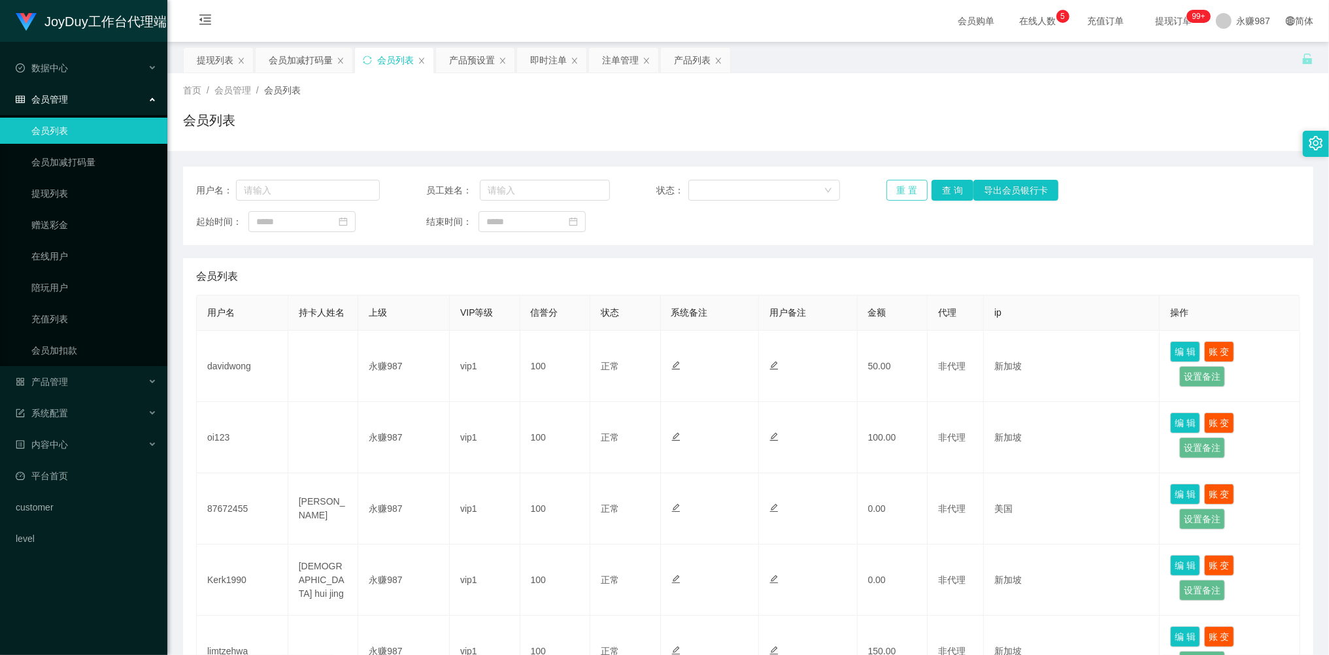
click at [901, 187] on button "重 置" at bounding box center [907, 190] width 42 height 21
click at [901, 187] on div "重 置 查 询 导出会员银行卡" at bounding box center [978, 190] width 184 height 21
click at [901, 187] on button "重 置" at bounding box center [907, 190] width 42 height 21
click at [901, 187] on div "重 置 查 询 导出会员银行卡" at bounding box center [978, 190] width 184 height 21
click at [901, 187] on button "重 置" at bounding box center [907, 190] width 42 height 21
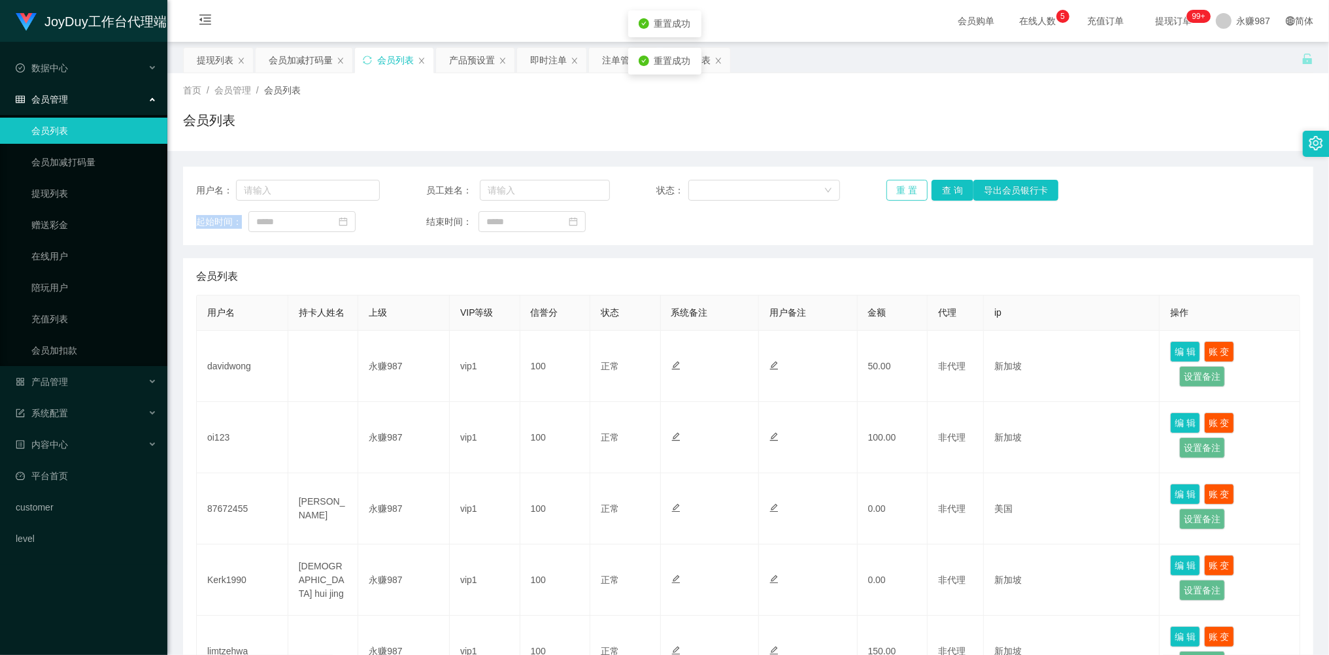
click at [901, 187] on div "重 置 查 询 导出会员银行卡" at bounding box center [978, 190] width 184 height 21
click at [65, 120] on link "会员列表" at bounding box center [93, 131] width 125 height 26
click at [64, 126] on link "会员列表" at bounding box center [93, 131] width 125 height 26
click at [56, 100] on span "会员管理" at bounding box center [42, 99] width 52 height 10
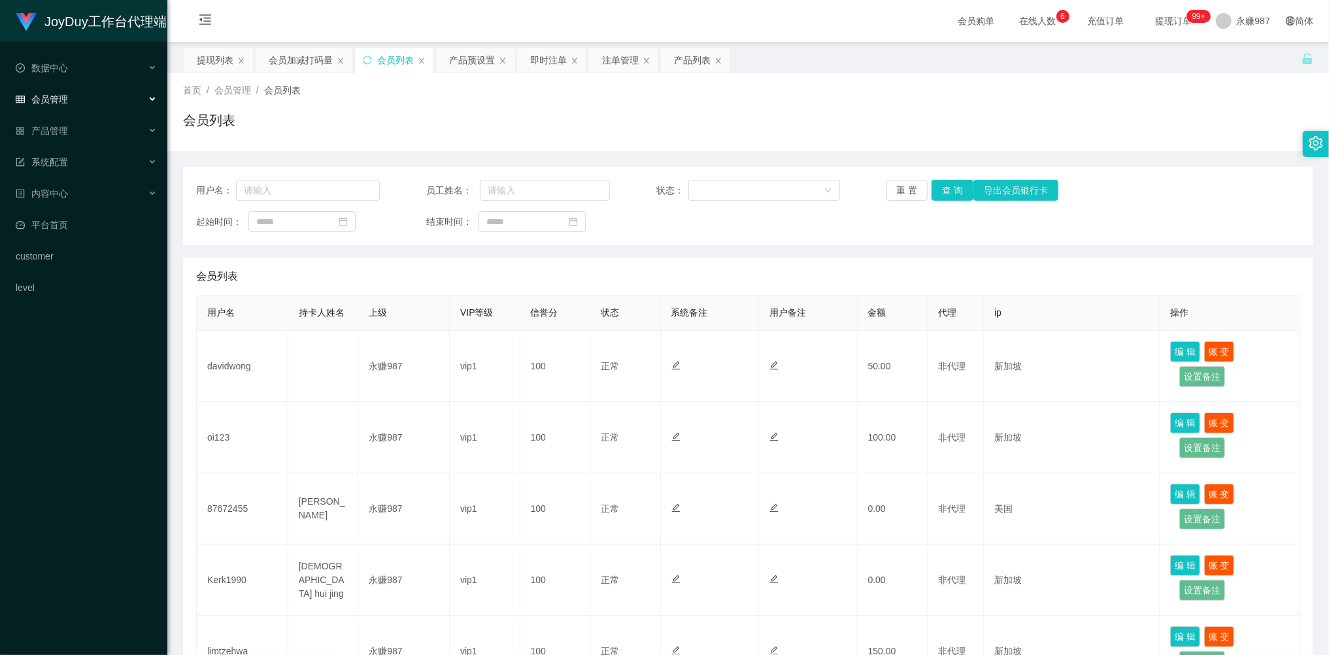
click at [52, 100] on span "会员管理" at bounding box center [42, 99] width 52 height 10
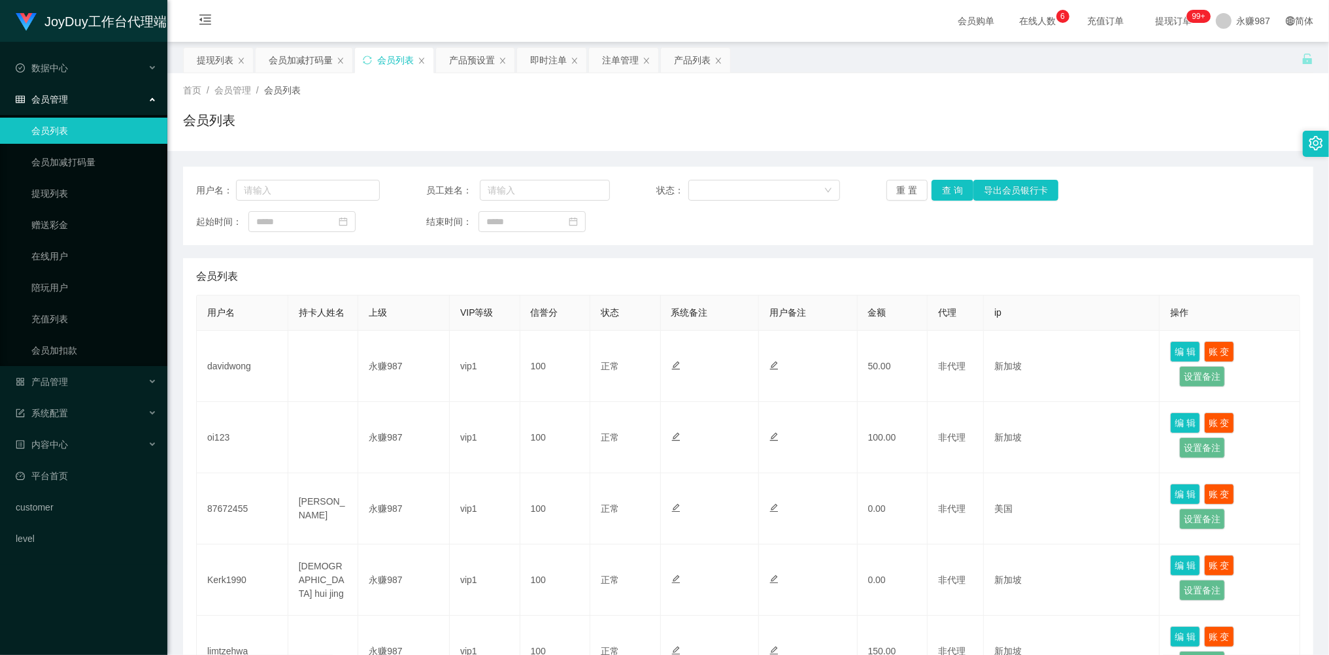
click at [52, 129] on link "会员列表" at bounding box center [93, 131] width 125 height 26
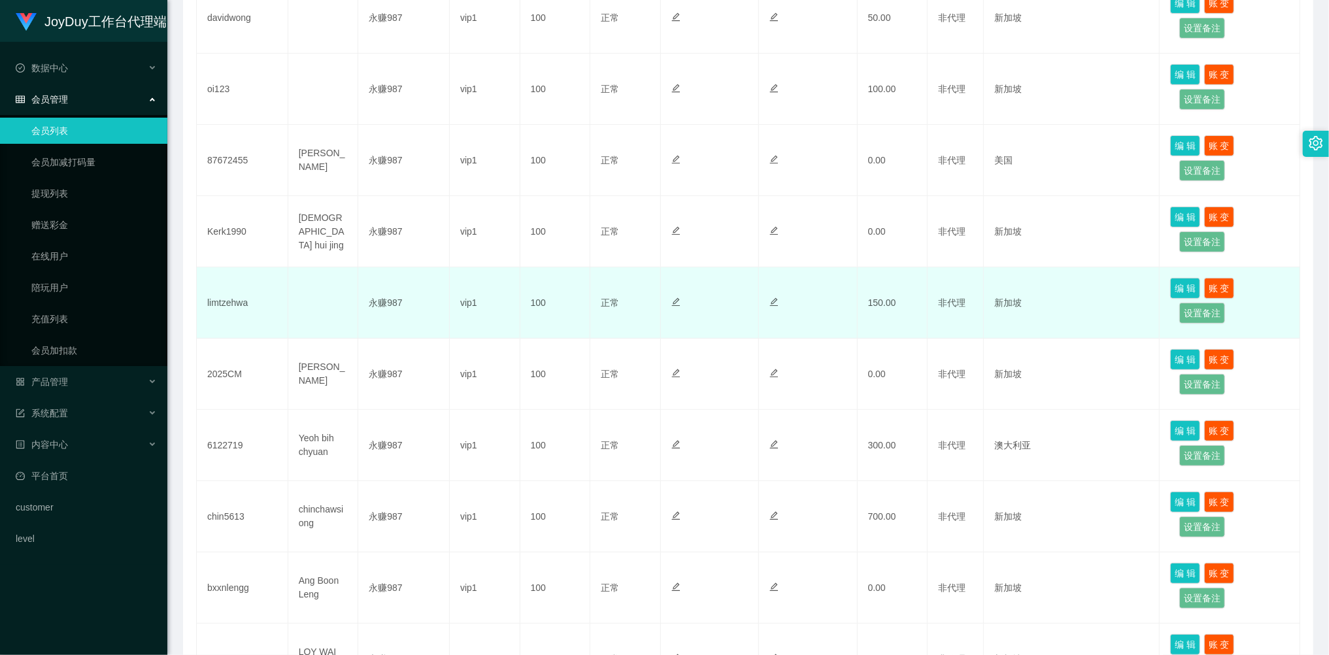
scroll to position [87, 0]
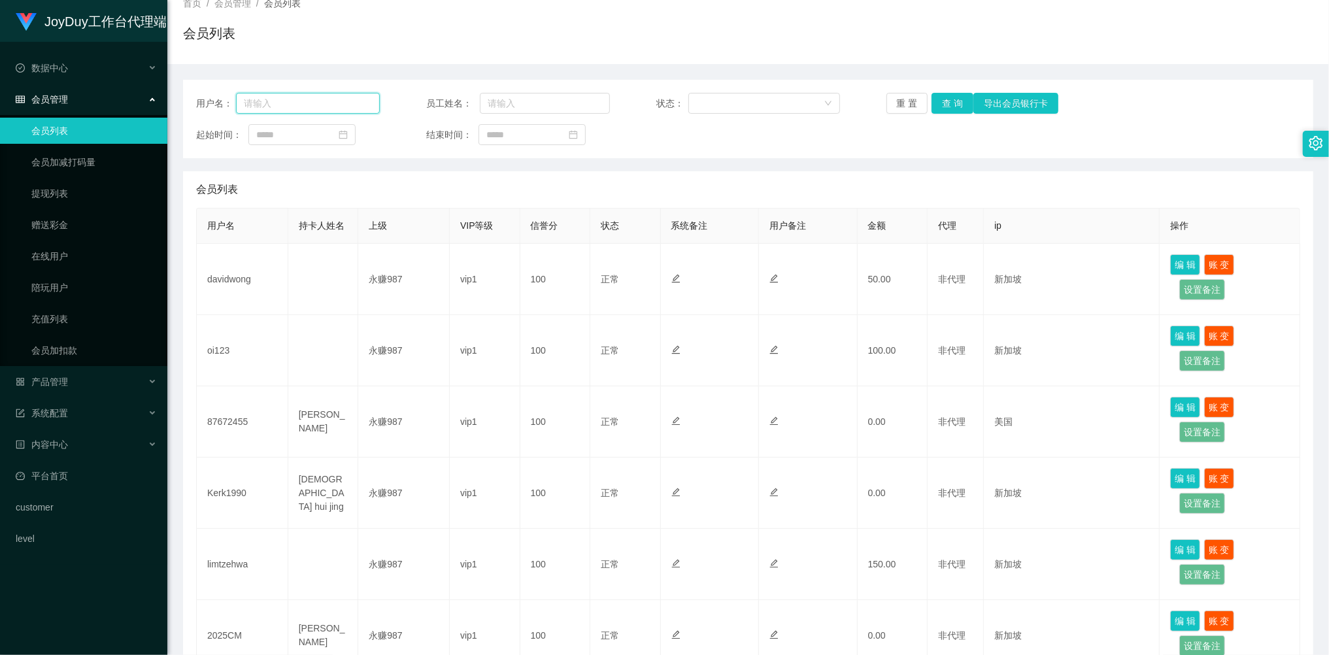
click at [301, 105] on input "text" at bounding box center [308, 103] width 144 height 21
paste input "6122719"
type input "6122719"
click at [950, 97] on button "查 询" at bounding box center [952, 103] width 42 height 21
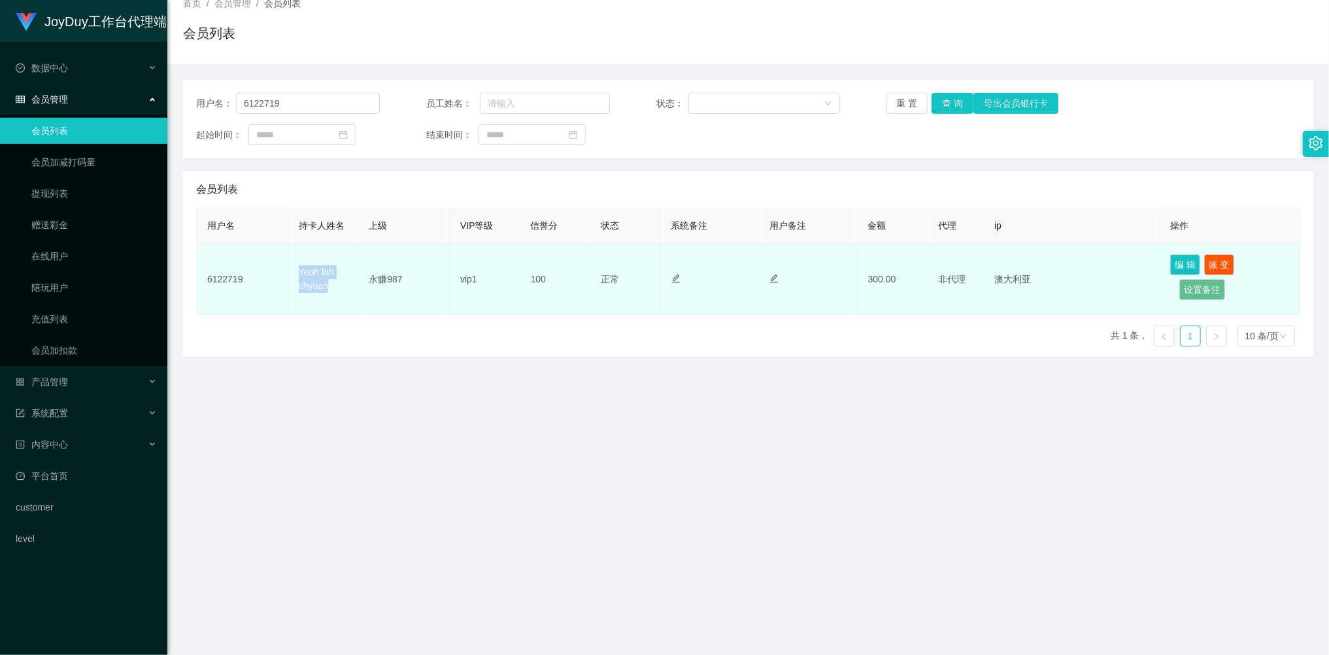
drag, startPoint x: 328, startPoint y: 288, endPoint x: 297, endPoint y: 276, distance: 33.7
click at [297, 276] on td "Yeoh bih chyuan" at bounding box center [323, 279] width 71 height 71
copy td "Yeoh bih chyuan"
